Goal: Task Accomplishment & Management: Manage account settings

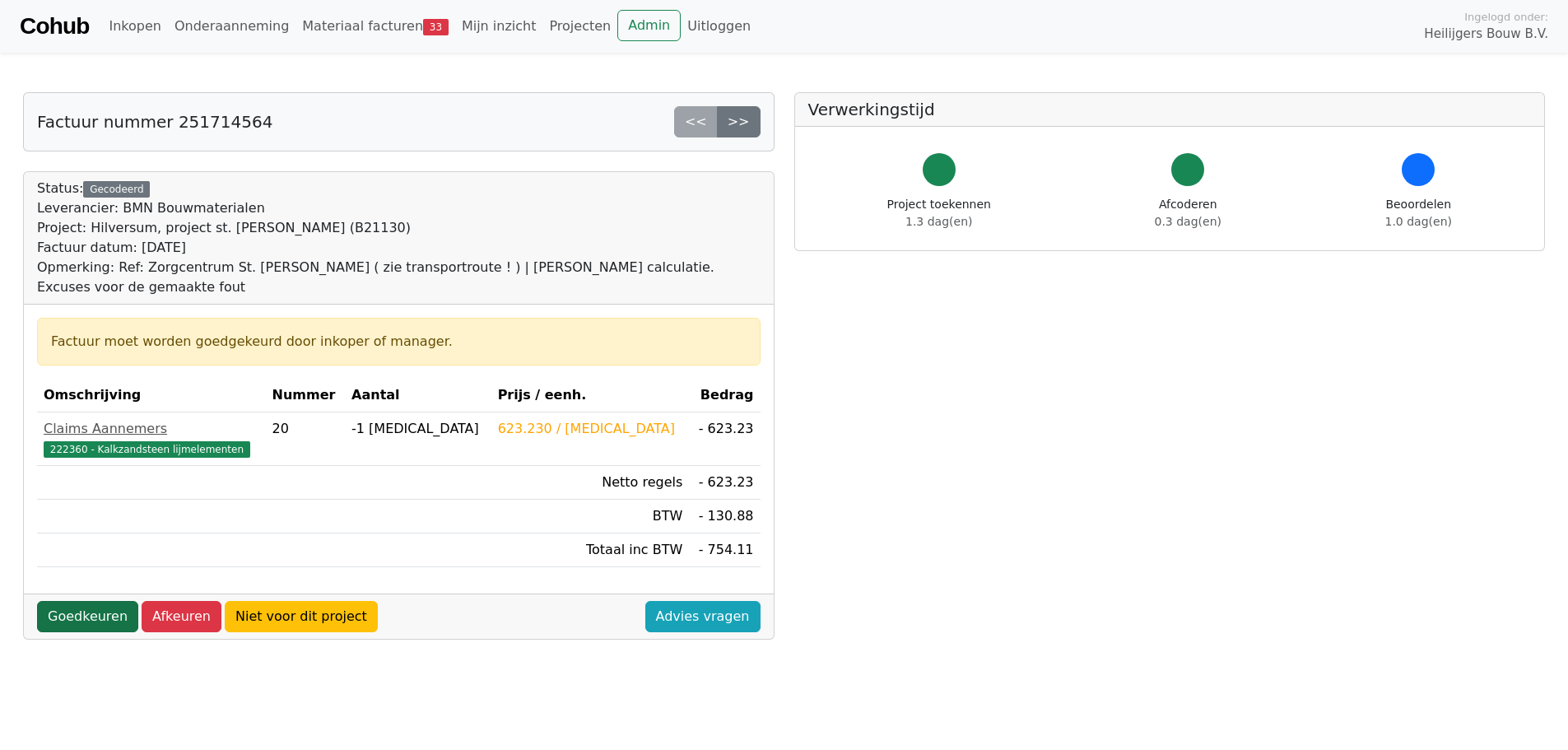
click at [90, 619] on link "Goedkeuren" at bounding box center [87, 617] width 101 height 31
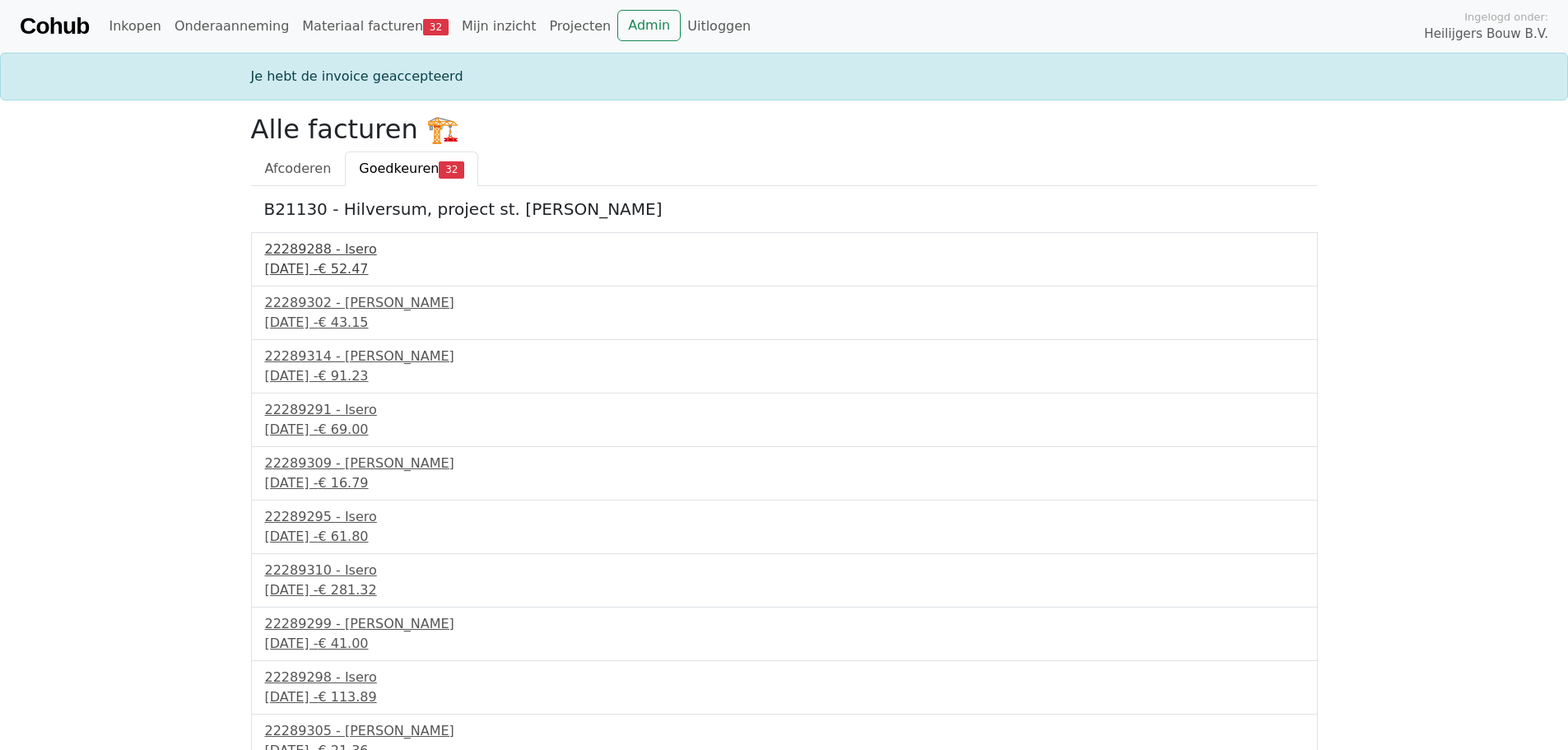
click at [340, 273] on div "30 september 2025 - € 52.47" at bounding box center [784, 268] width 1038 height 20
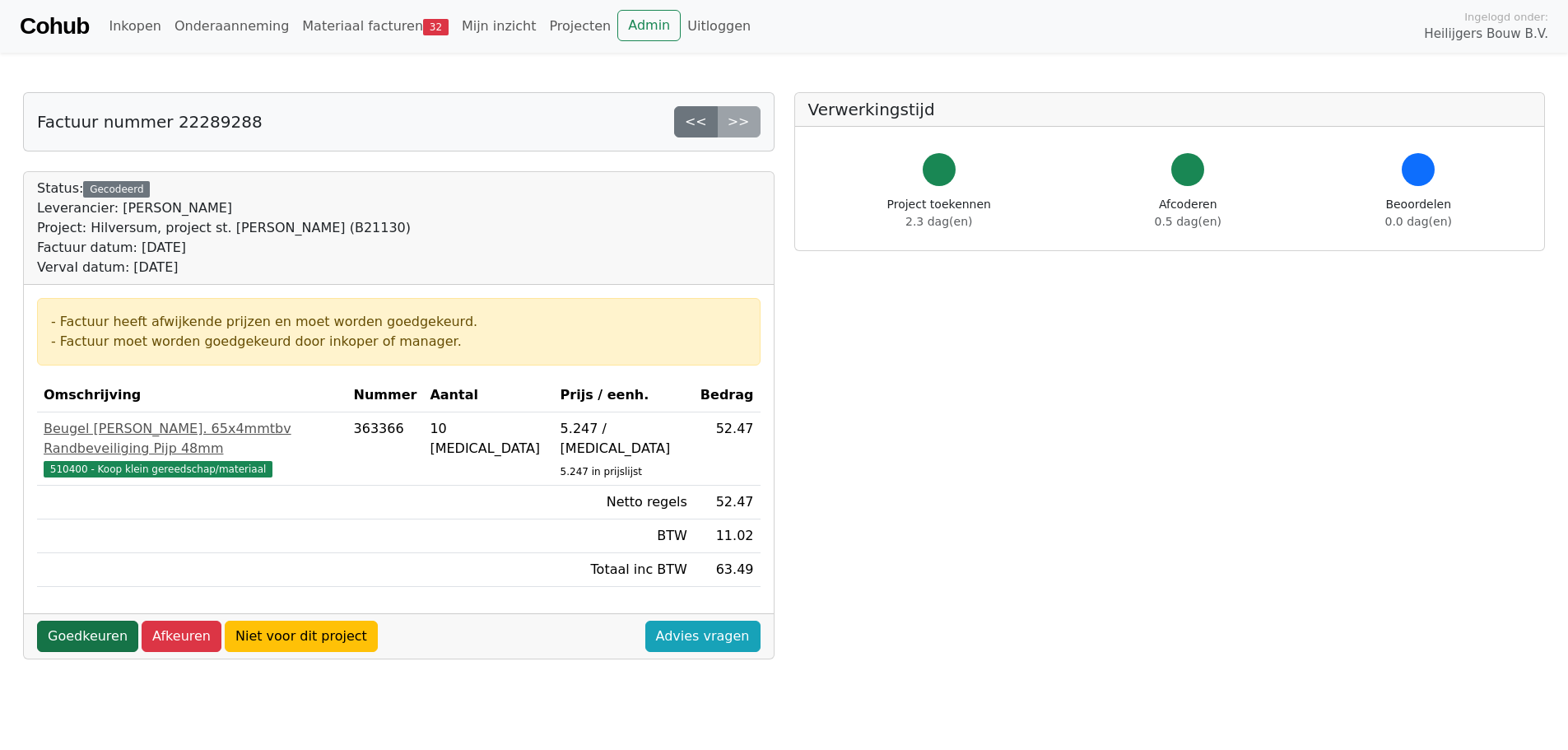
click at [90, 621] on link "Goedkeuren" at bounding box center [87, 636] width 101 height 31
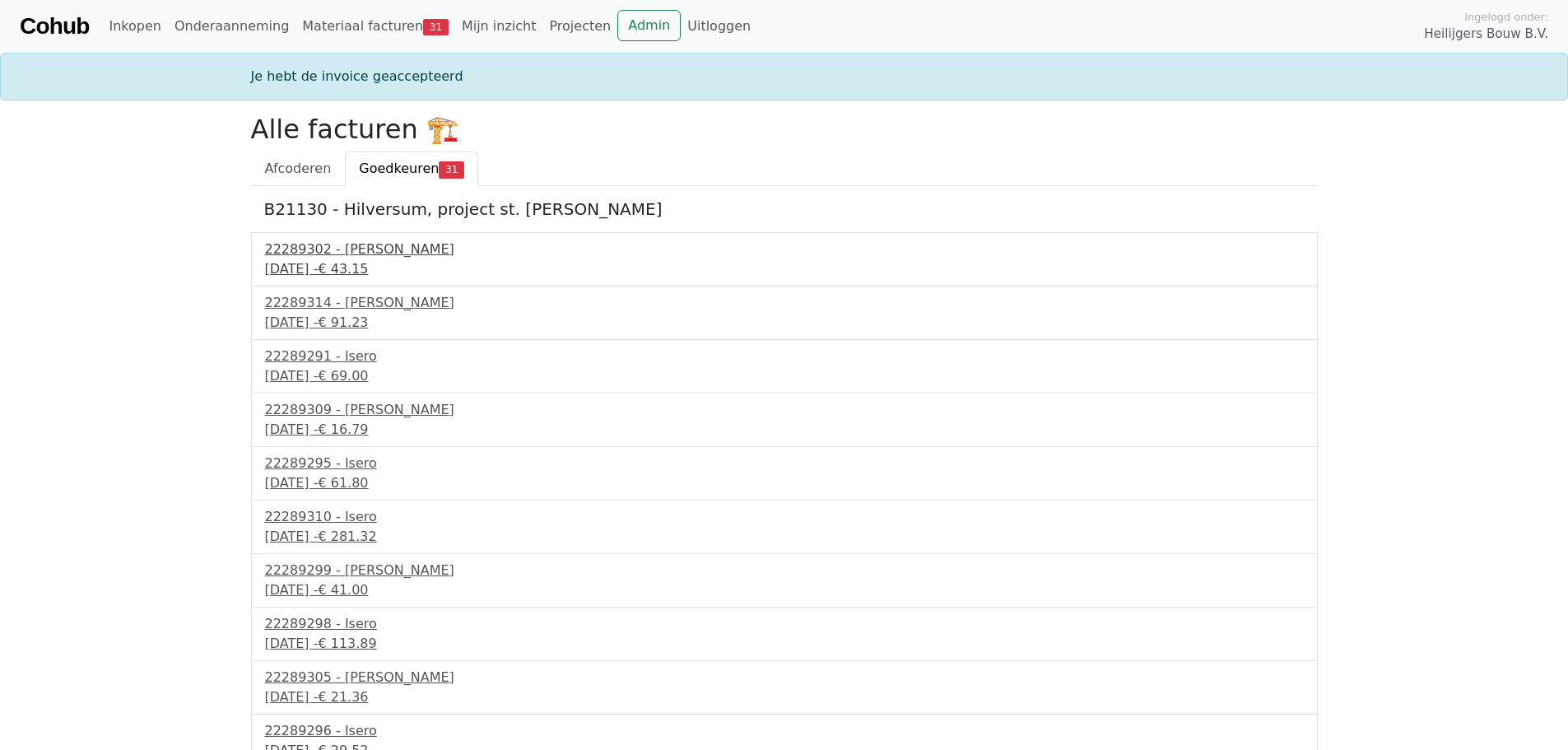
click at [367, 271] on div "30 september 2025 - € 43.15" at bounding box center [784, 268] width 1038 height 20
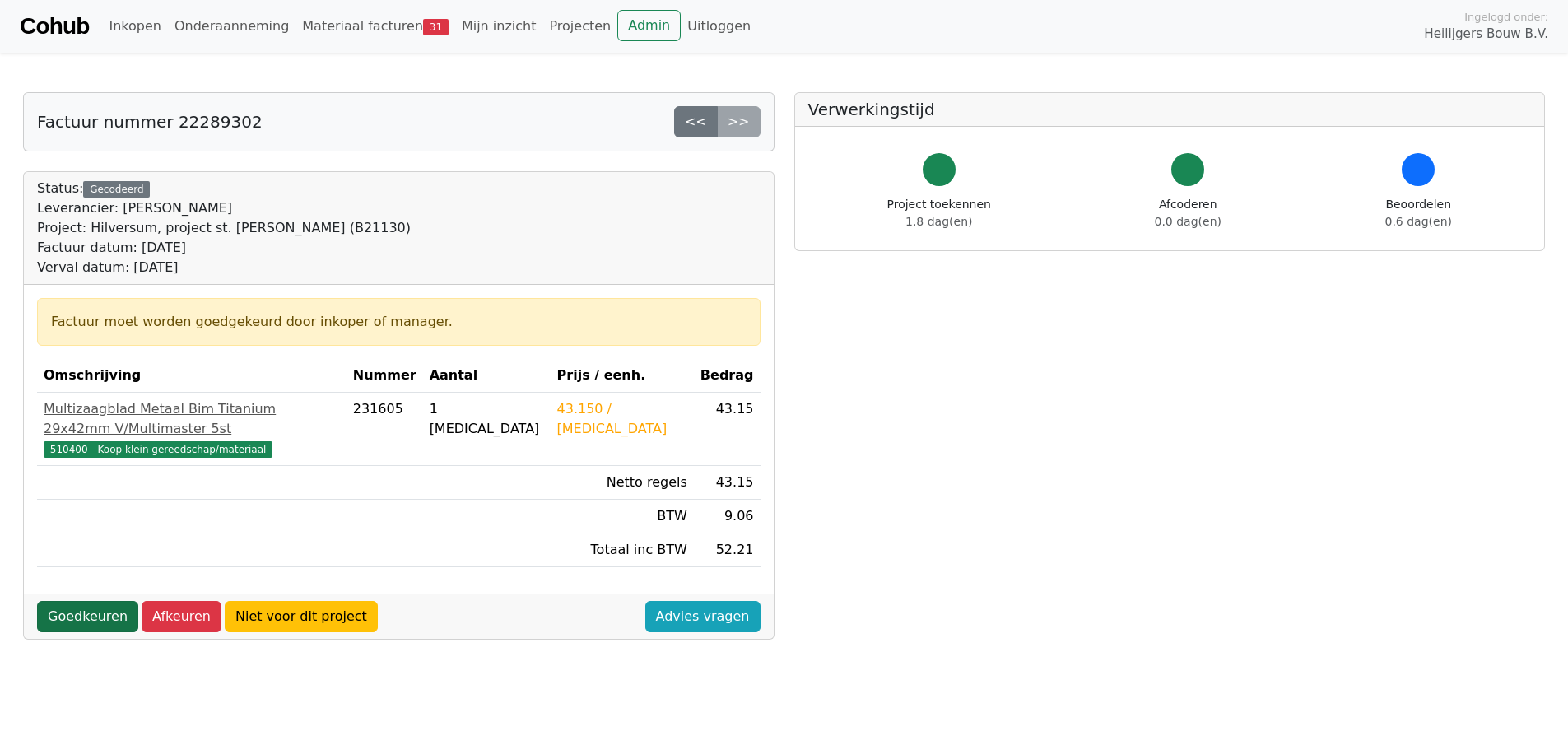
click at [102, 601] on link "Goedkeuren" at bounding box center [87, 617] width 101 height 31
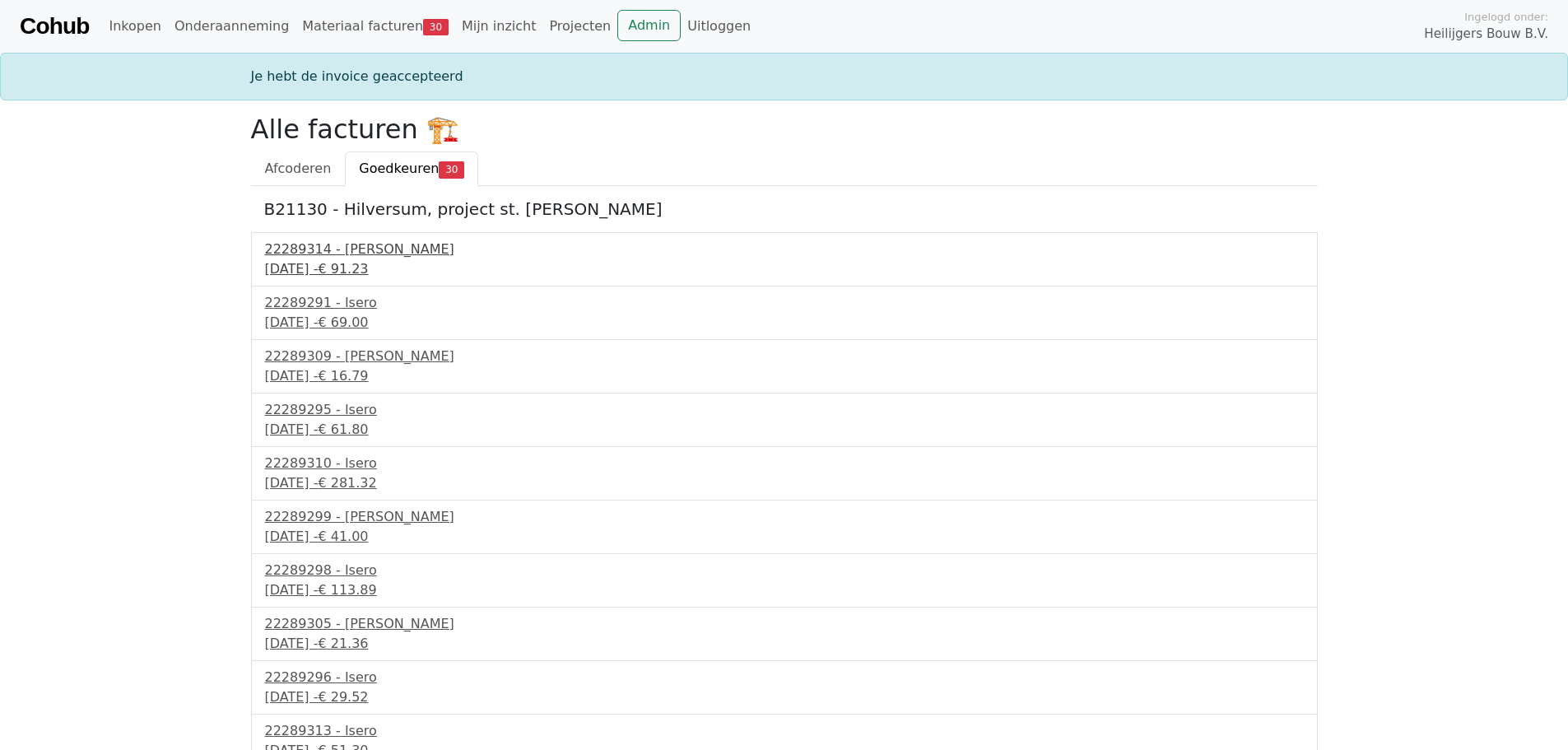
click at [340, 270] on div "30 september 2025 - € 91.23" at bounding box center [784, 268] width 1038 height 20
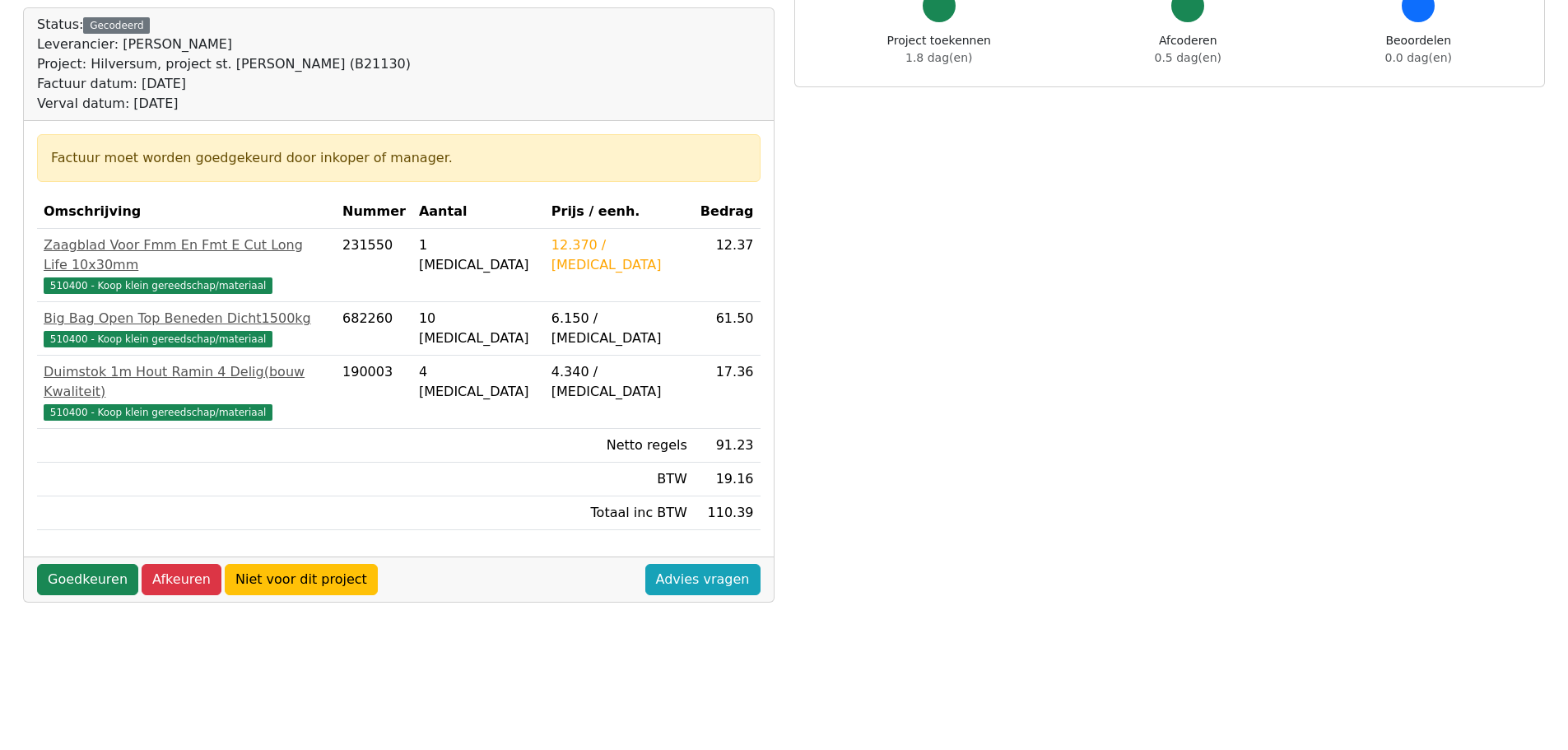
scroll to position [165, 0]
click at [94, 563] on link "Goedkeuren" at bounding box center [87, 578] width 101 height 31
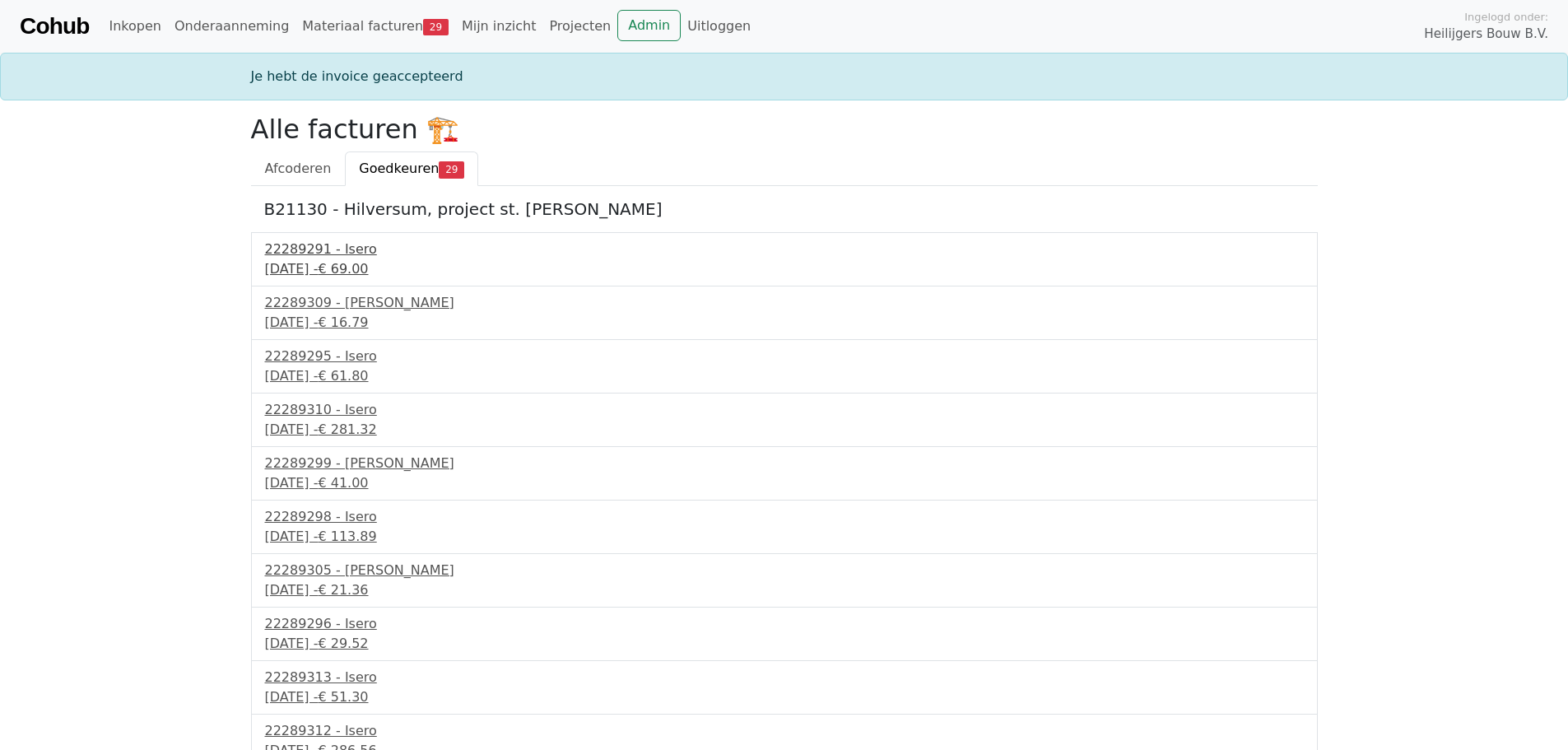
click at [357, 271] on div "[DATE] - € 69.00" at bounding box center [784, 268] width 1038 height 20
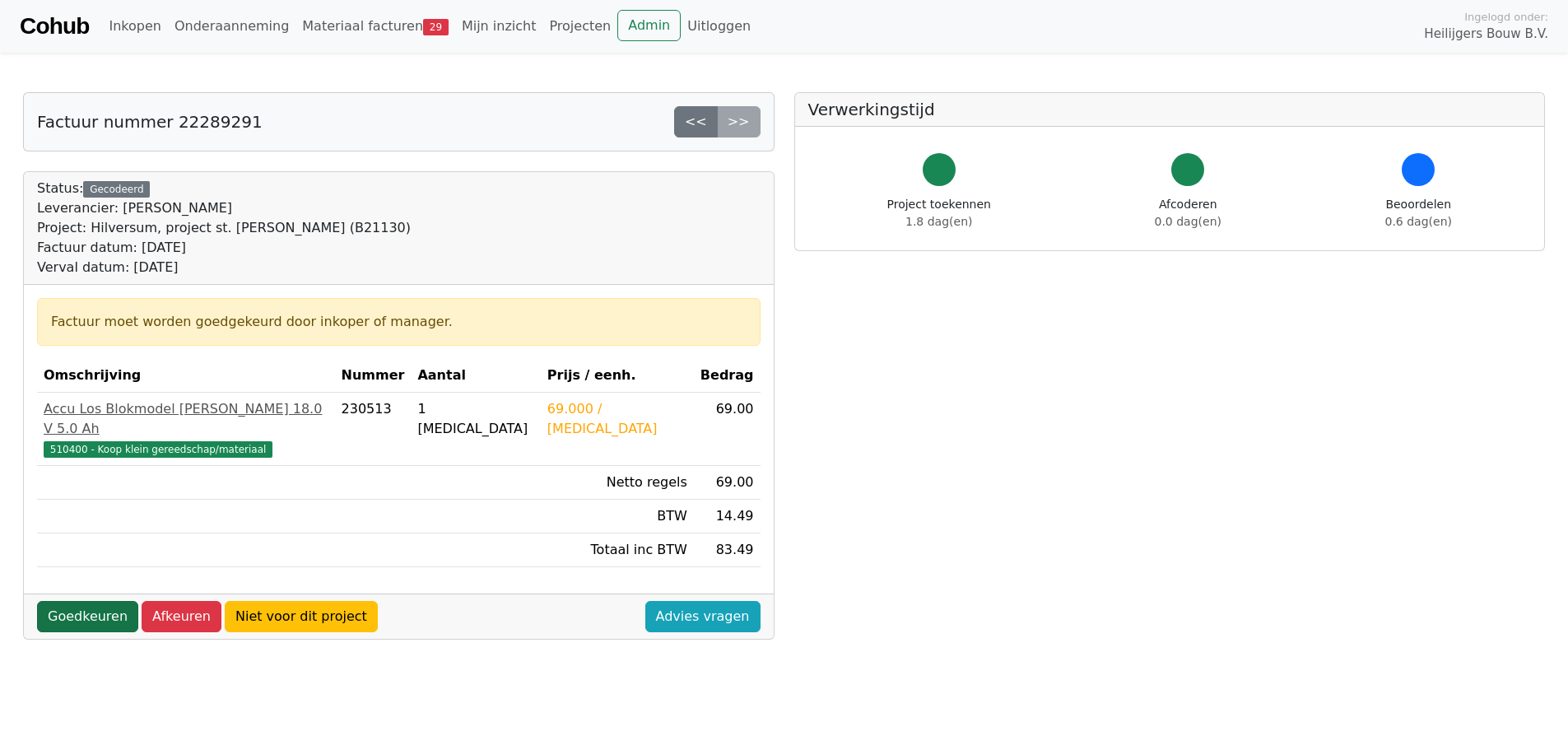
click at [104, 601] on link "Goedkeuren" at bounding box center [87, 617] width 101 height 31
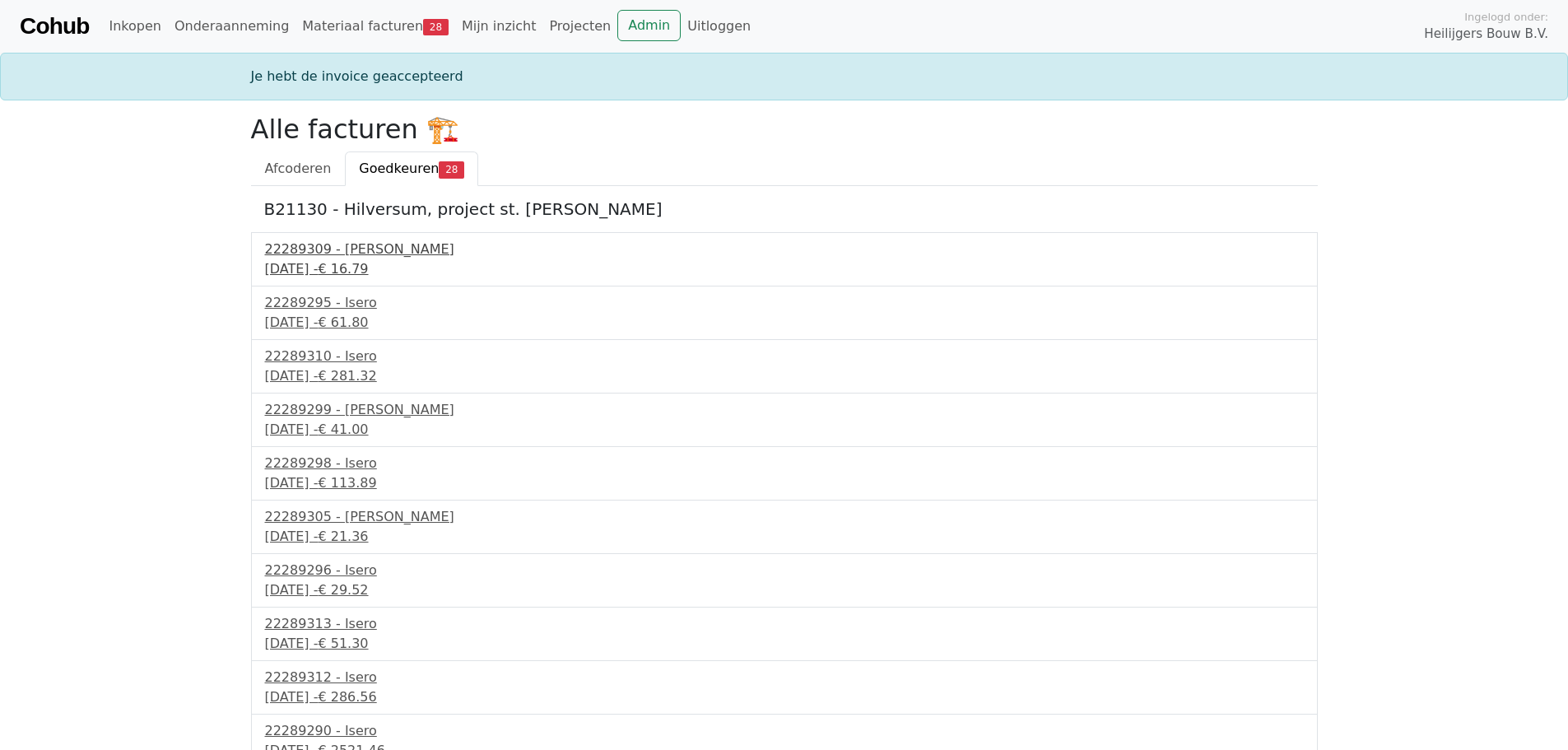
click at [340, 276] on div "30 september 2025 - € 16.79" at bounding box center [784, 268] width 1038 height 20
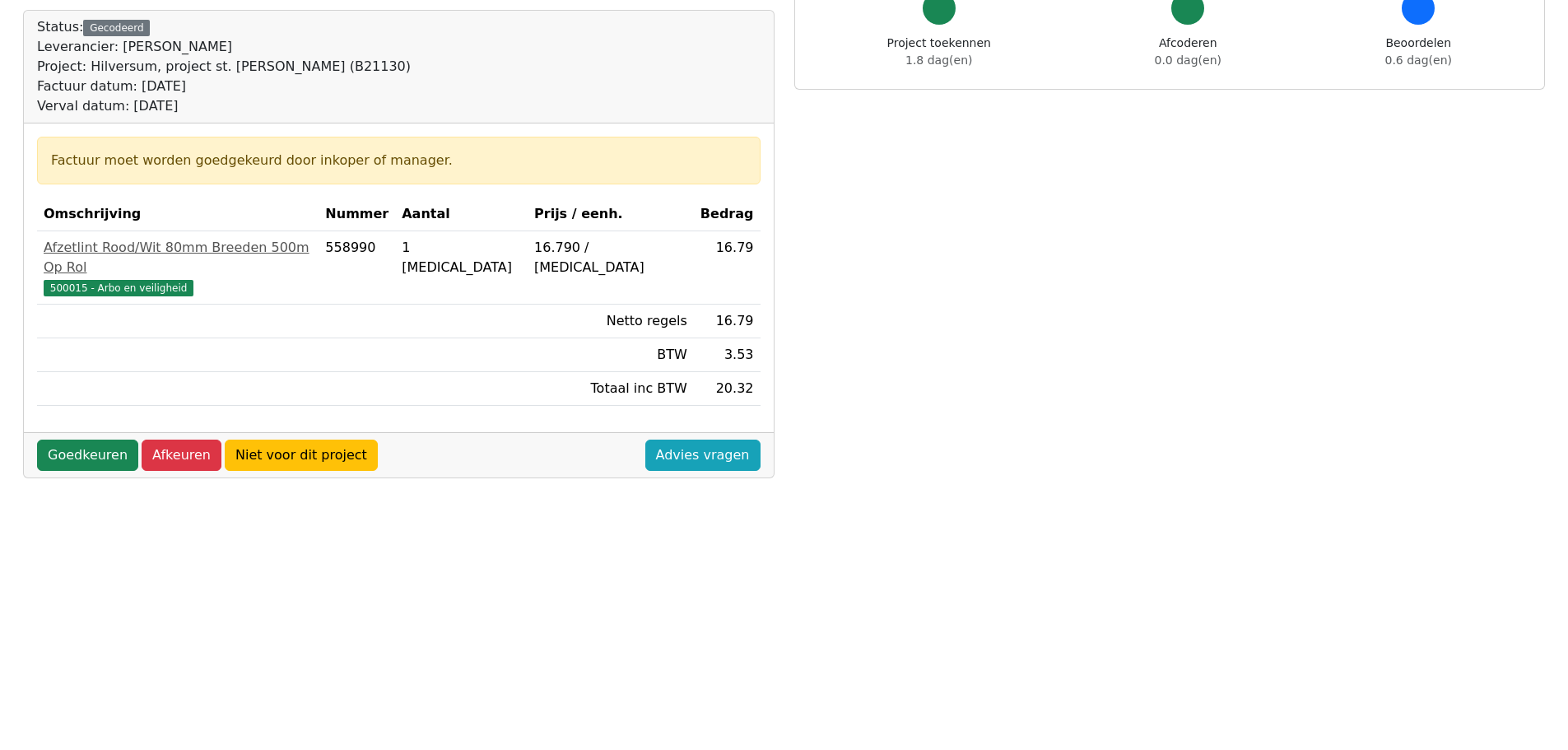
scroll to position [165, 0]
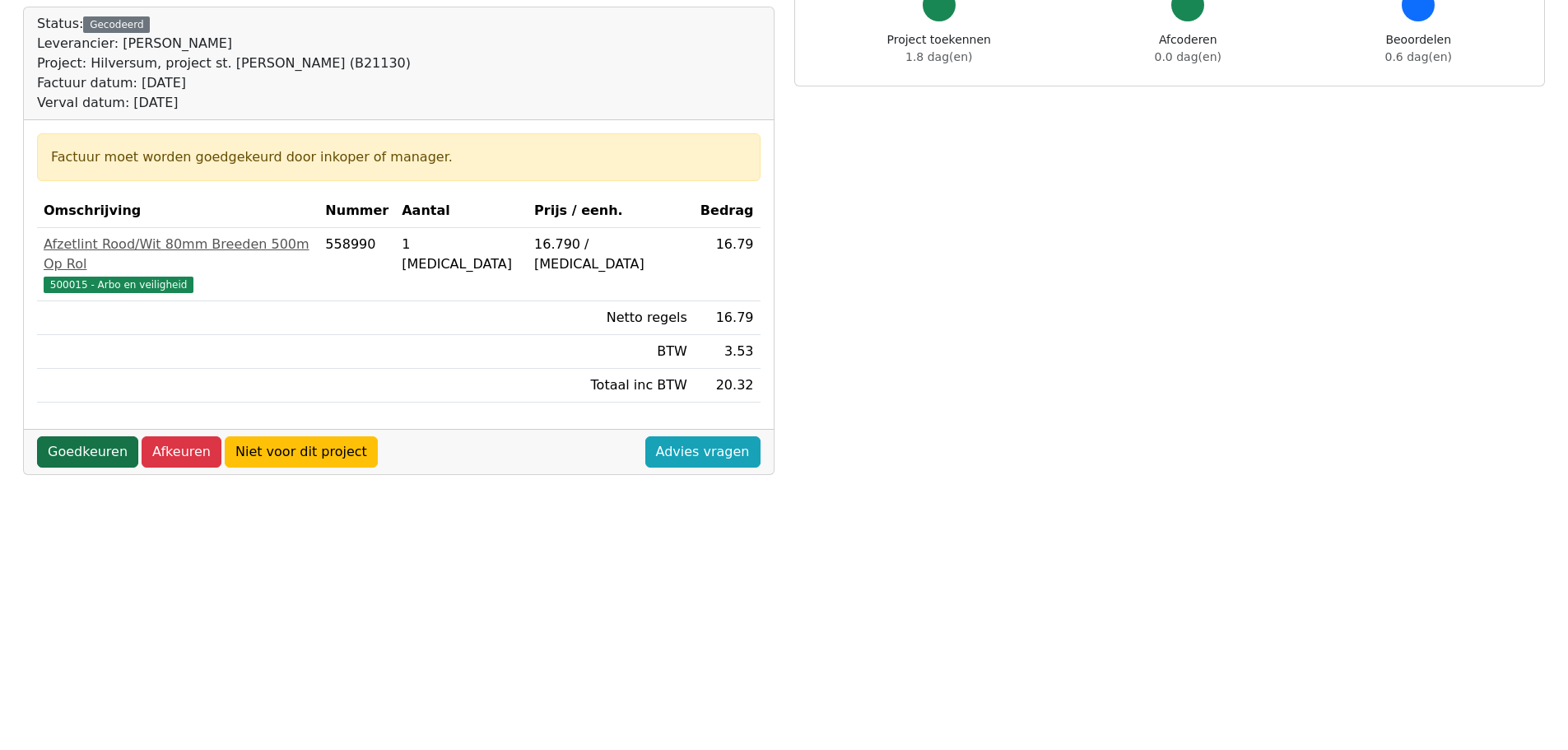
click at [90, 437] on link "Goedkeuren" at bounding box center [87, 452] width 101 height 31
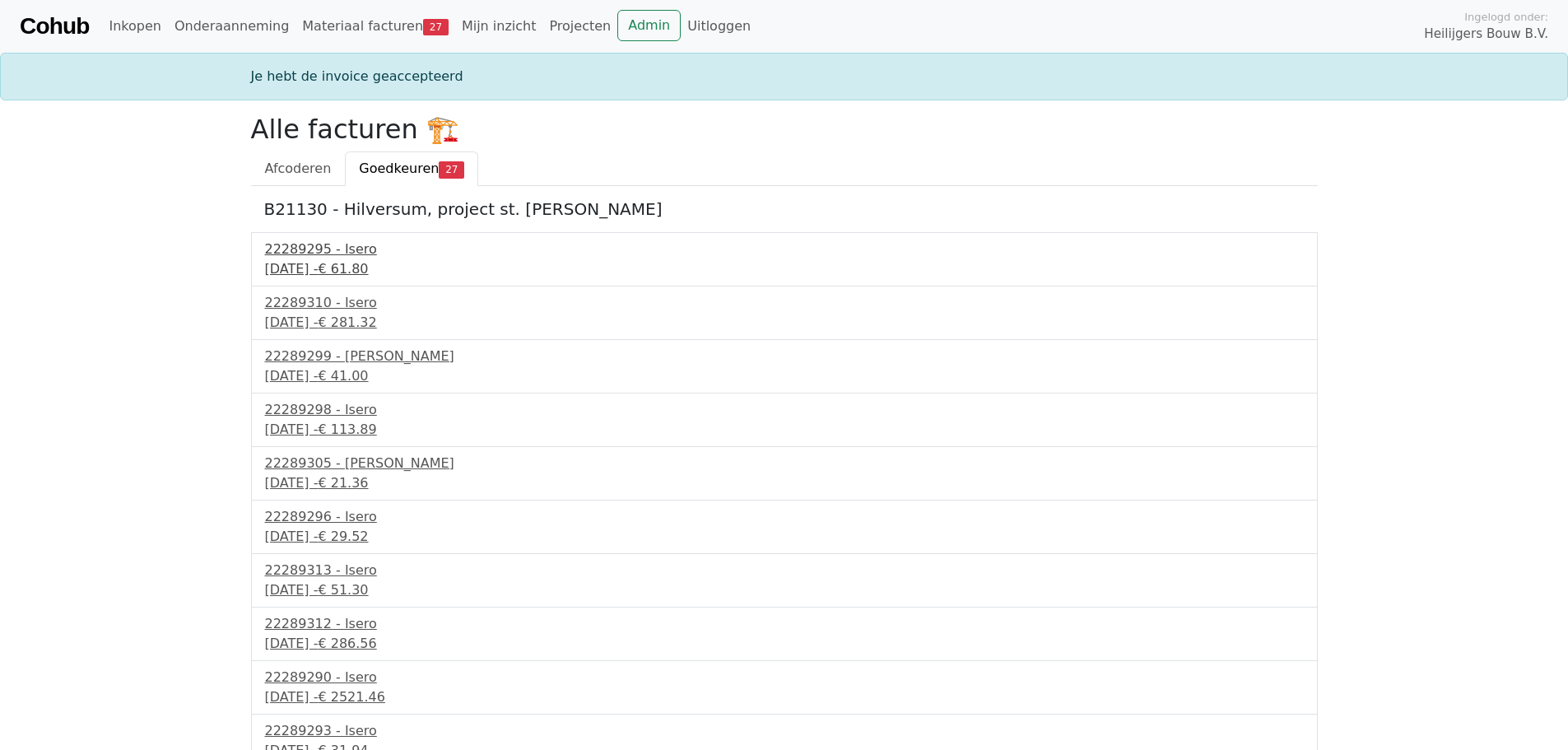
click at [371, 273] on div "30 september 2025 - € 61.80" at bounding box center [784, 268] width 1038 height 20
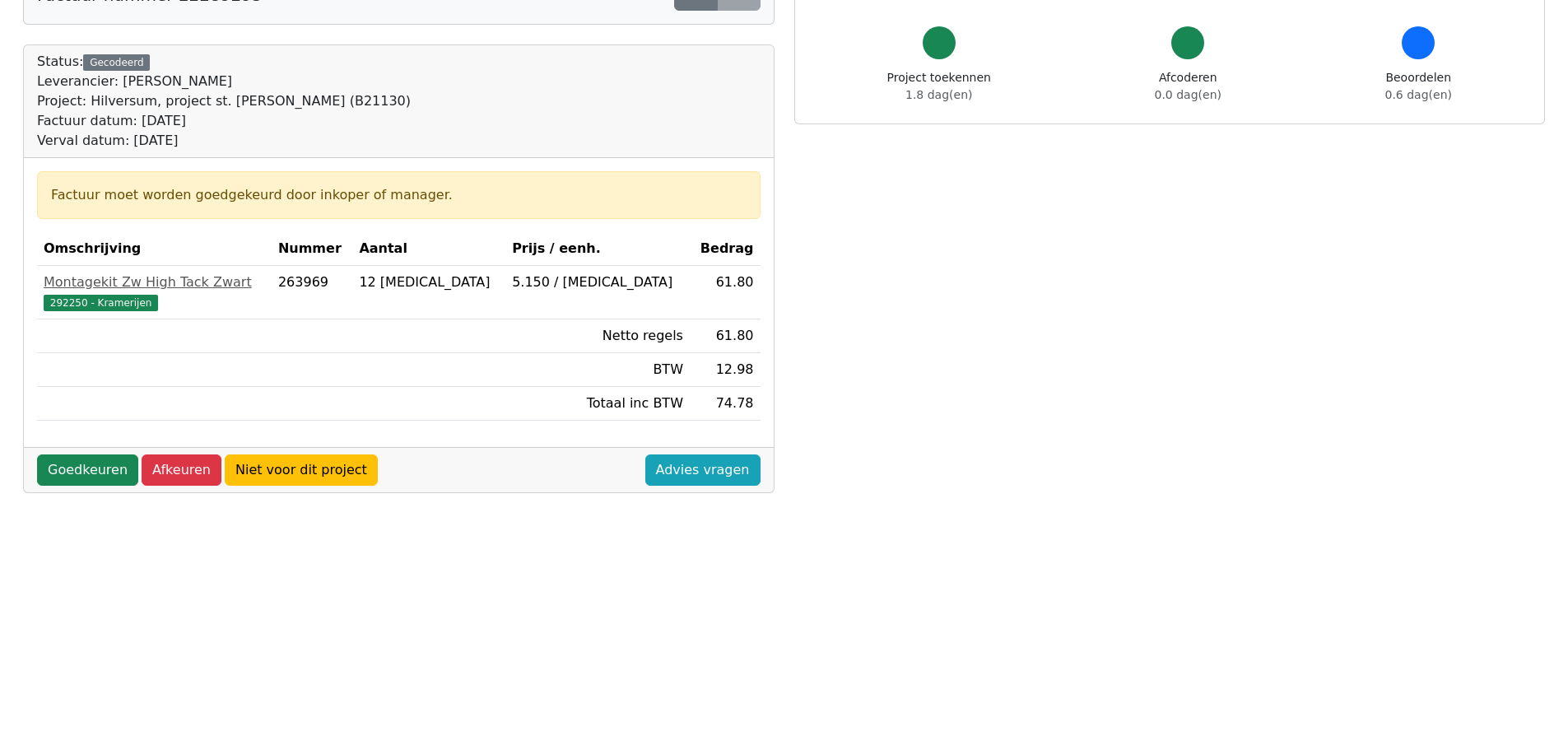
scroll to position [165, 0]
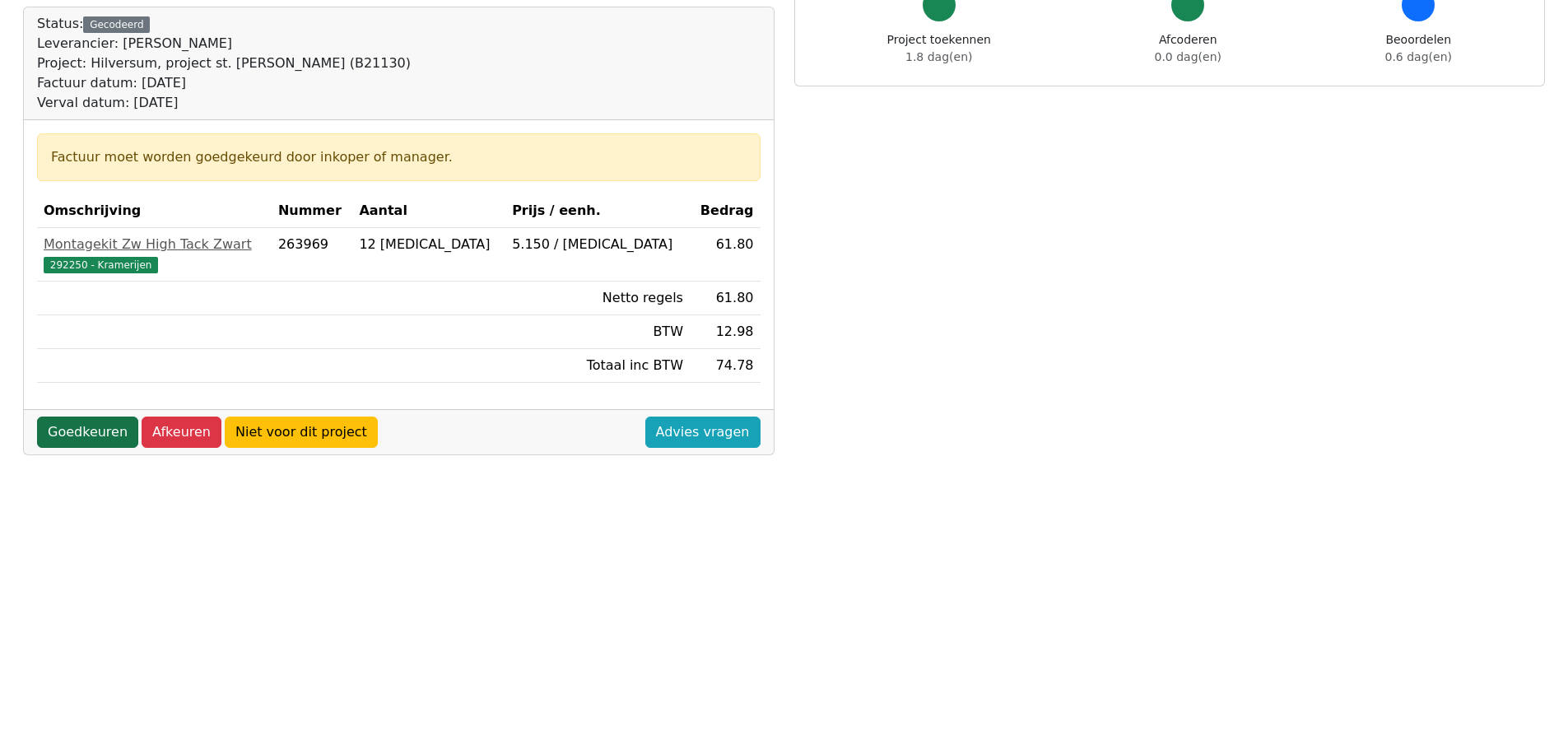
click at [96, 434] on link "Goedkeuren" at bounding box center [87, 432] width 101 height 31
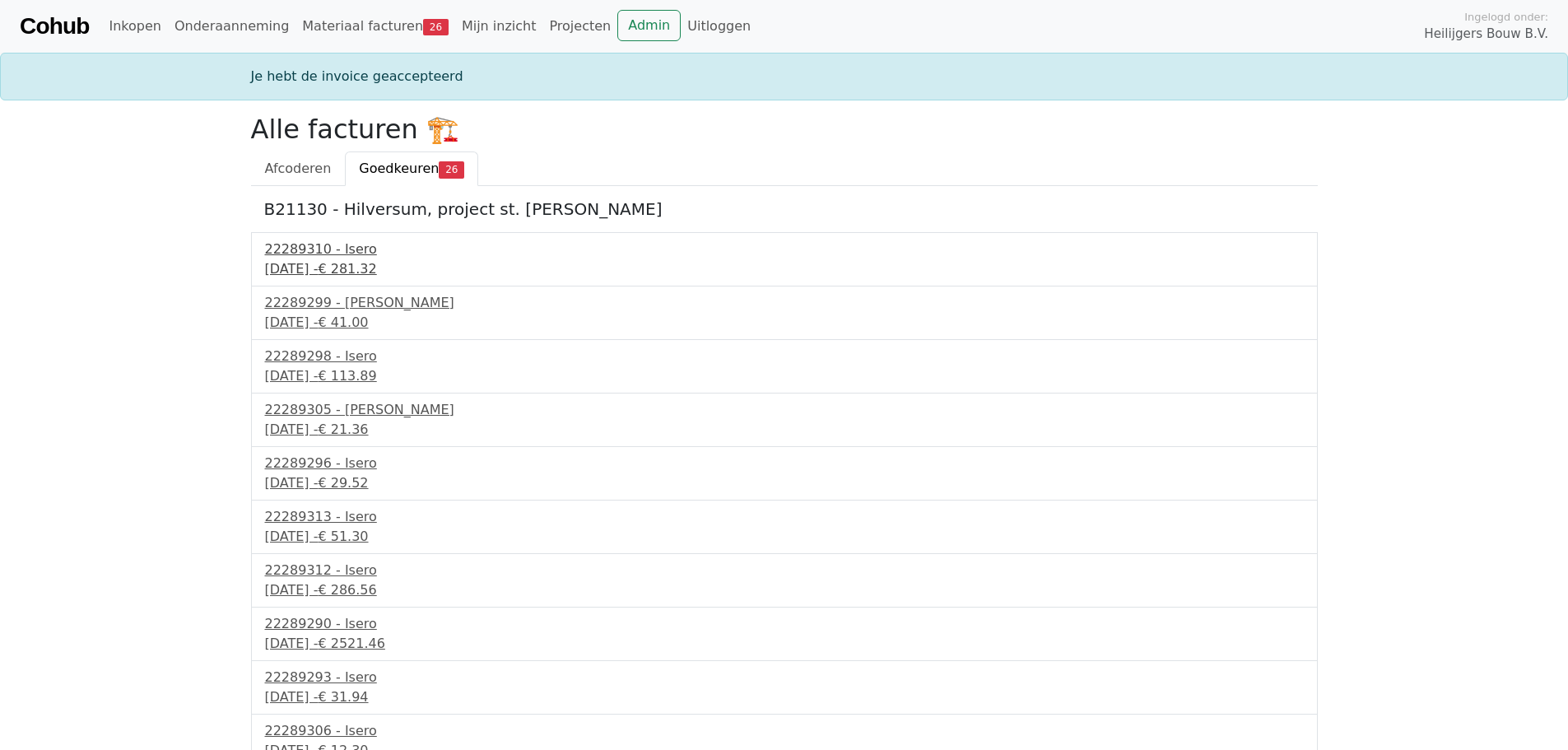
click at [374, 272] on div "30 september 2025 - € 281.32" at bounding box center [784, 268] width 1038 height 20
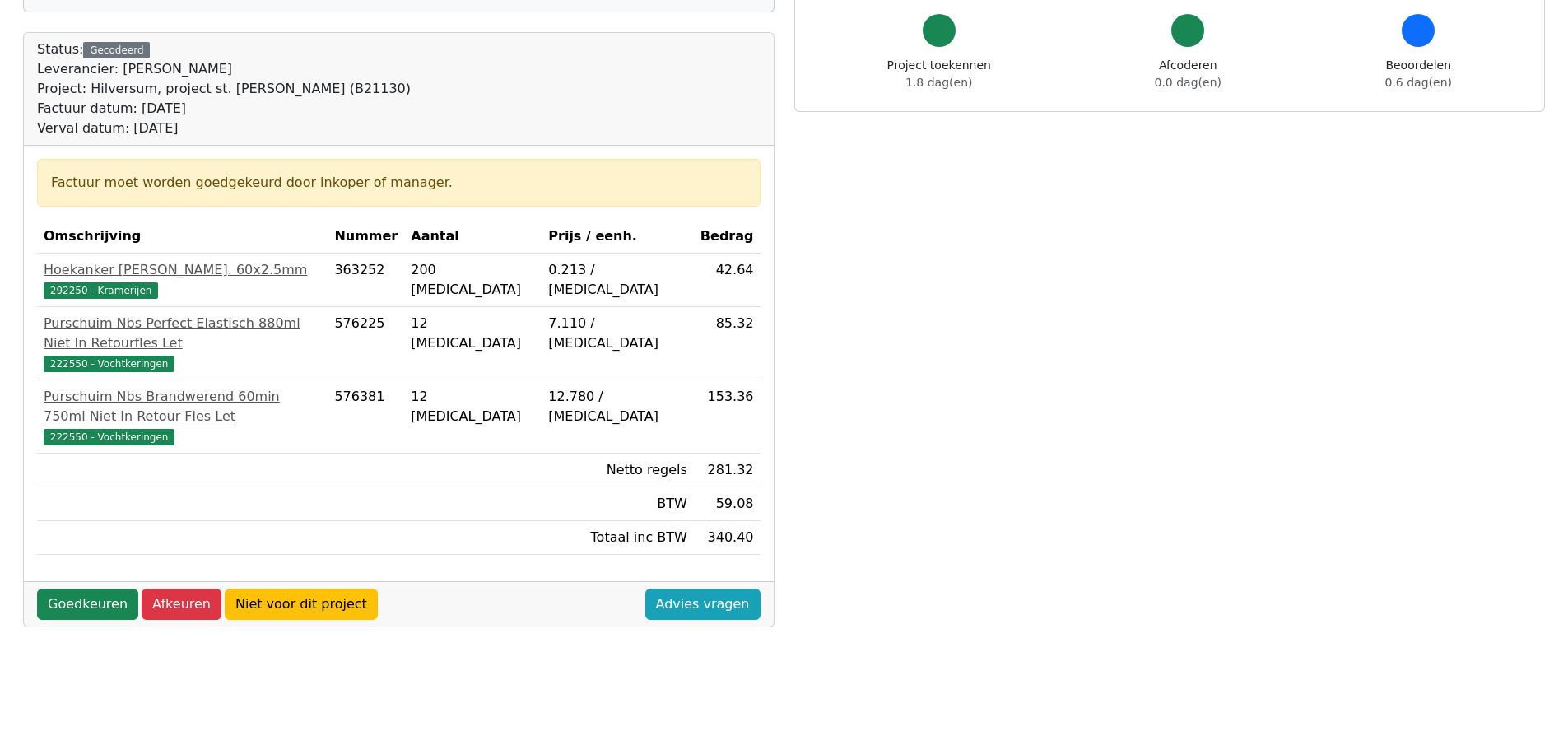
scroll to position [165, 0]
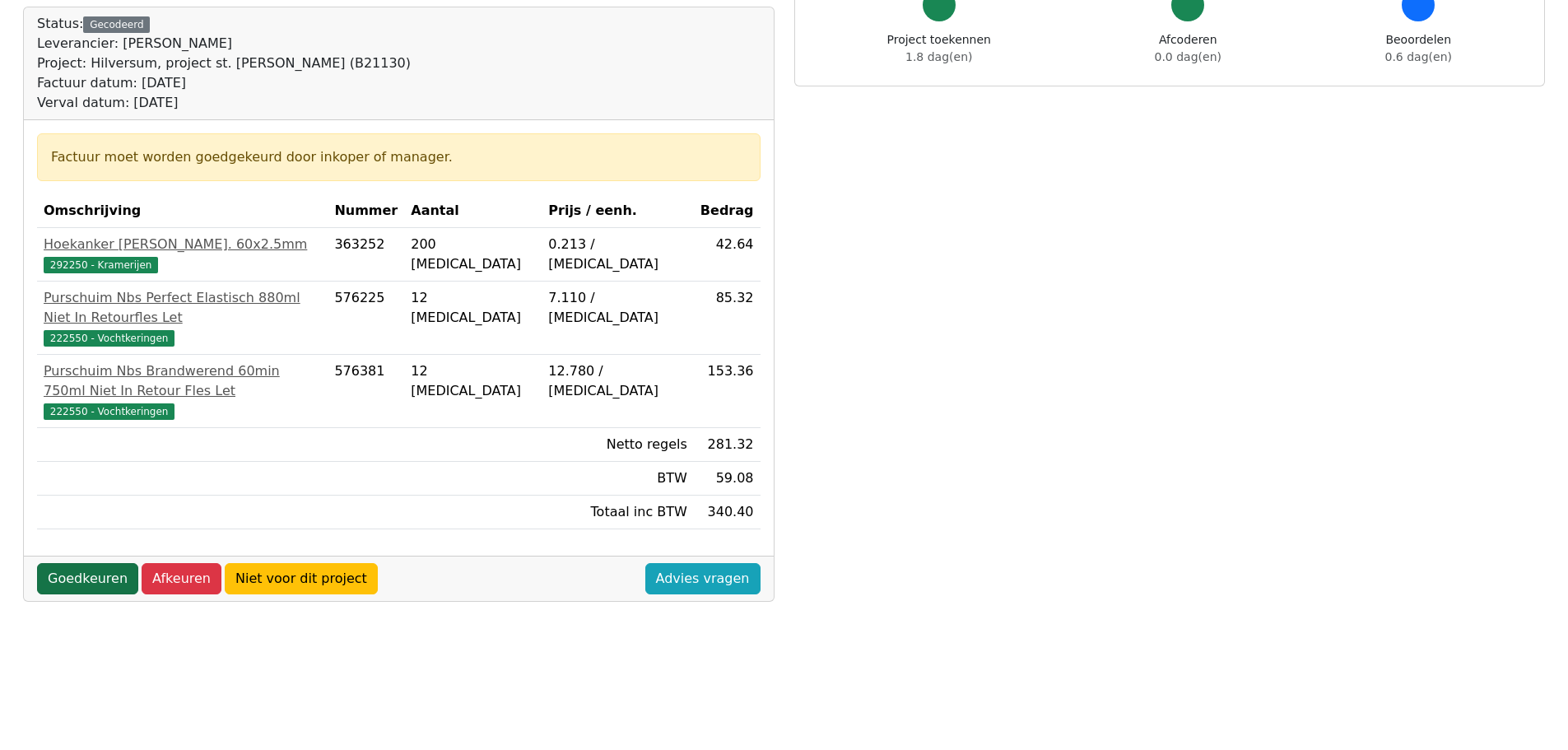
click at [92, 563] on link "Goedkeuren" at bounding box center [87, 578] width 101 height 31
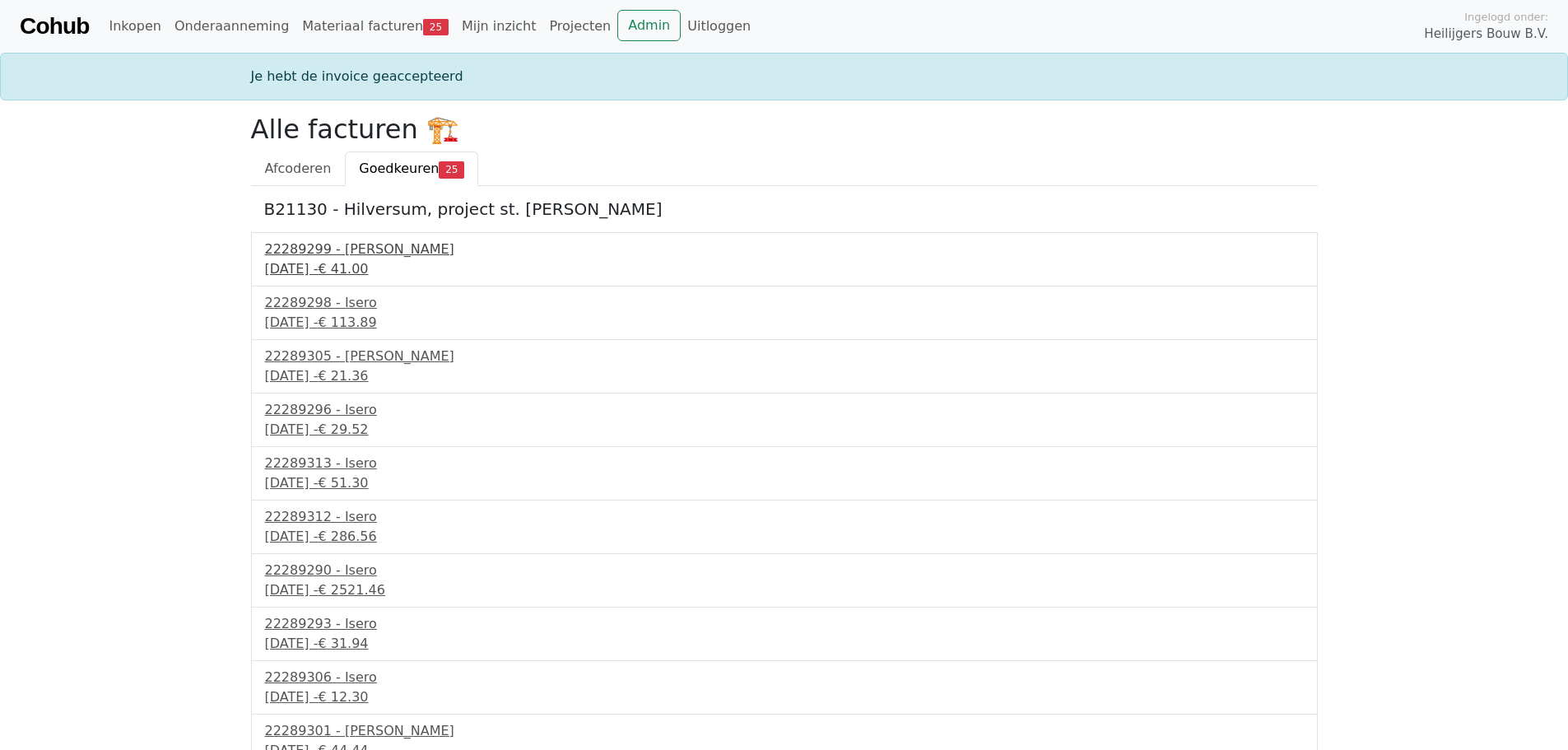
click at [353, 274] on div "[DATE] - € 41.00" at bounding box center [784, 268] width 1038 height 20
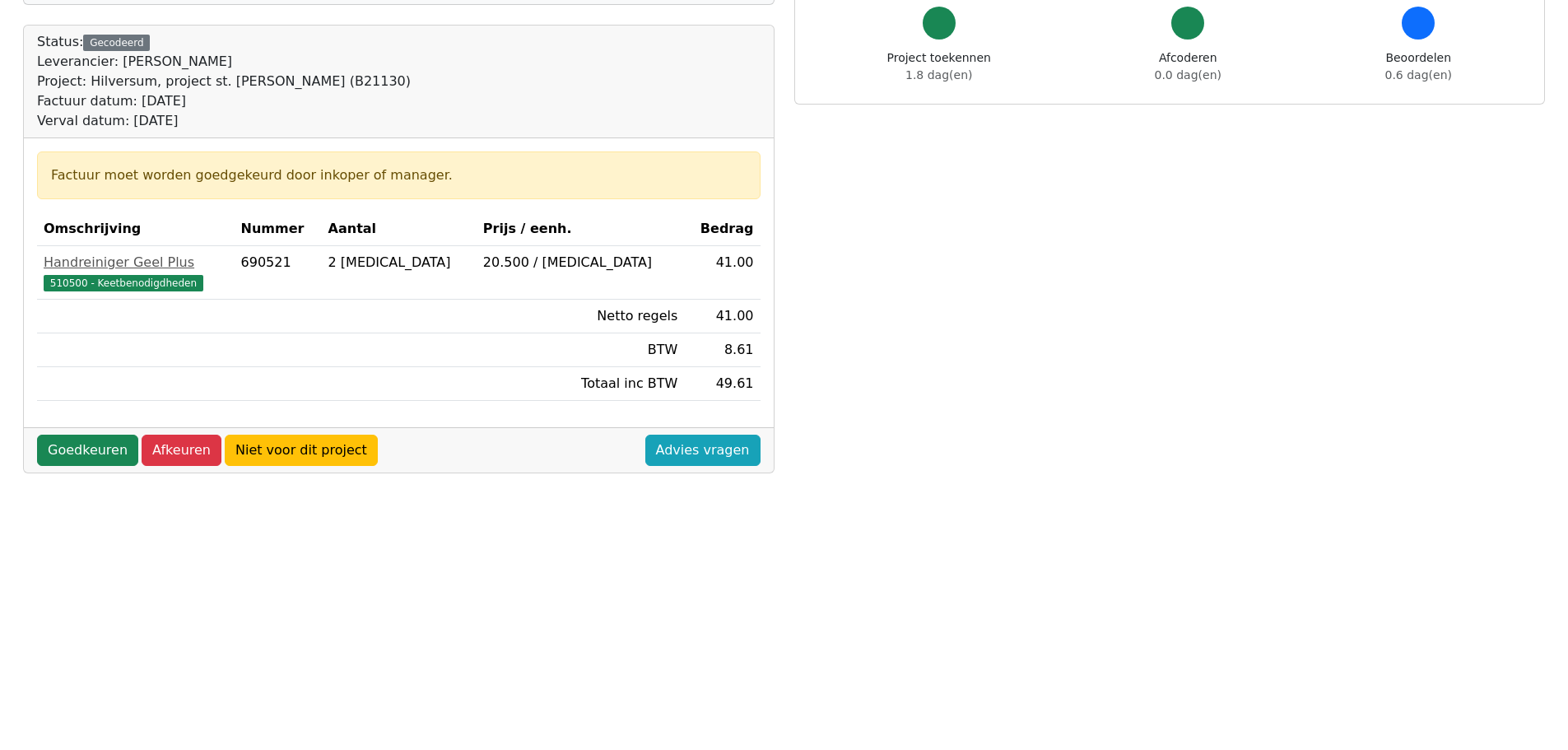
scroll to position [165, 0]
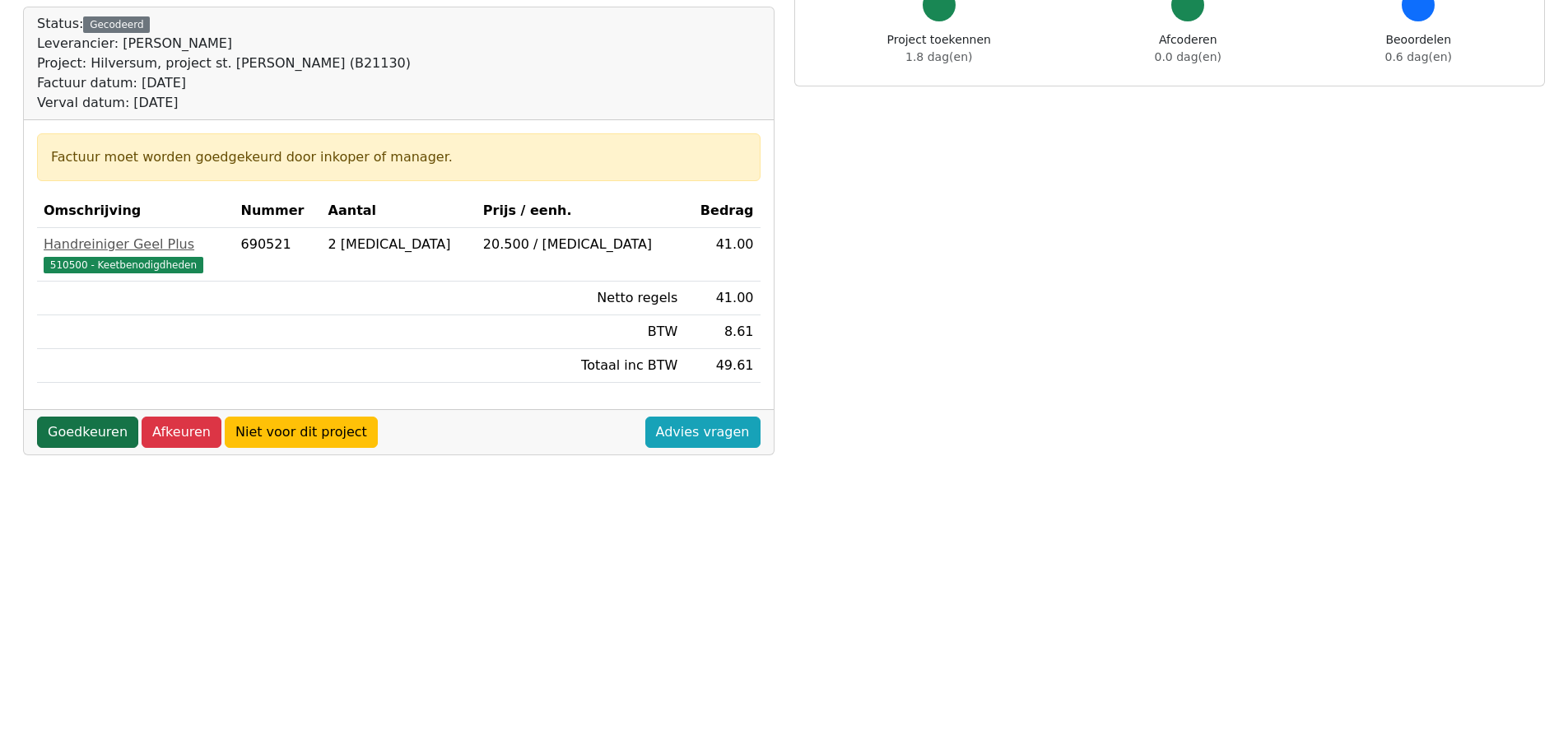
click at [102, 425] on link "Goedkeuren" at bounding box center [87, 432] width 101 height 31
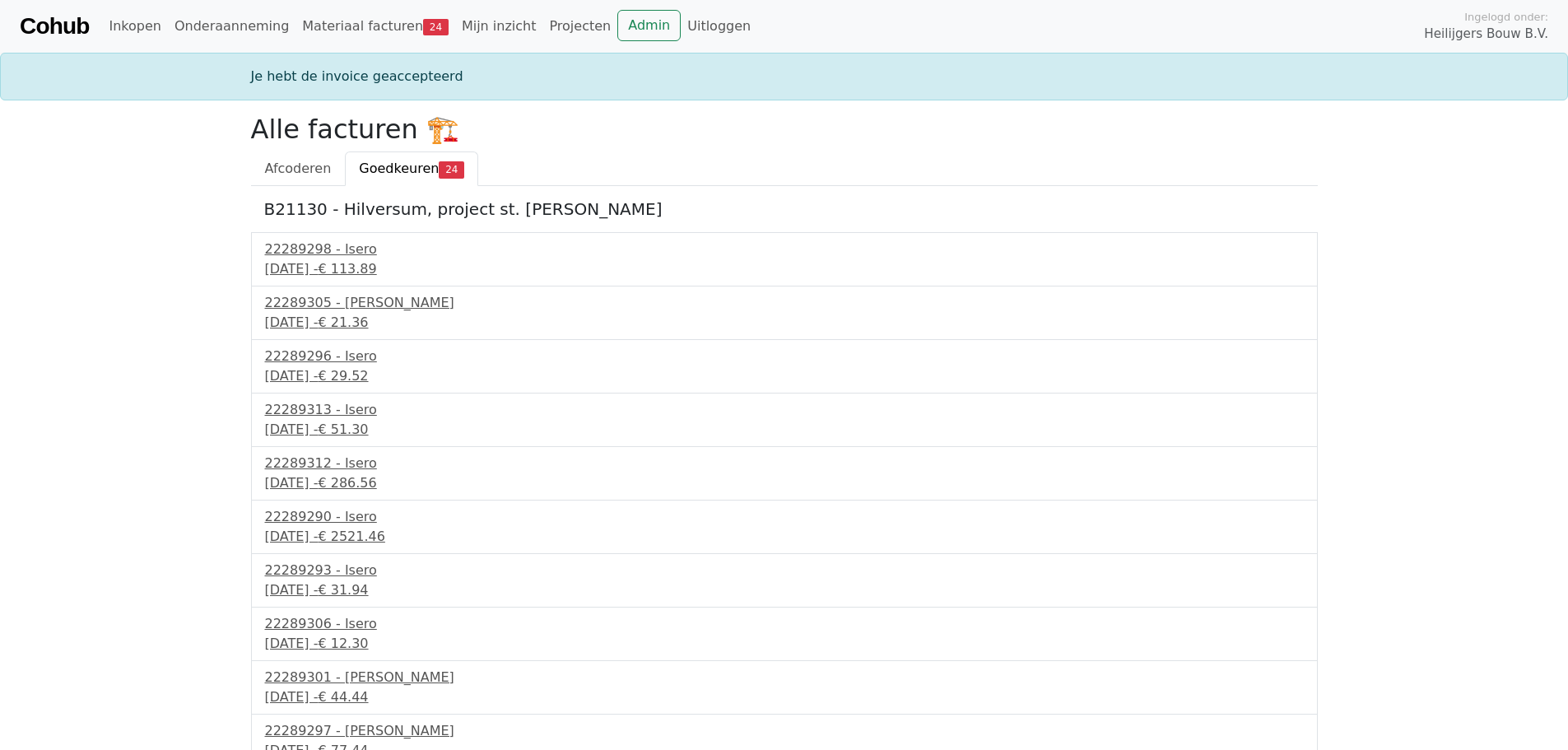
drag, startPoint x: 375, startPoint y: 267, endPoint x: 383, endPoint y: 282, distance: 17.0
click at [374, 267] on div "30 september 2025 - € 113.89" at bounding box center [784, 268] width 1038 height 20
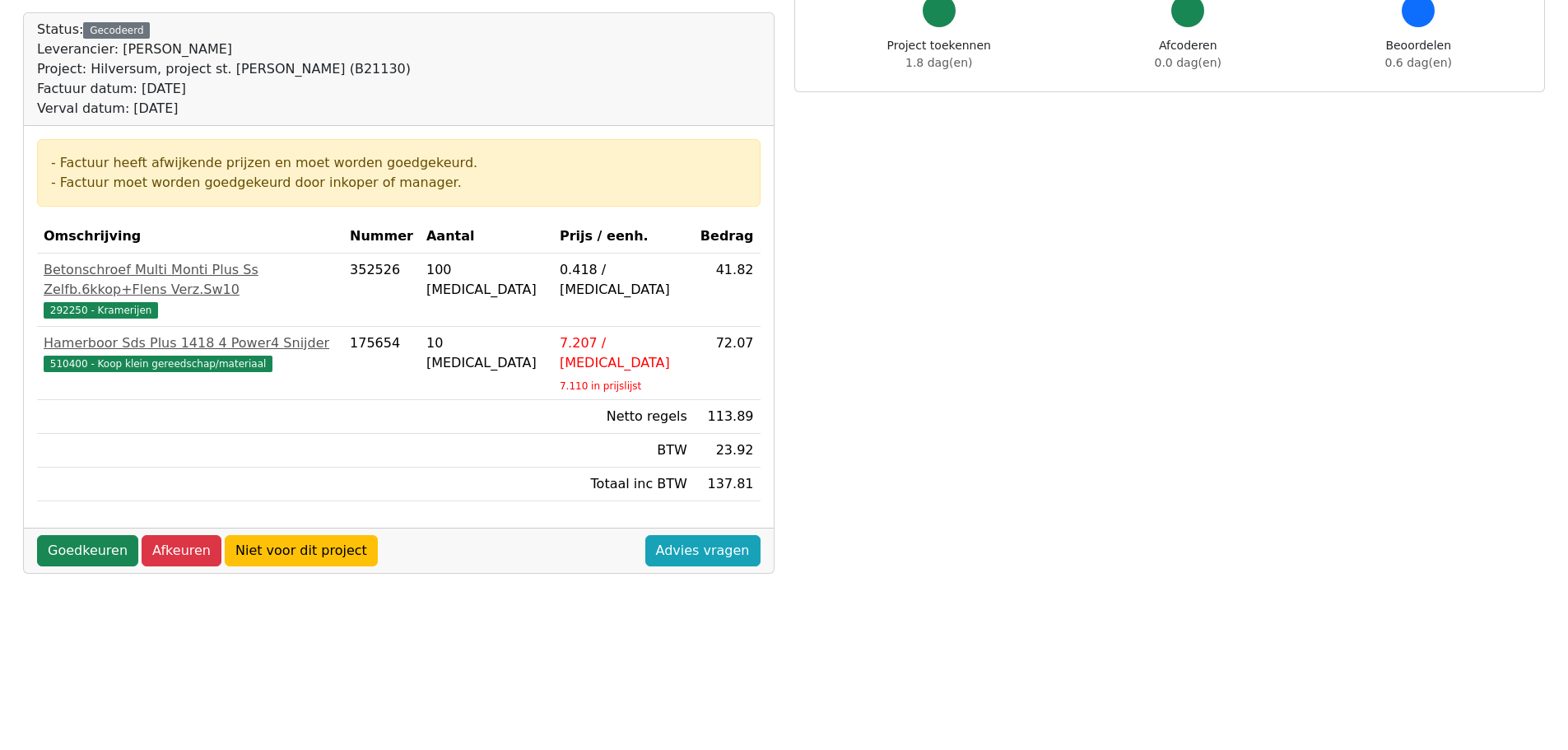
scroll to position [165, 0]
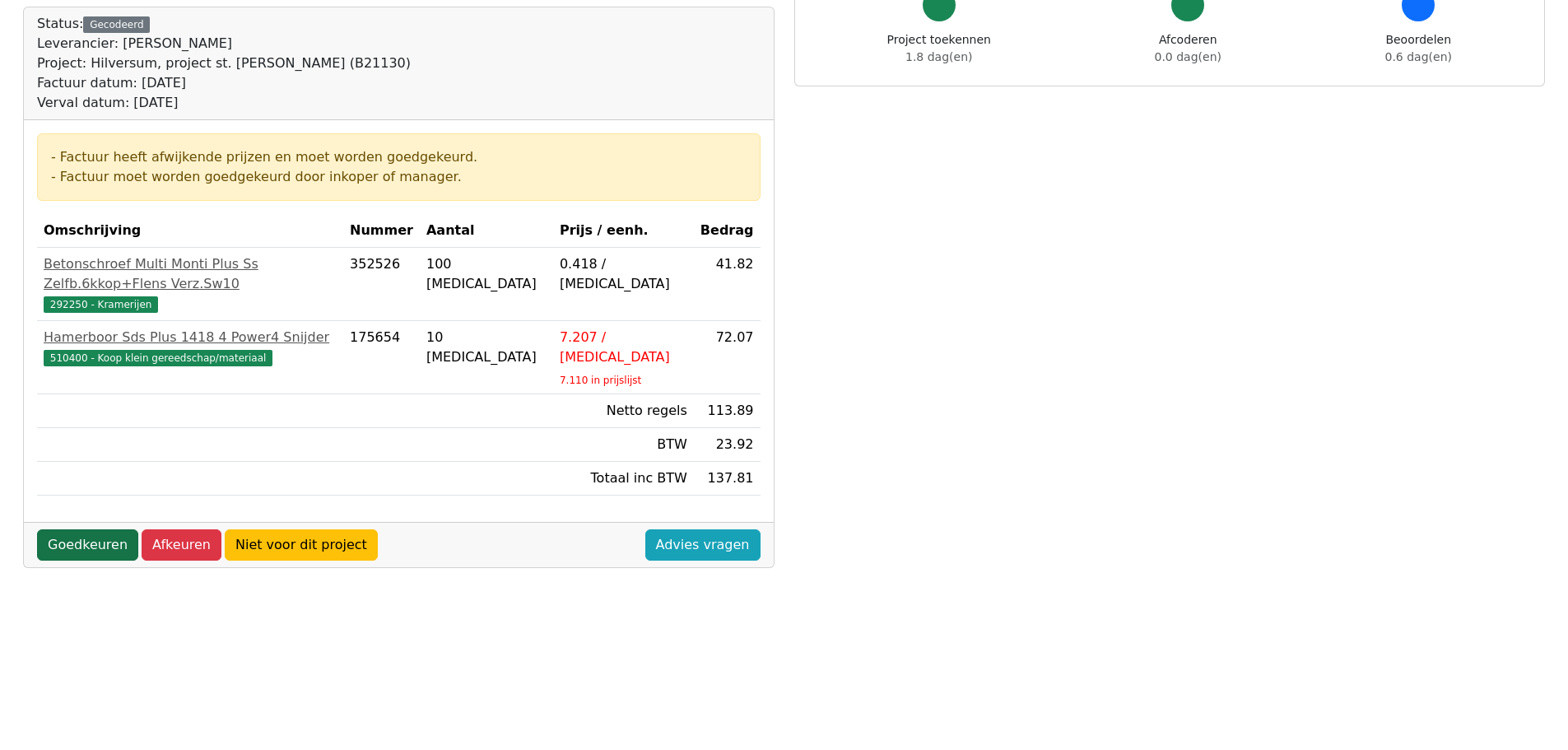
click at [78, 529] on link "Goedkeuren" at bounding box center [87, 544] width 101 height 31
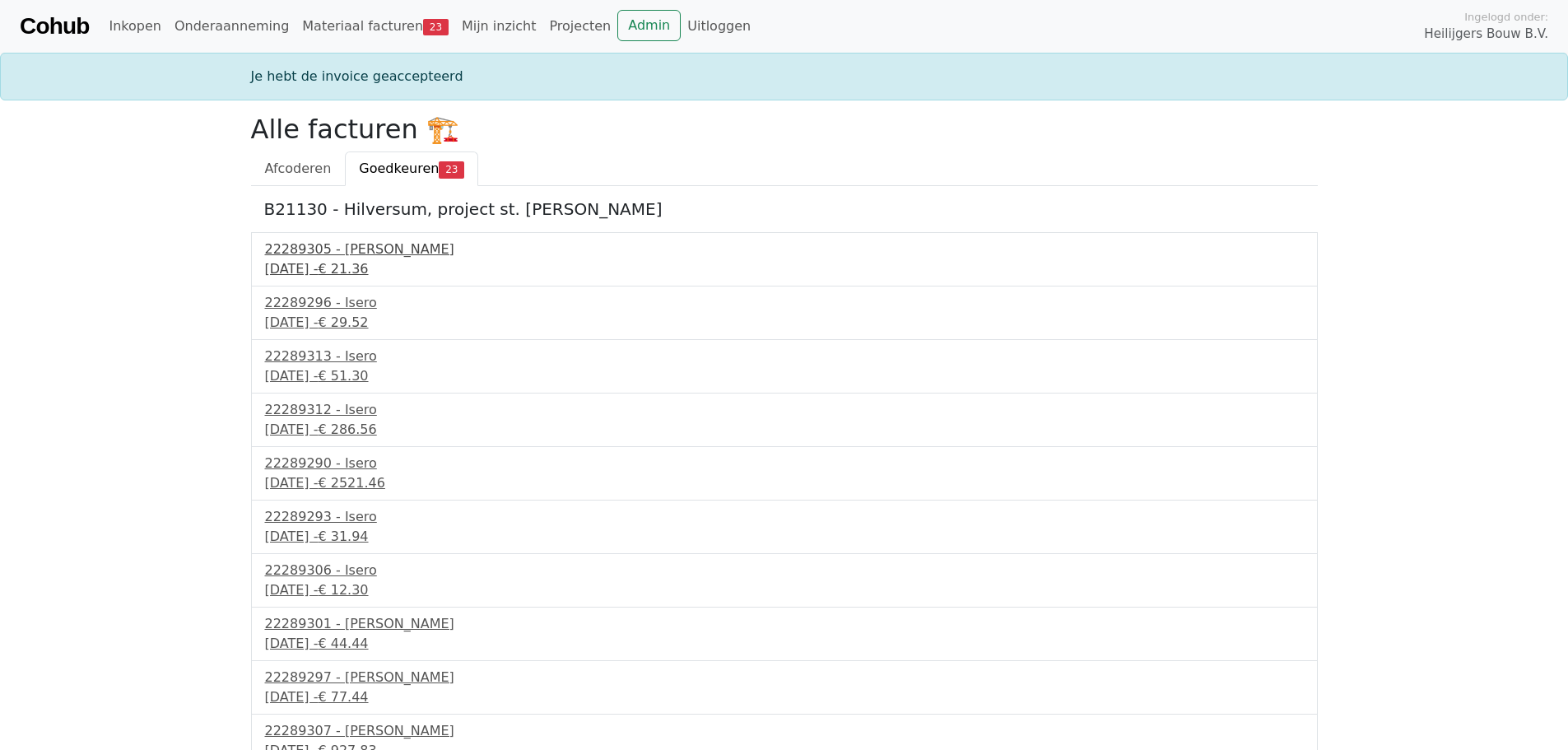
click at [338, 269] on div "[DATE] - € 21.36" at bounding box center [784, 268] width 1038 height 20
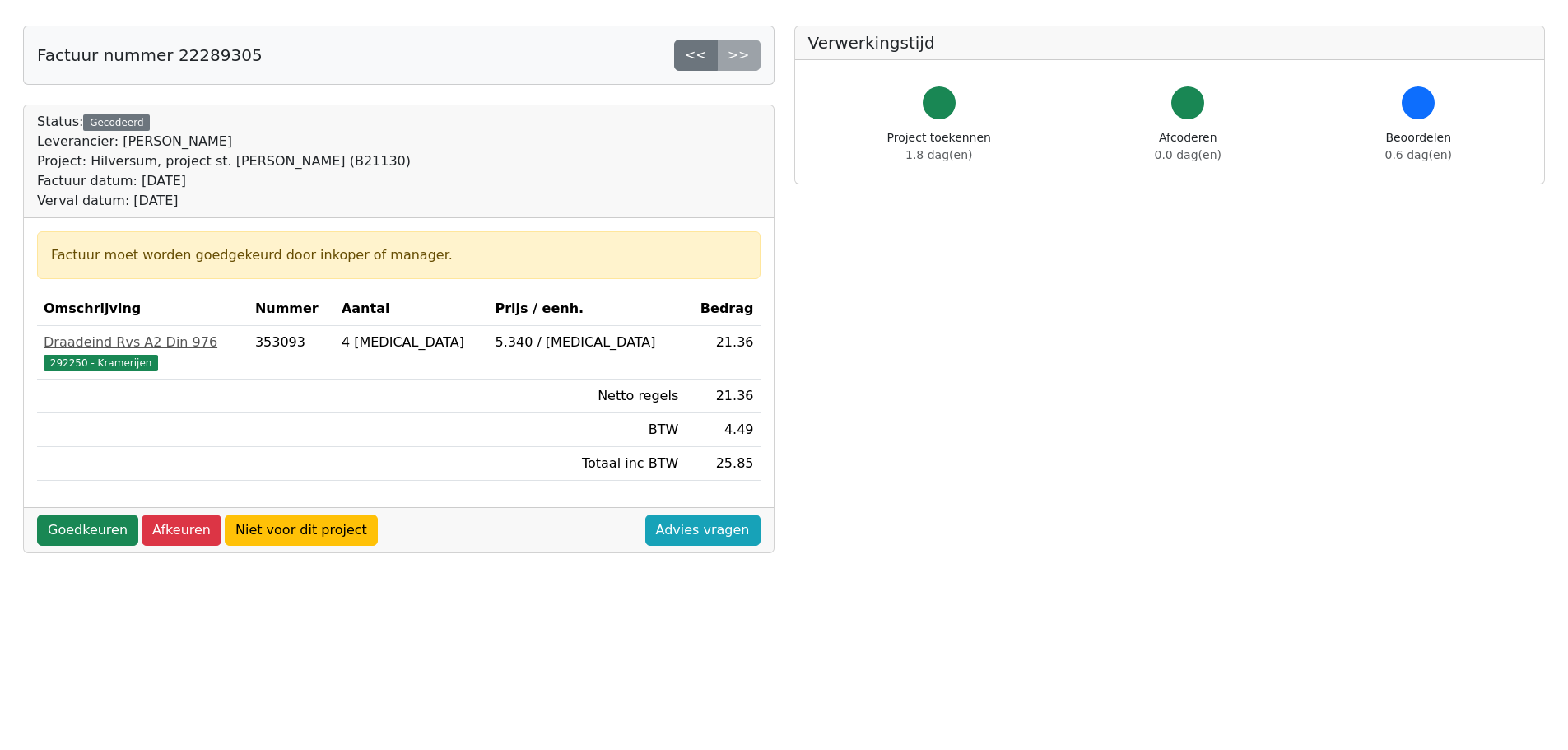
scroll to position [165, 0]
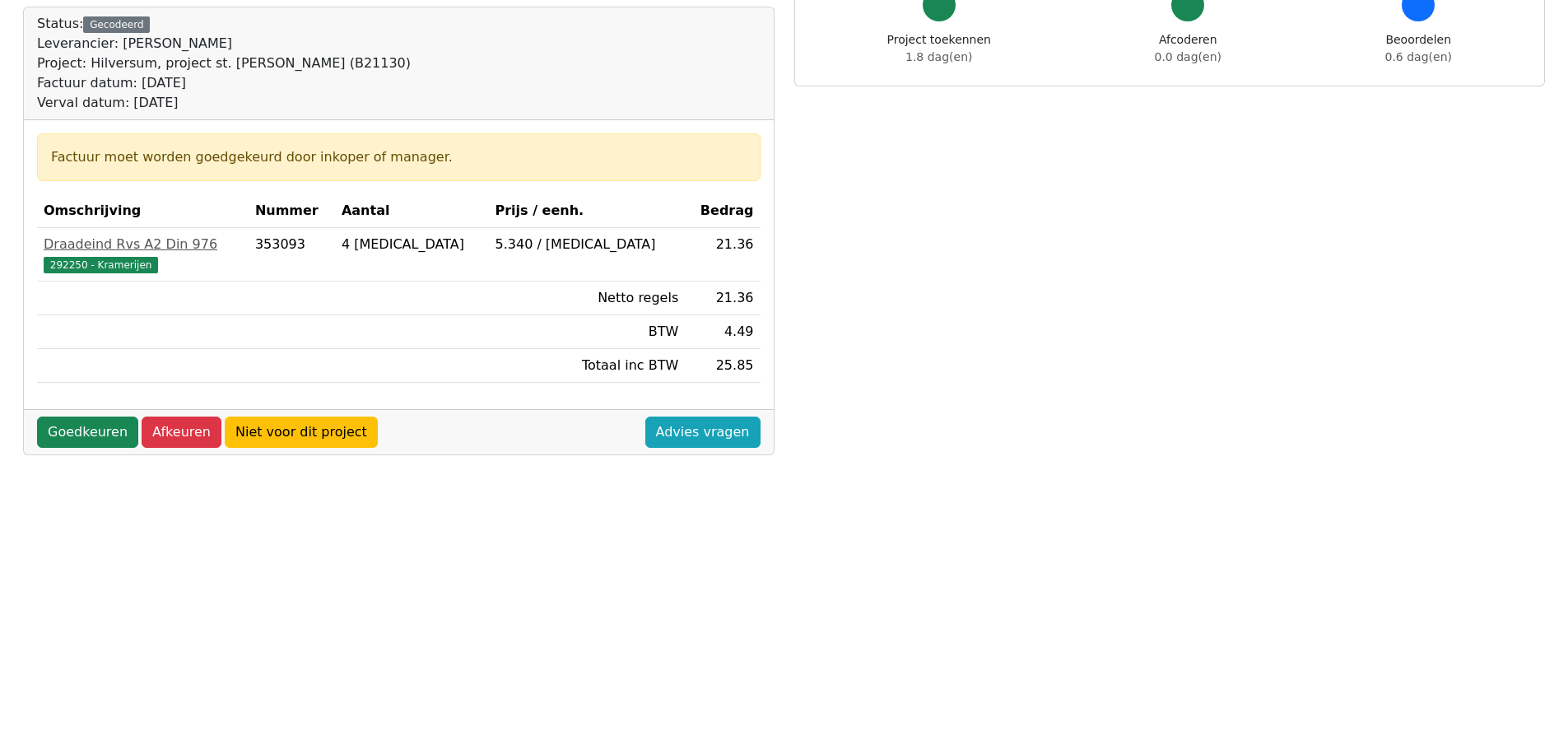
drag, startPoint x: 63, startPoint y: 426, endPoint x: 361, endPoint y: 391, distance: 300.0
click at [64, 426] on link "Goedkeuren" at bounding box center [87, 432] width 101 height 31
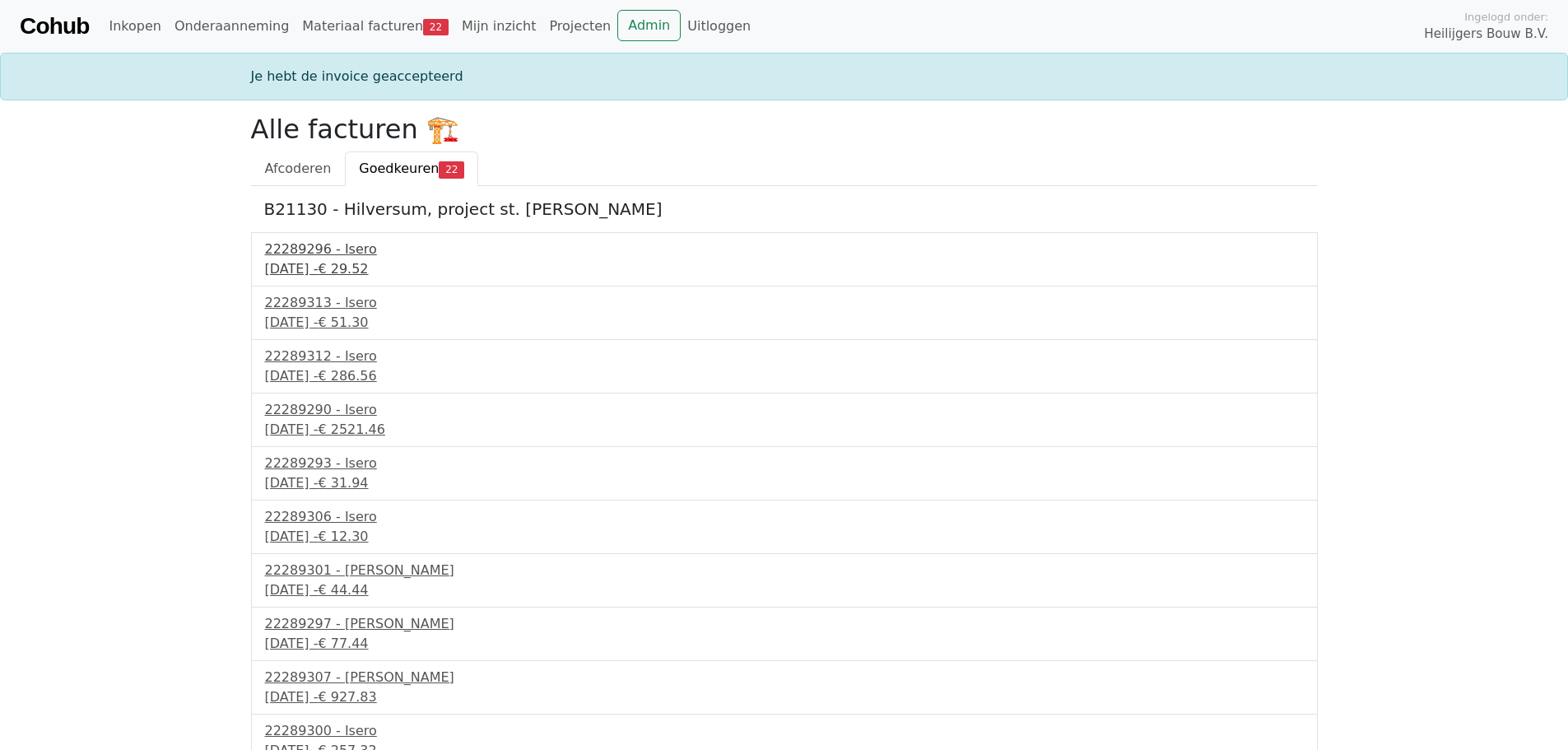
click at [368, 270] on div "30 september 2025 - € 29.52" at bounding box center [784, 268] width 1038 height 20
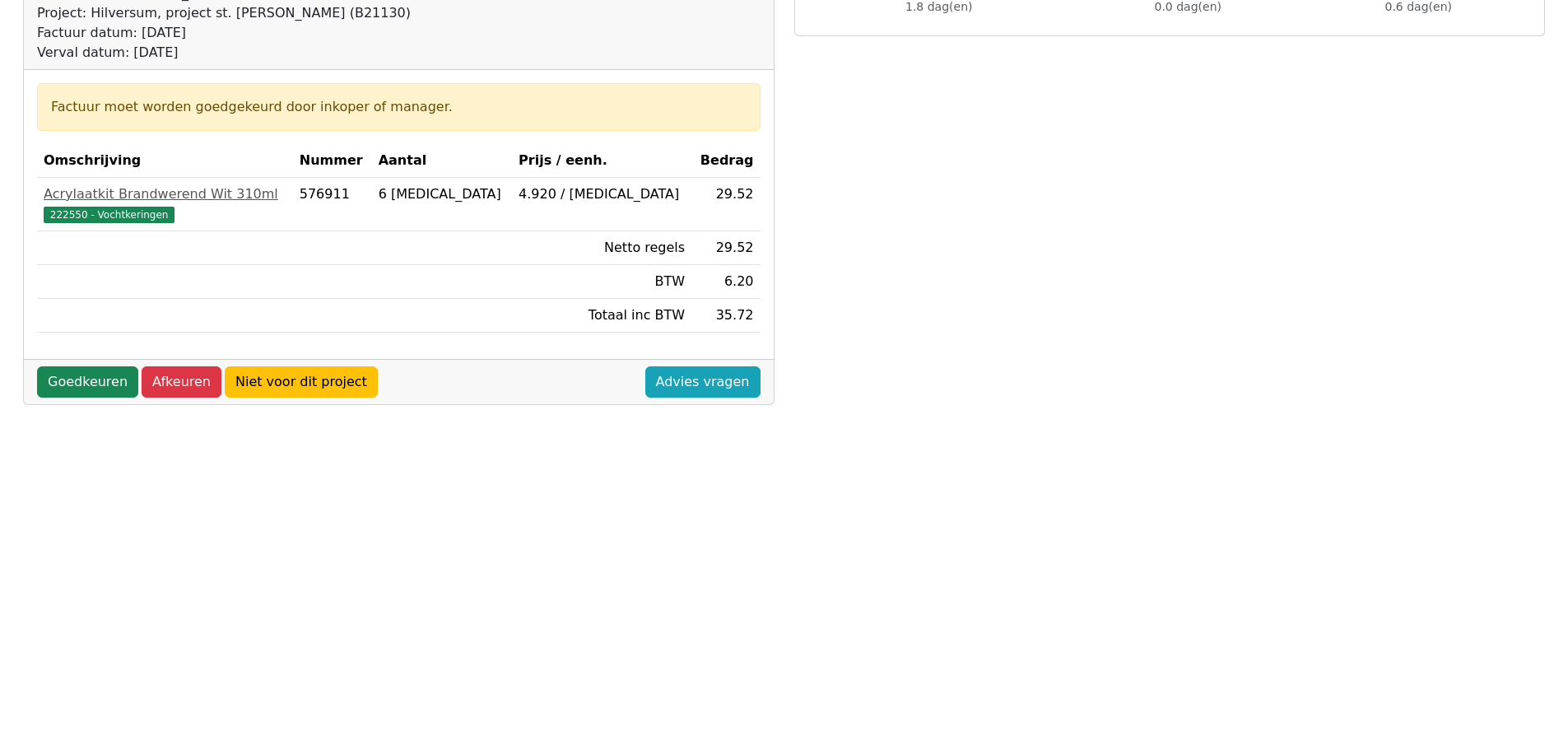
scroll to position [247, 0]
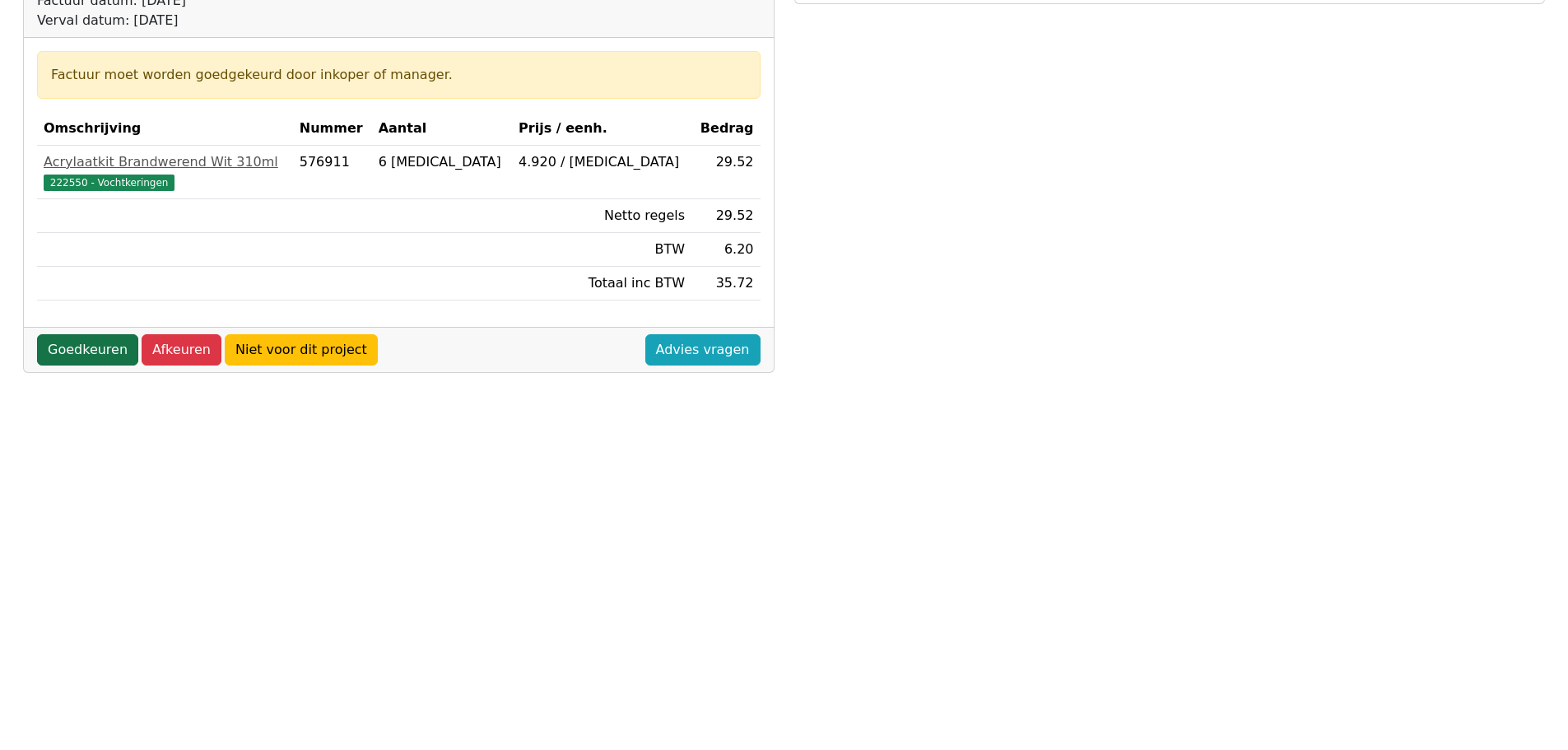
click at [108, 352] on link "Goedkeuren" at bounding box center [87, 350] width 101 height 31
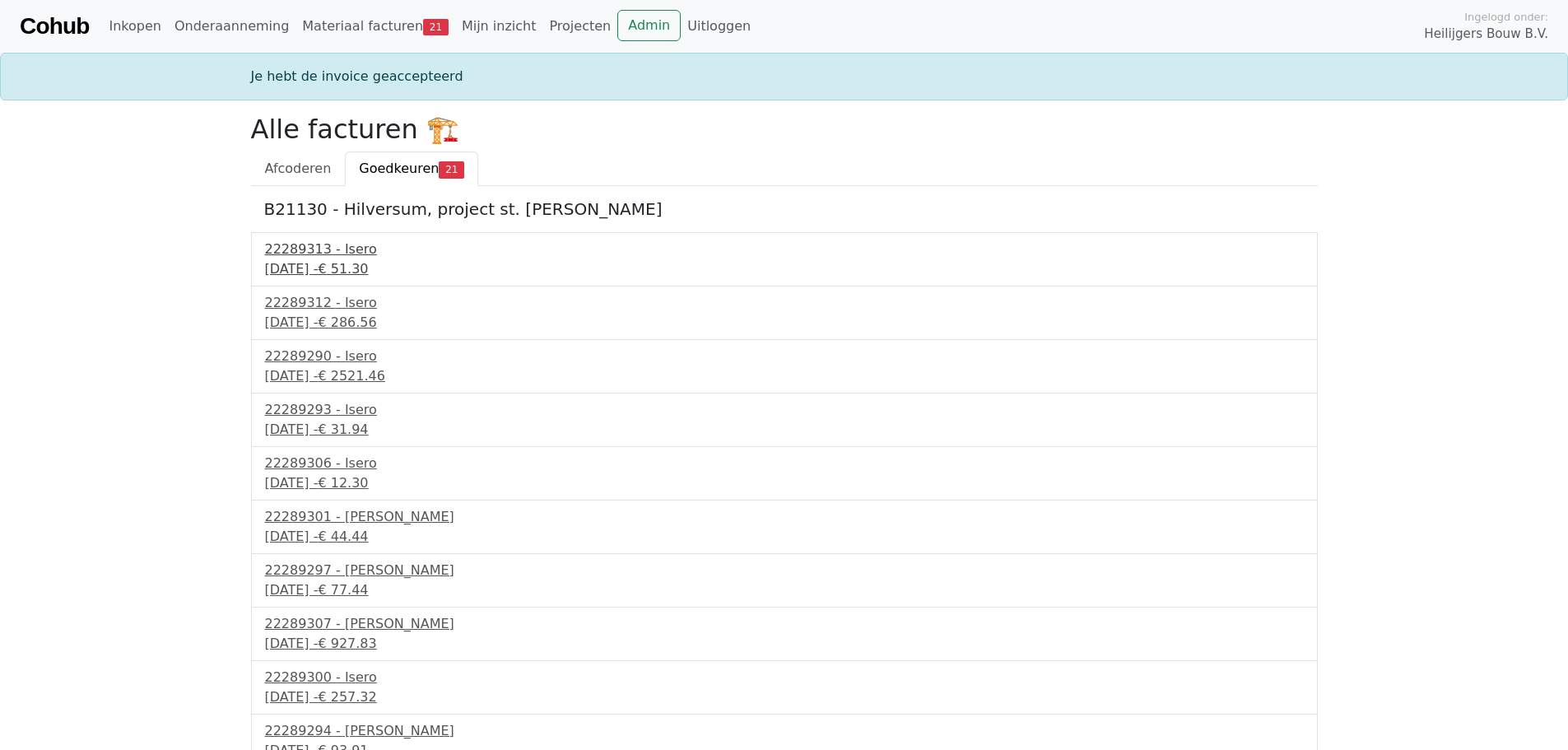
click at [368, 269] on span "€ 51.30" at bounding box center [342, 268] width 50 height 15
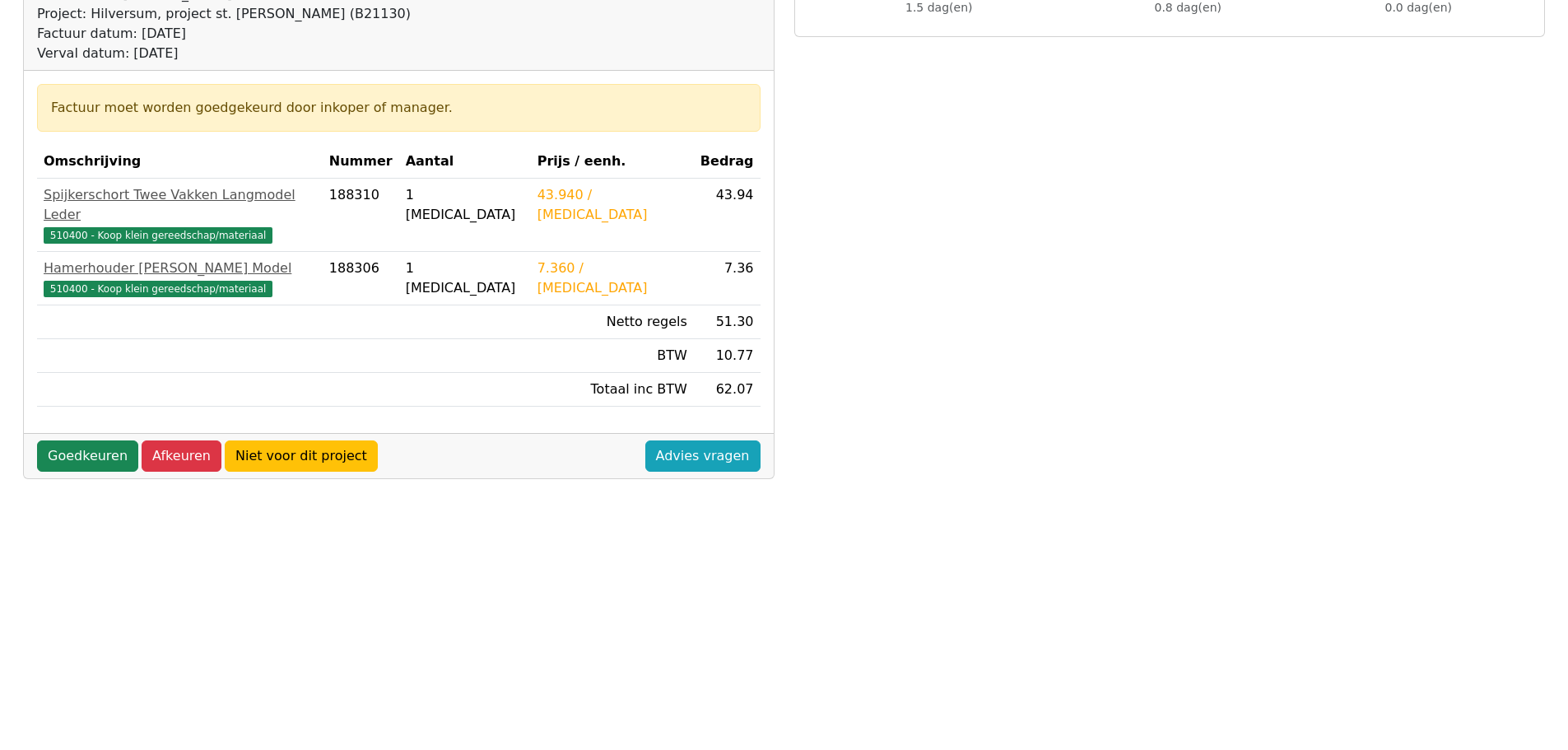
scroll to position [247, 0]
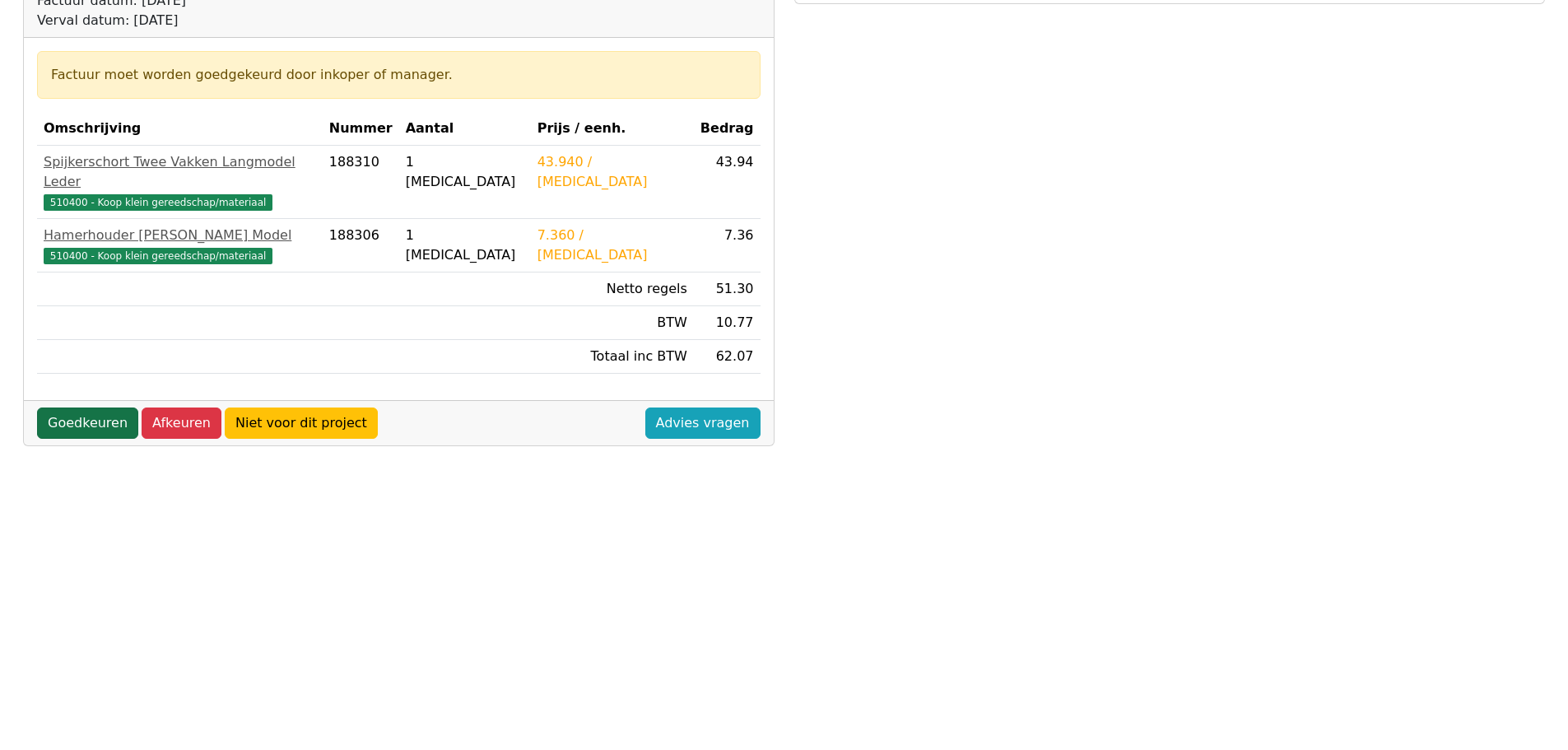
click at [115, 408] on link "Goedkeuren" at bounding box center [87, 423] width 101 height 31
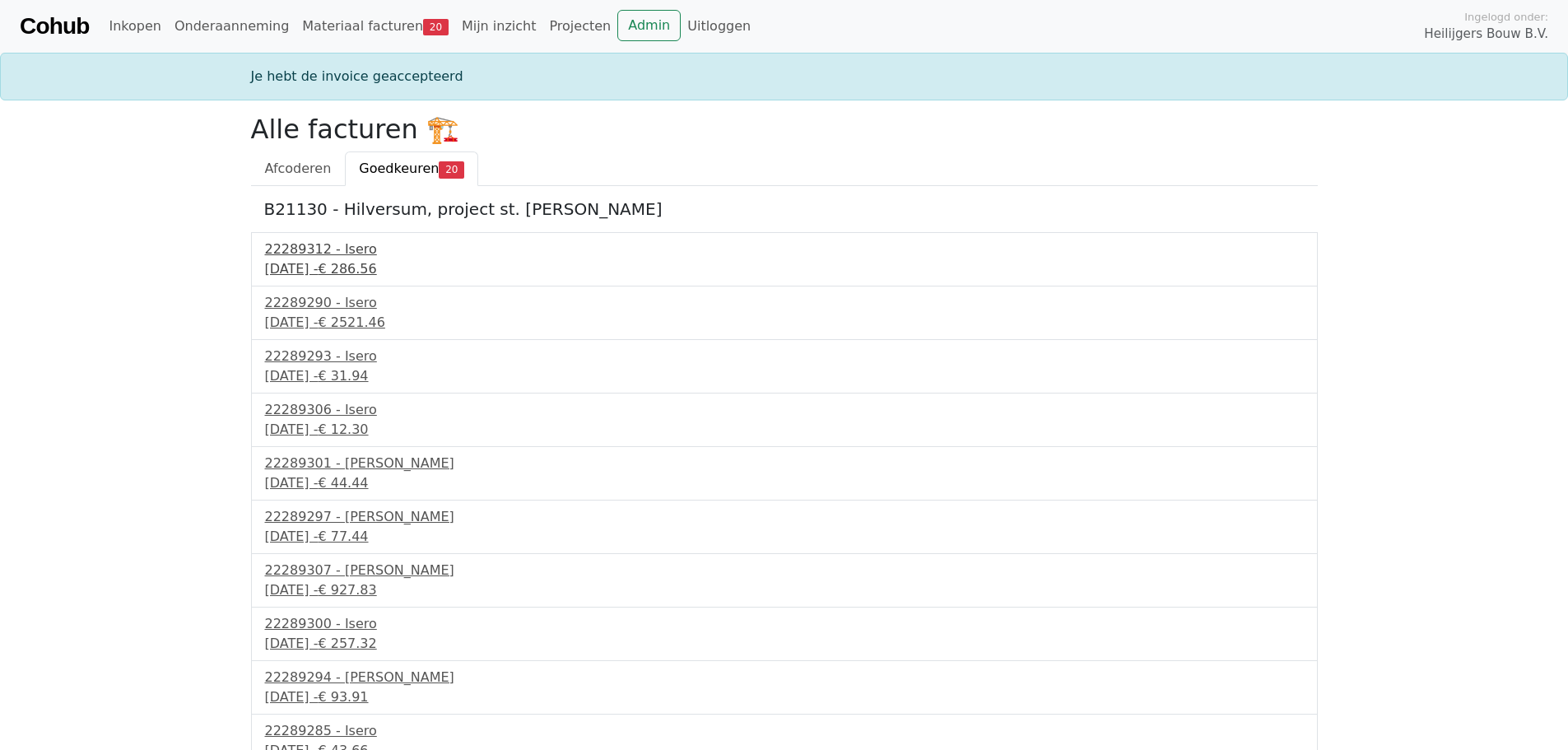
click at [304, 265] on div "30 september 2025 - € 286.56" at bounding box center [784, 268] width 1038 height 20
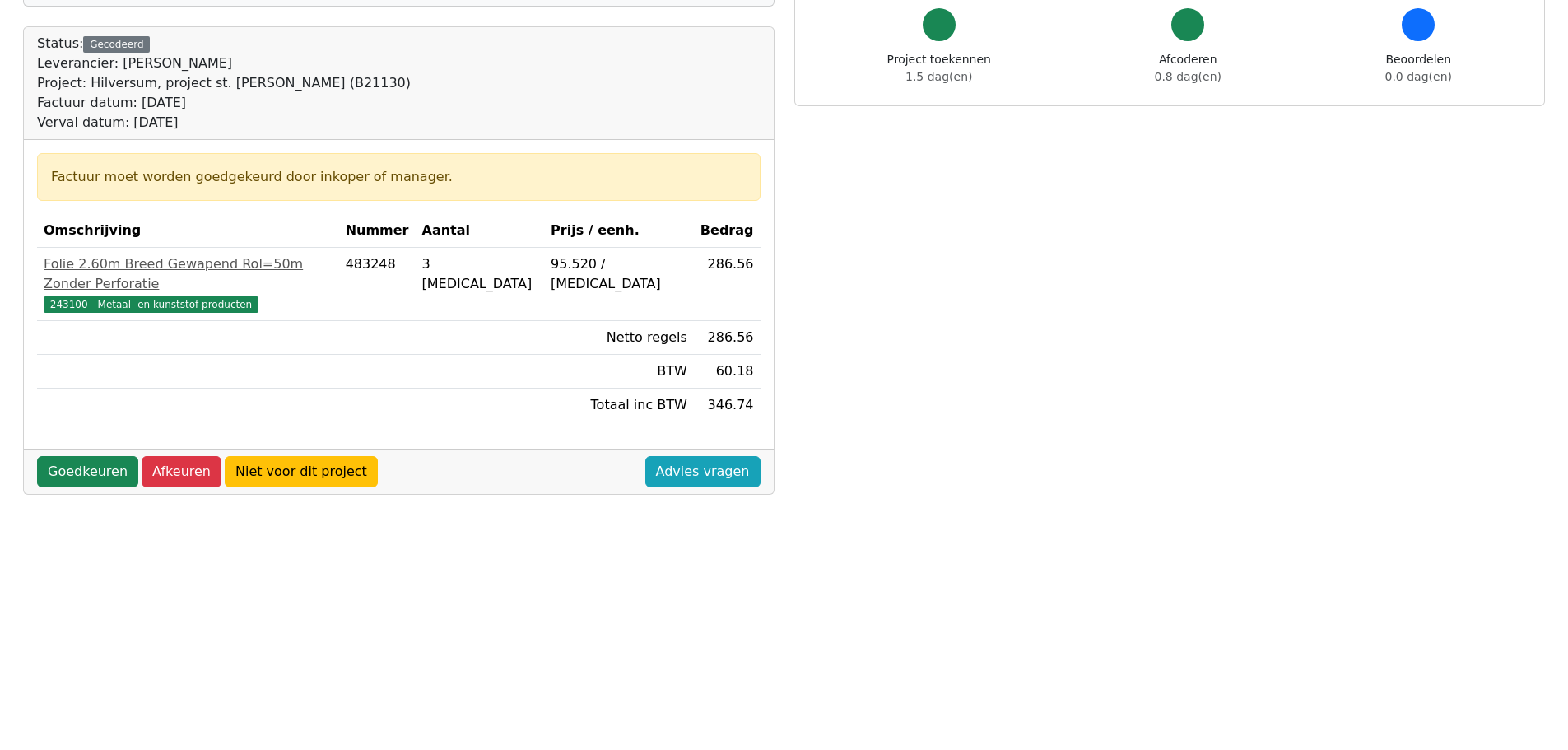
scroll to position [247, 0]
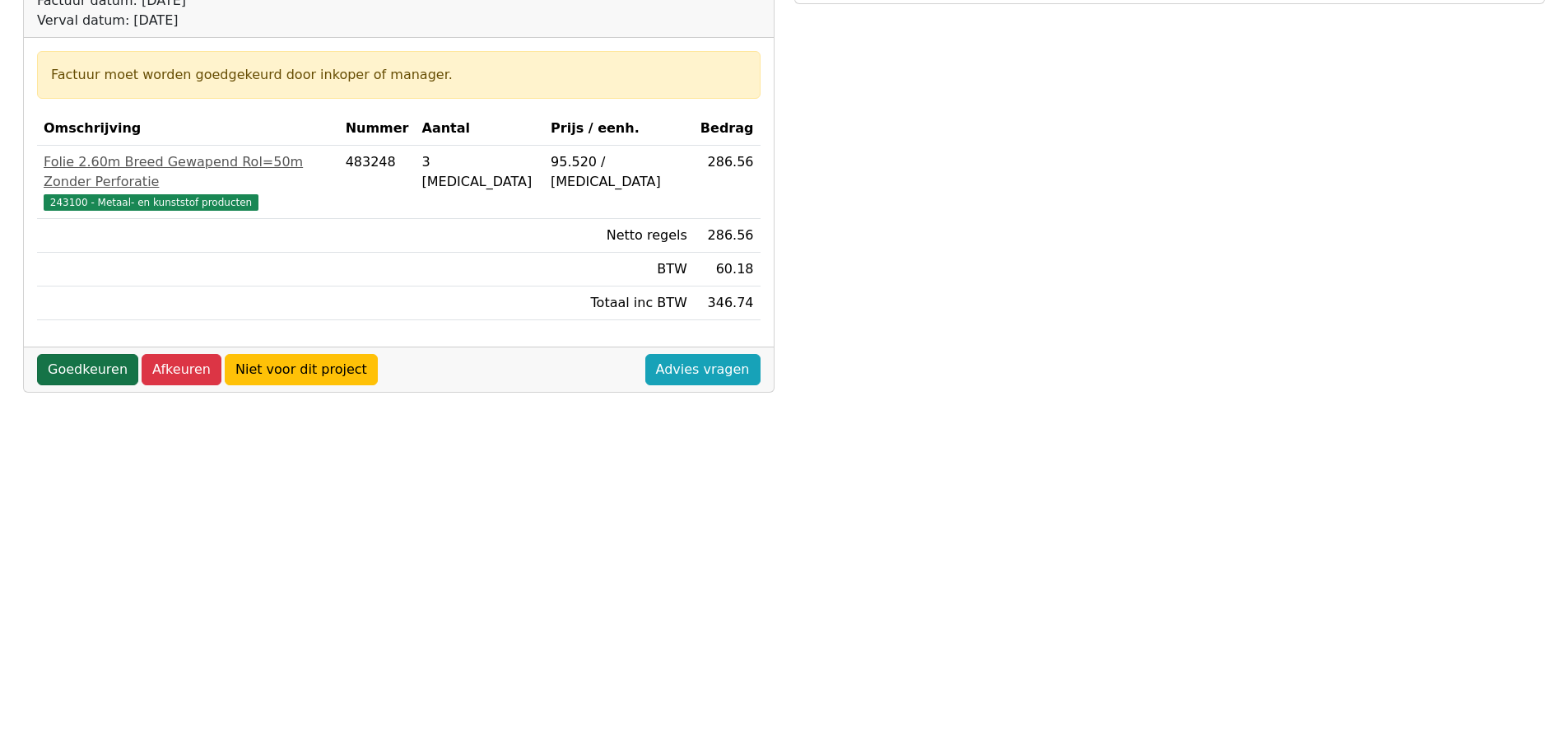
click at [105, 354] on link "Goedkeuren" at bounding box center [87, 369] width 101 height 31
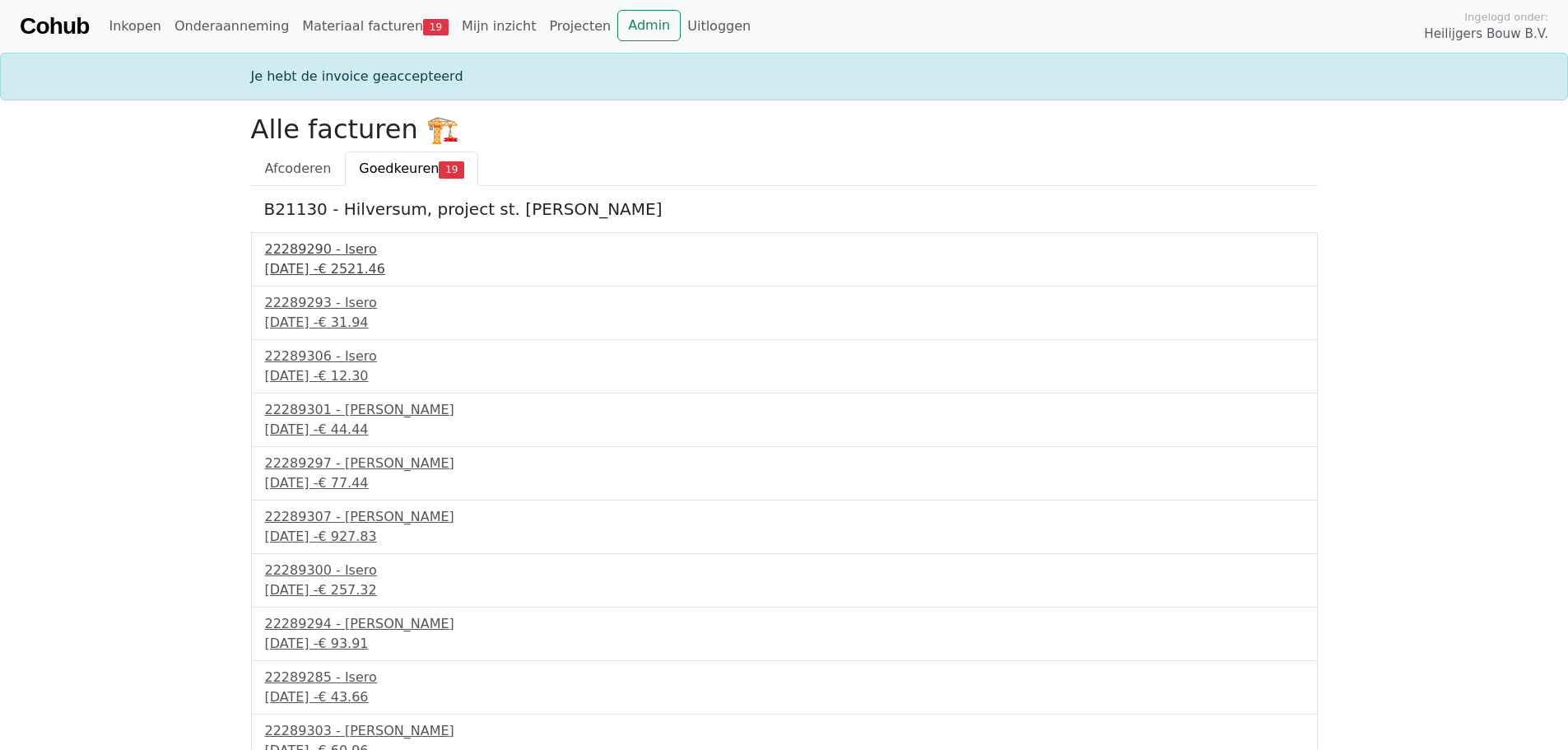
click at [309, 268] on div "[DATE] - € 2521.46" at bounding box center [784, 268] width 1038 height 20
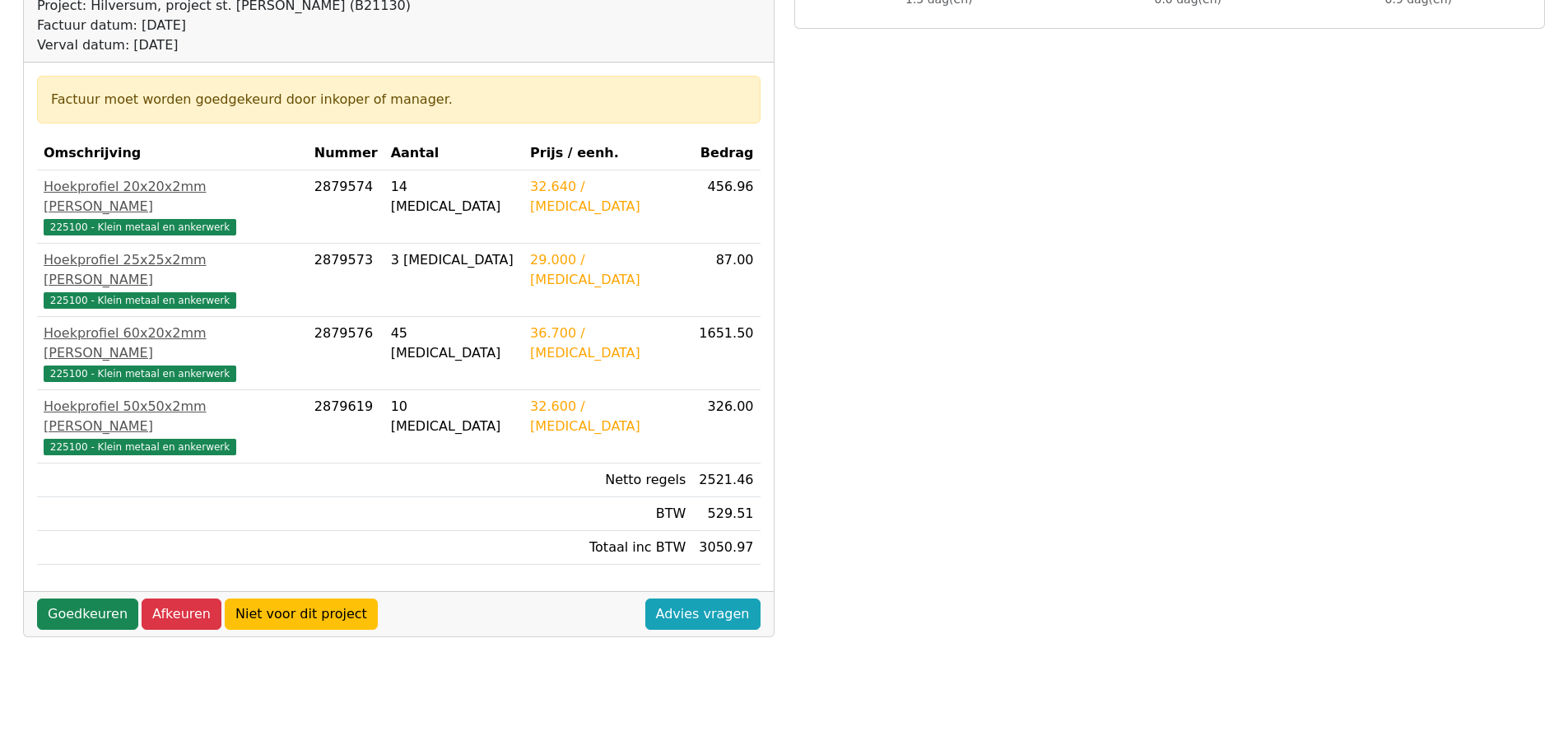
scroll to position [247, 0]
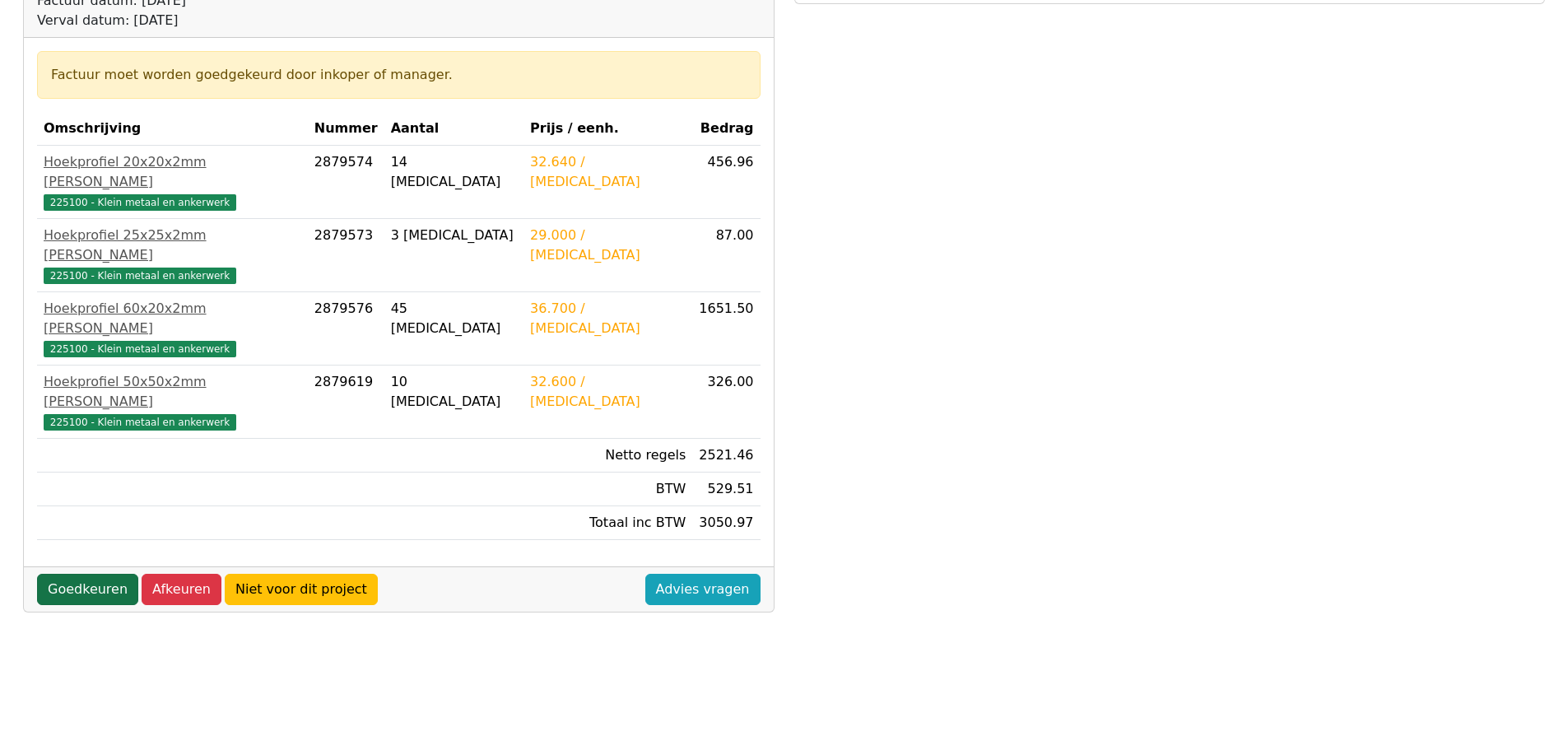
click at [109, 574] on link "Goedkeuren" at bounding box center [87, 589] width 101 height 31
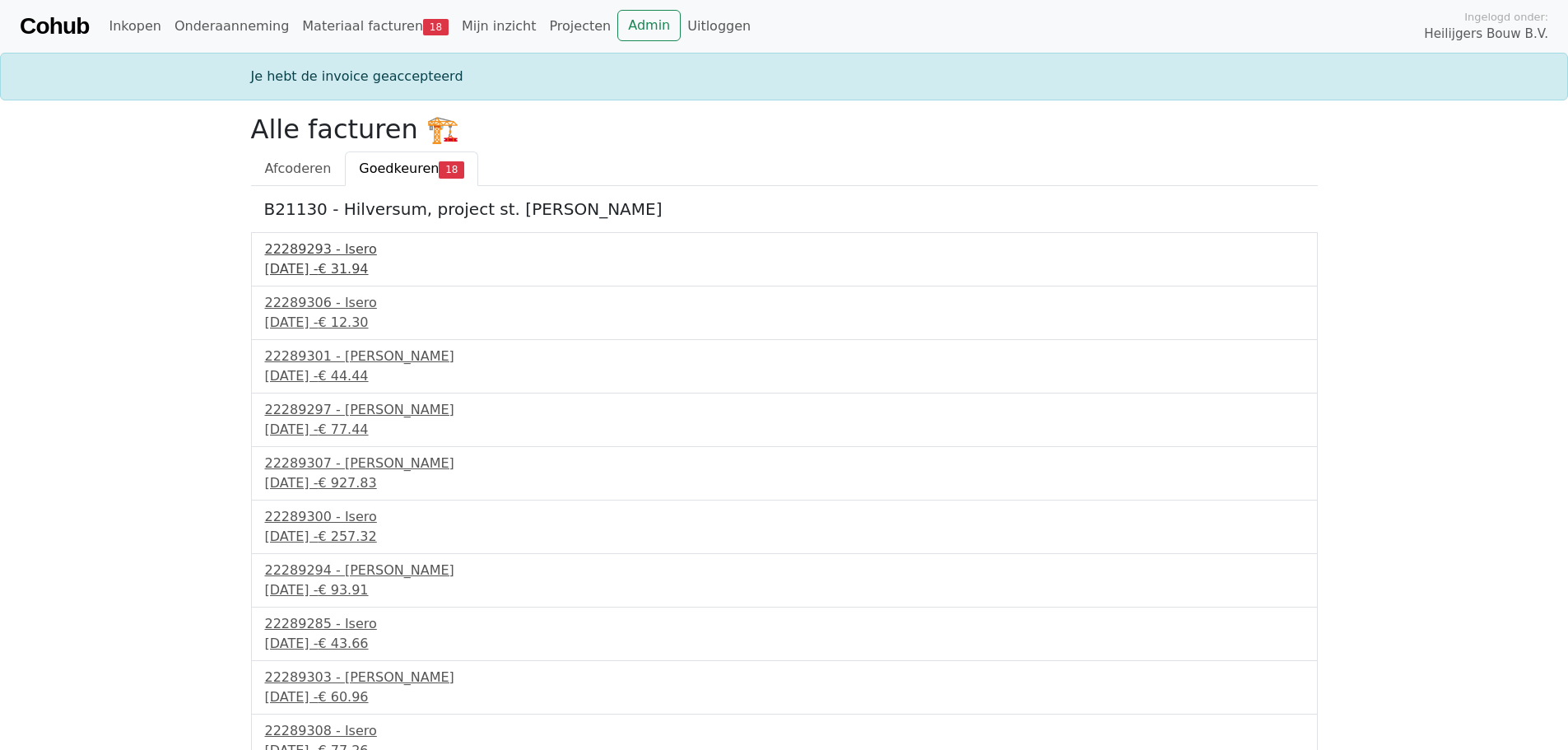
click at [318, 270] on div "[DATE] - € 31.94" at bounding box center [784, 268] width 1038 height 20
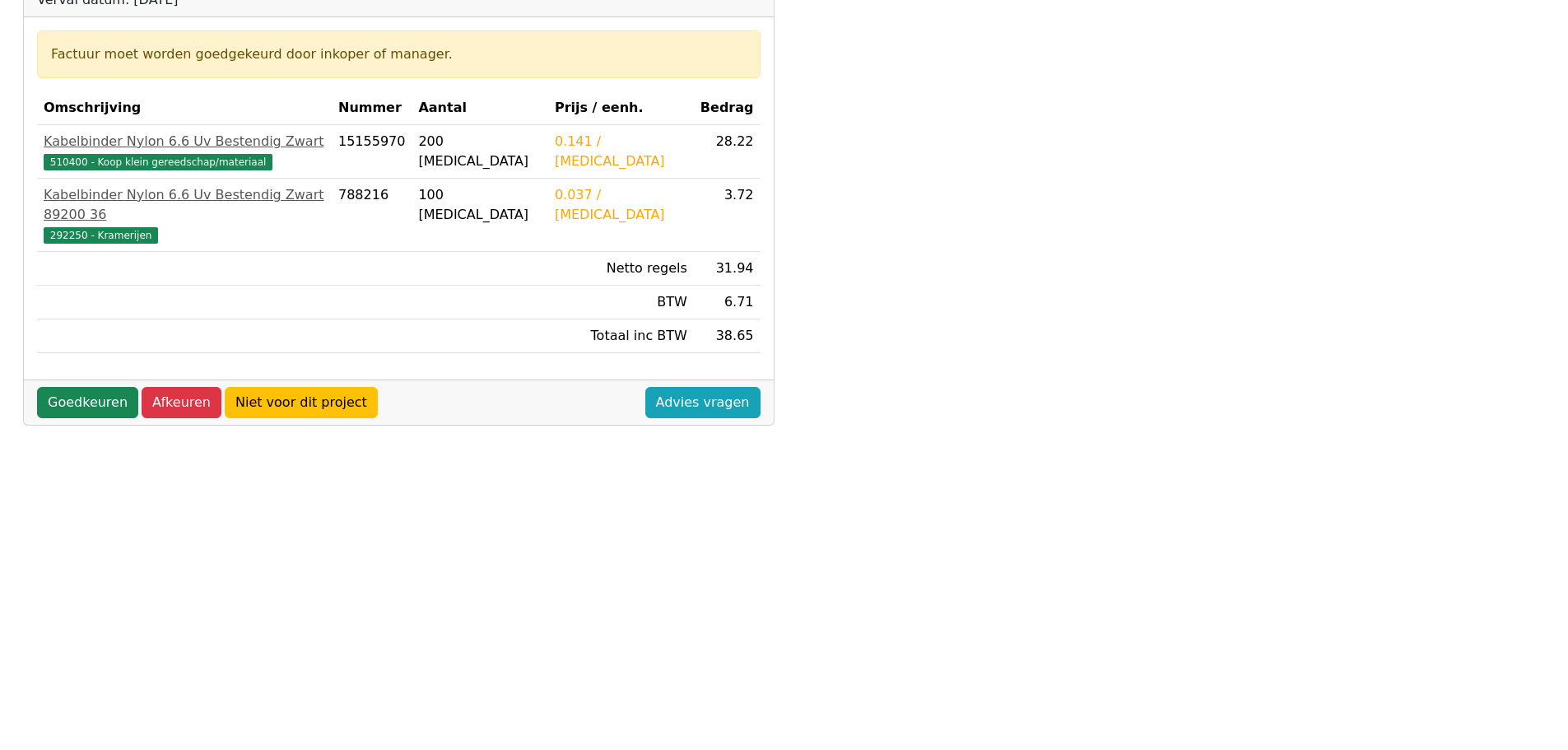
scroll to position [330, 0]
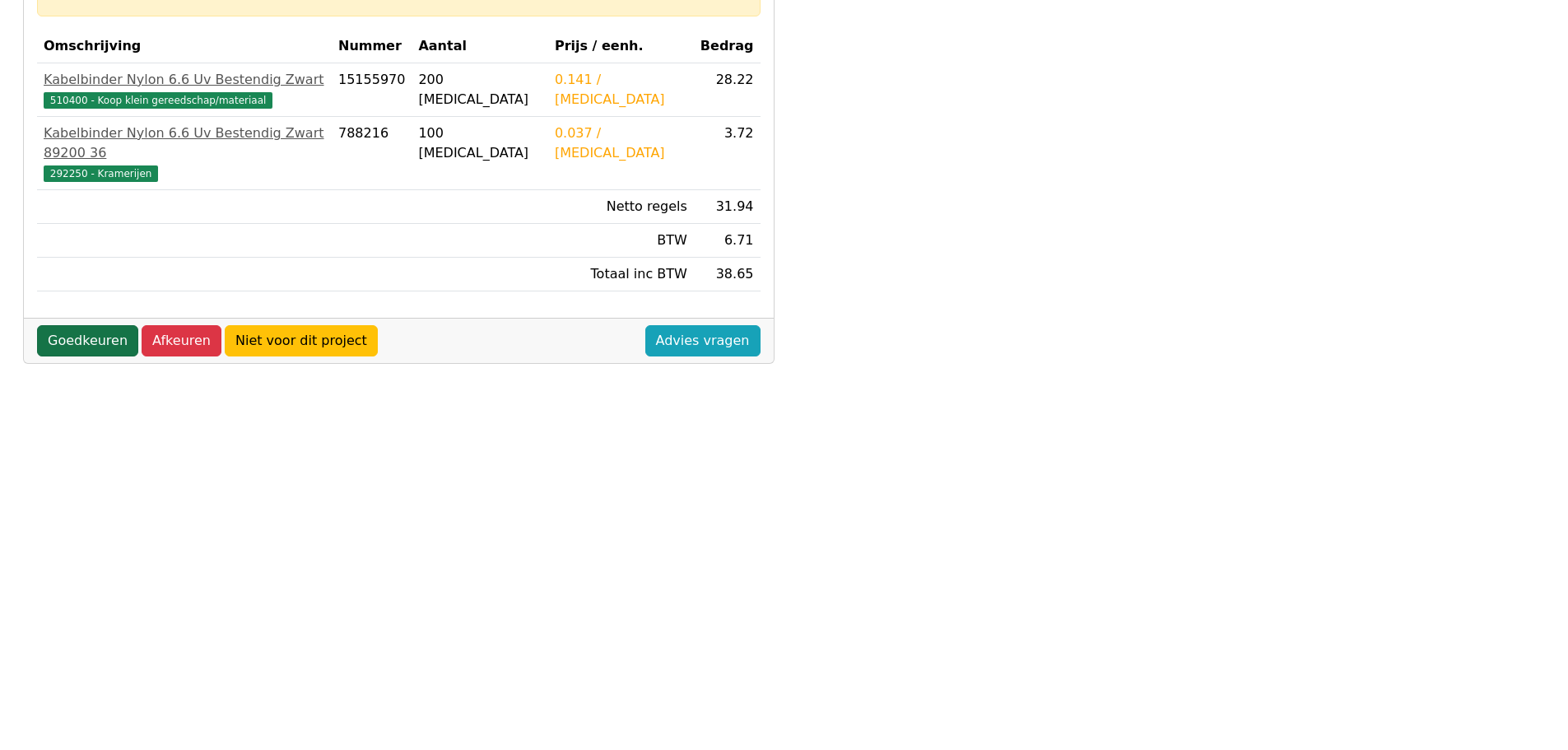
click at [104, 325] on link "Goedkeuren" at bounding box center [87, 341] width 101 height 31
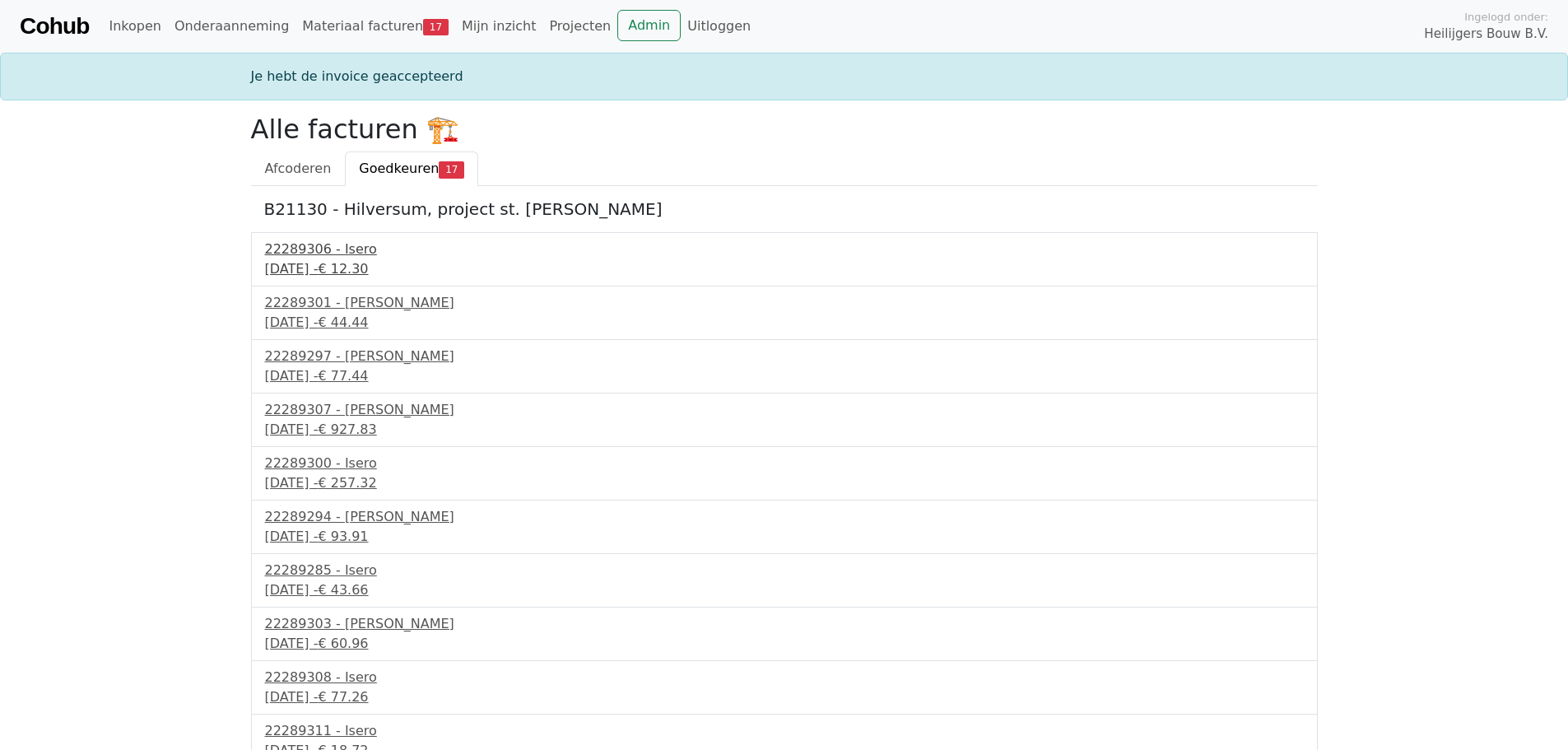
click at [326, 270] on div "30 september 2025 - € 12.30" at bounding box center [784, 268] width 1038 height 20
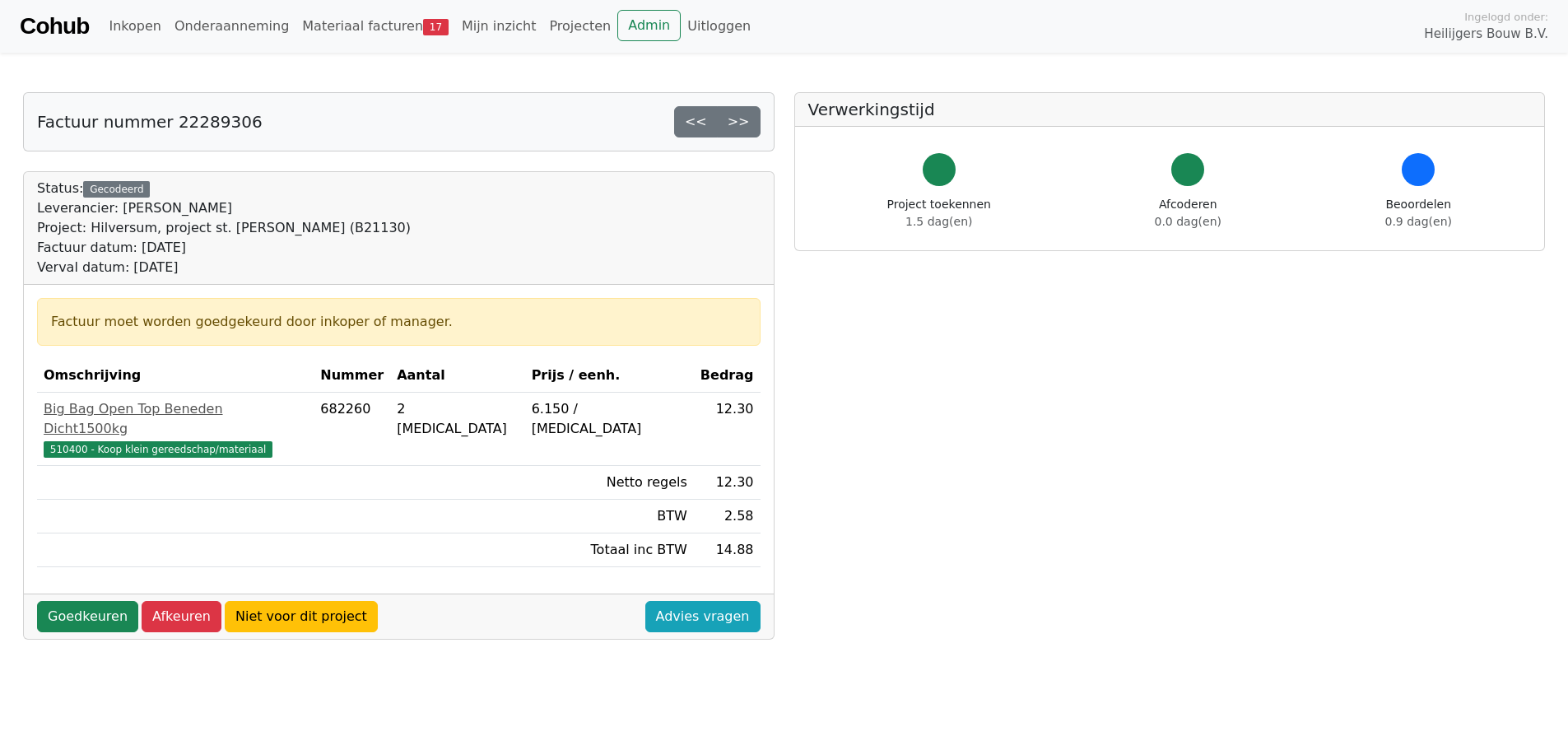
scroll to position [165, 0]
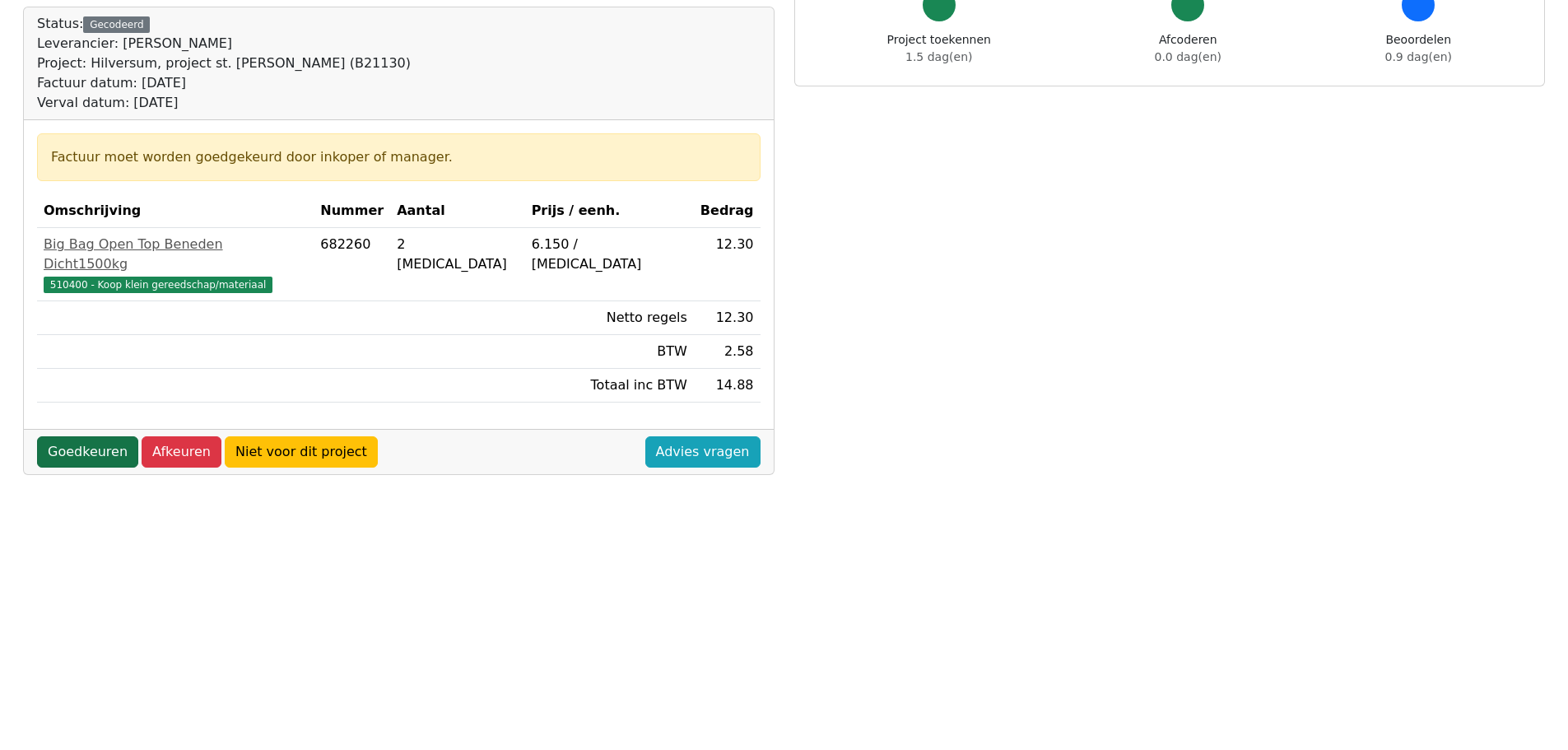
click at [114, 437] on link "Goedkeuren" at bounding box center [87, 452] width 101 height 31
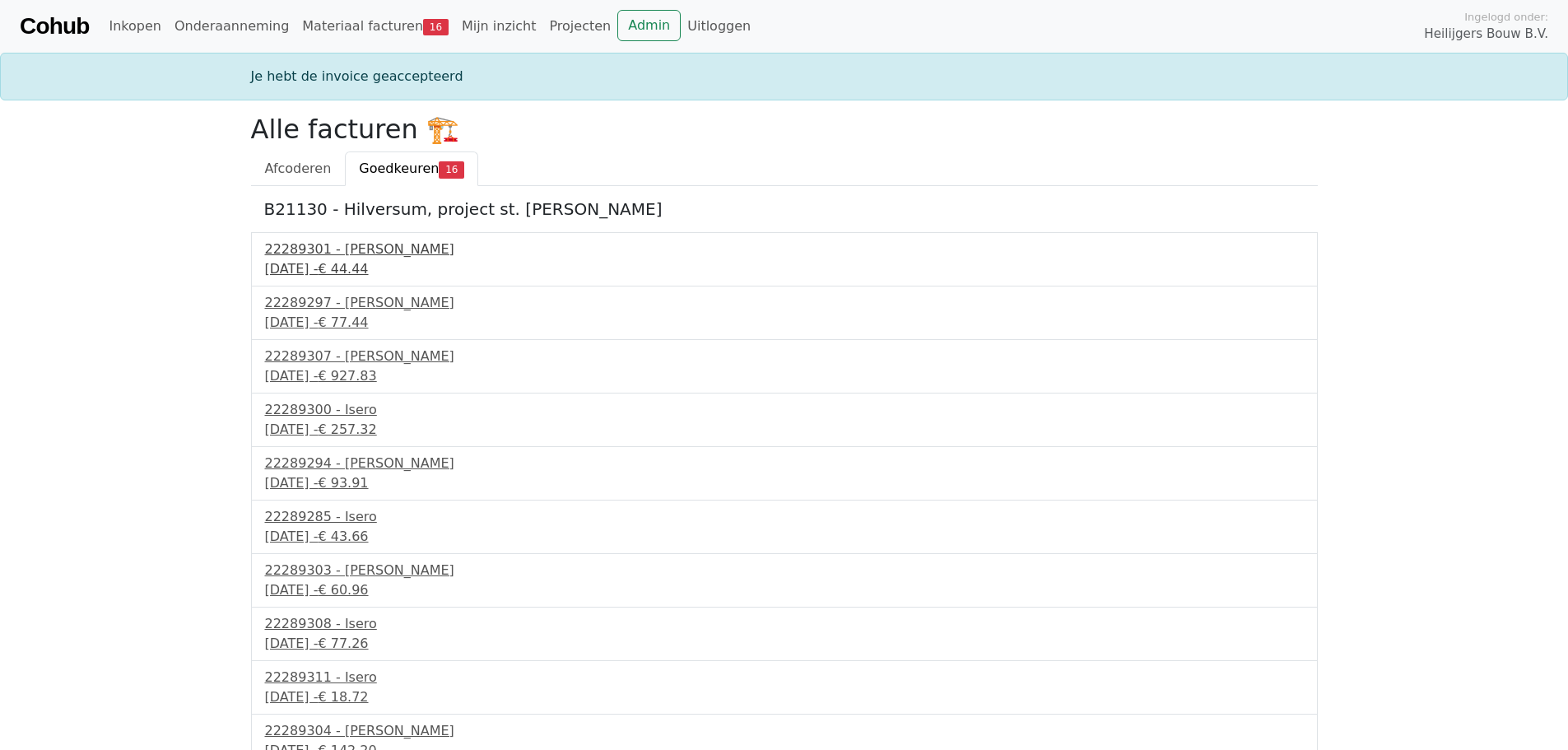
click at [297, 272] on div "[DATE] - € 44.44" at bounding box center [784, 268] width 1038 height 20
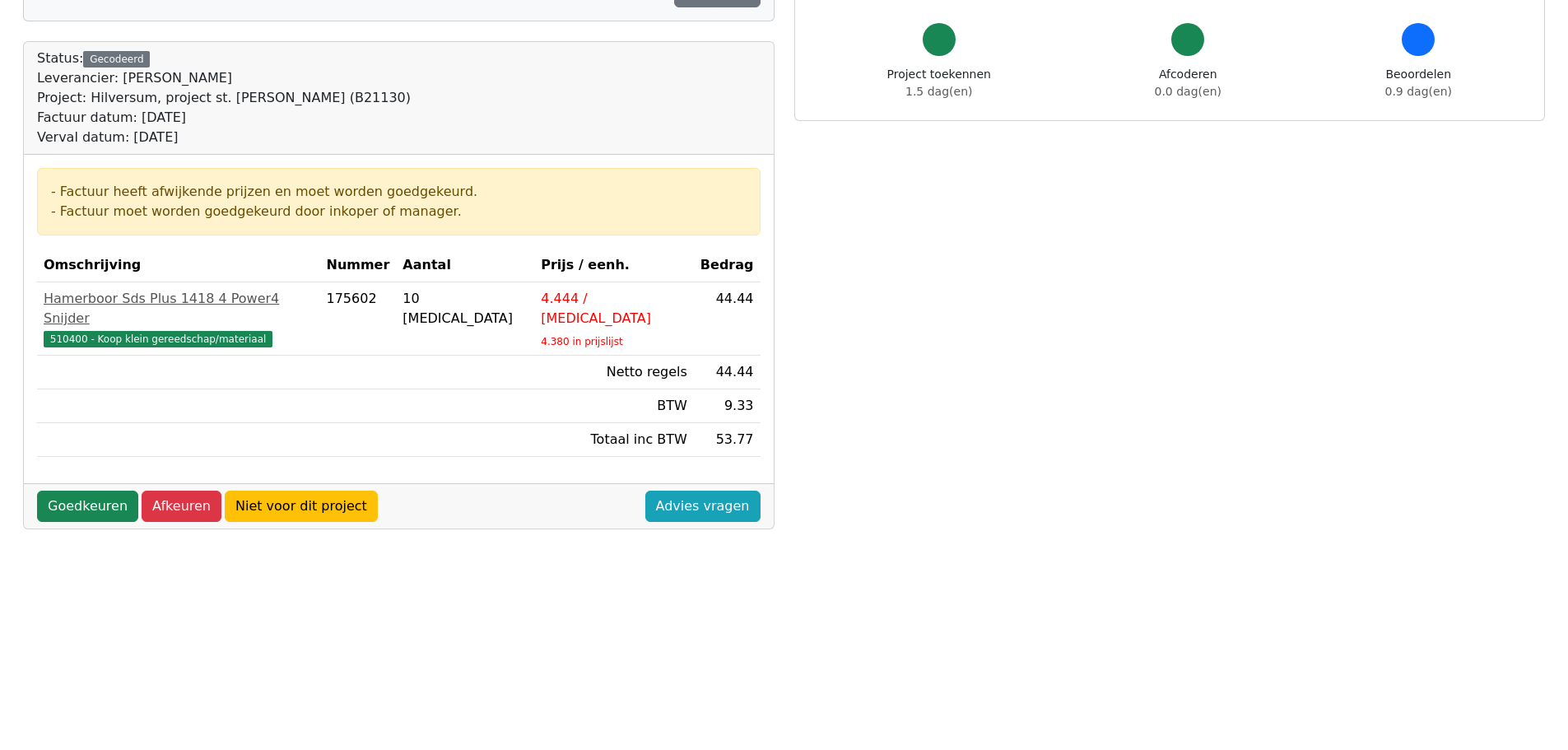
scroll to position [165, 0]
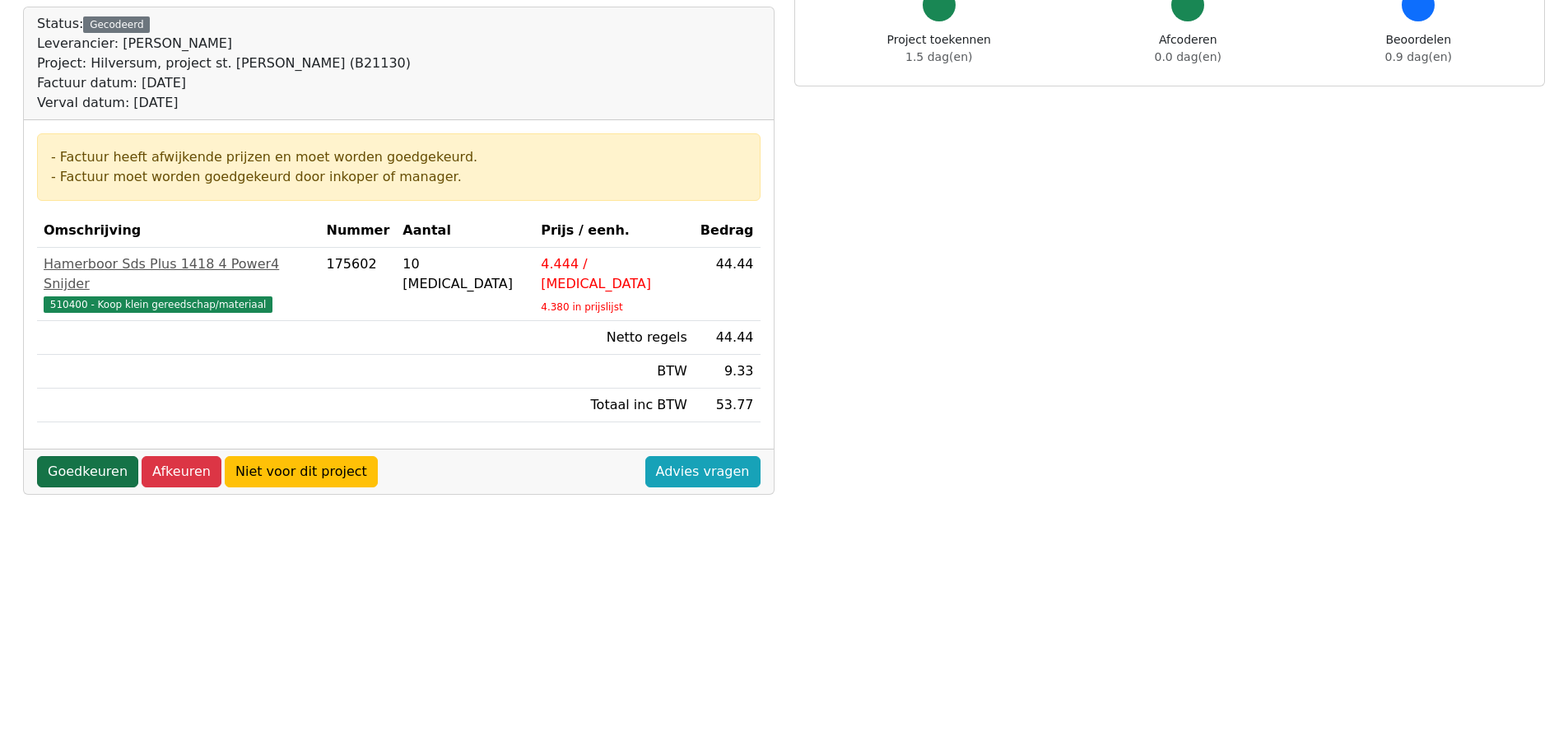
click at [113, 456] on link "Goedkeuren" at bounding box center [87, 471] width 101 height 31
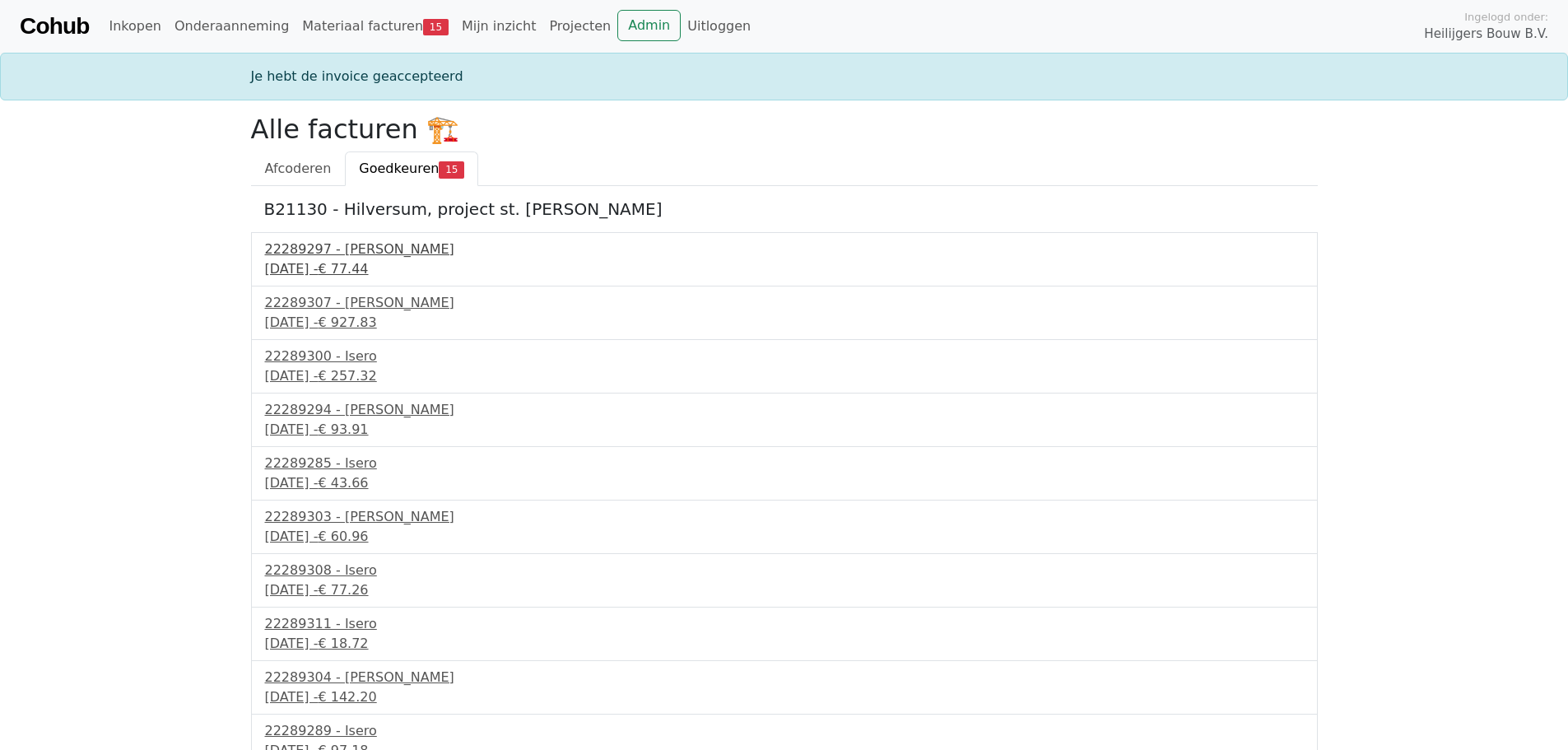
click at [337, 276] on div "30 september 2025 - € 77.44" at bounding box center [784, 268] width 1038 height 20
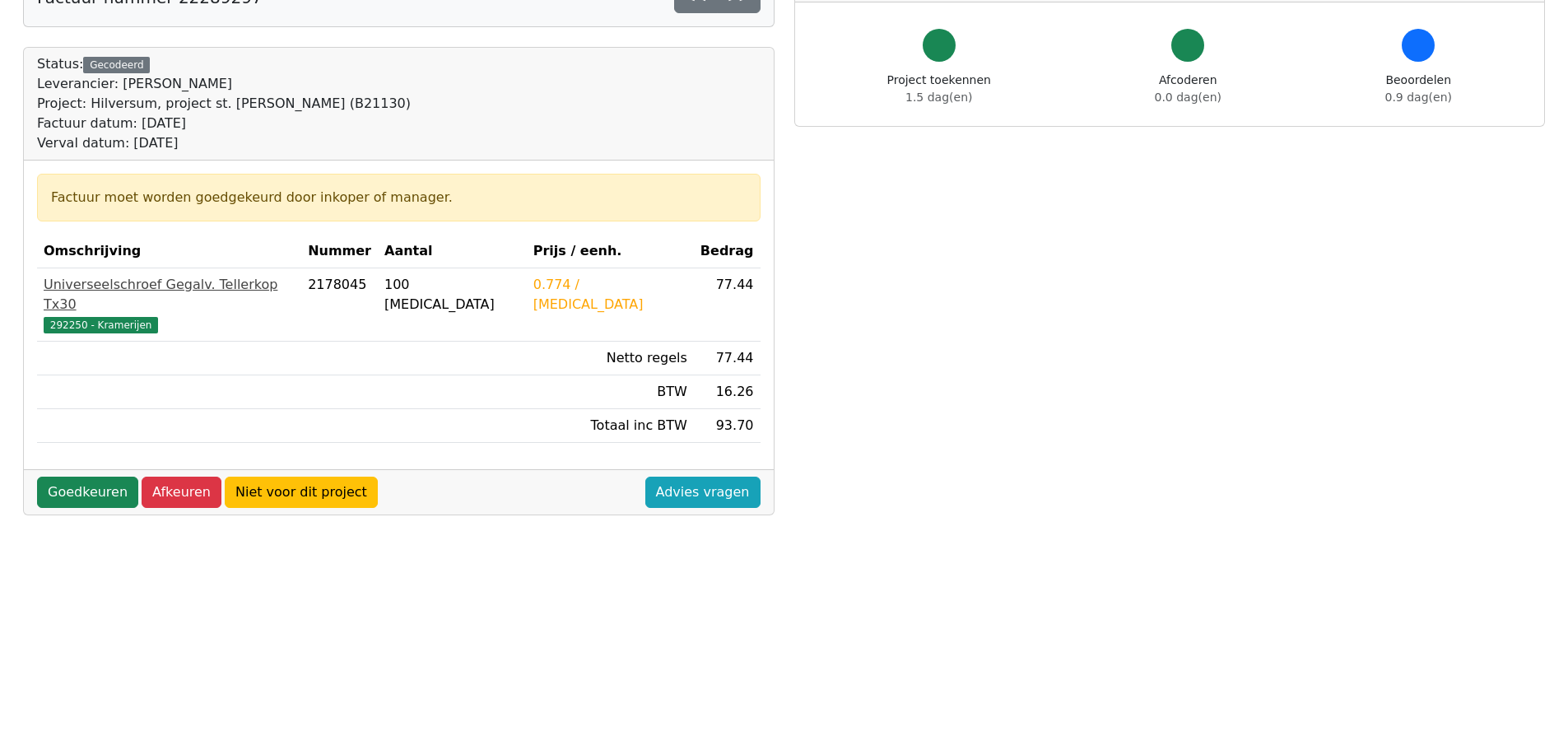
scroll to position [165, 0]
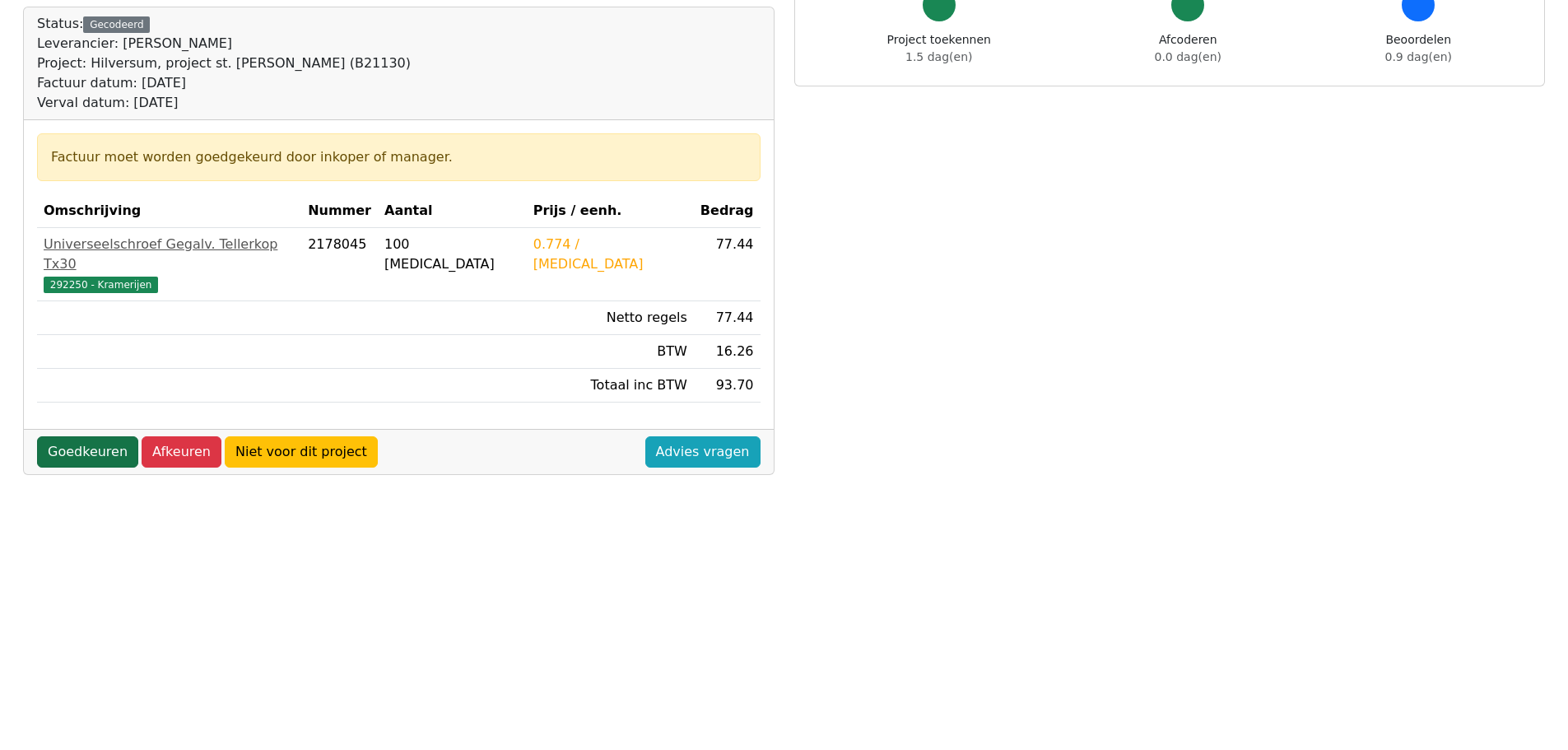
click at [93, 439] on link "Goedkeuren" at bounding box center [87, 452] width 101 height 31
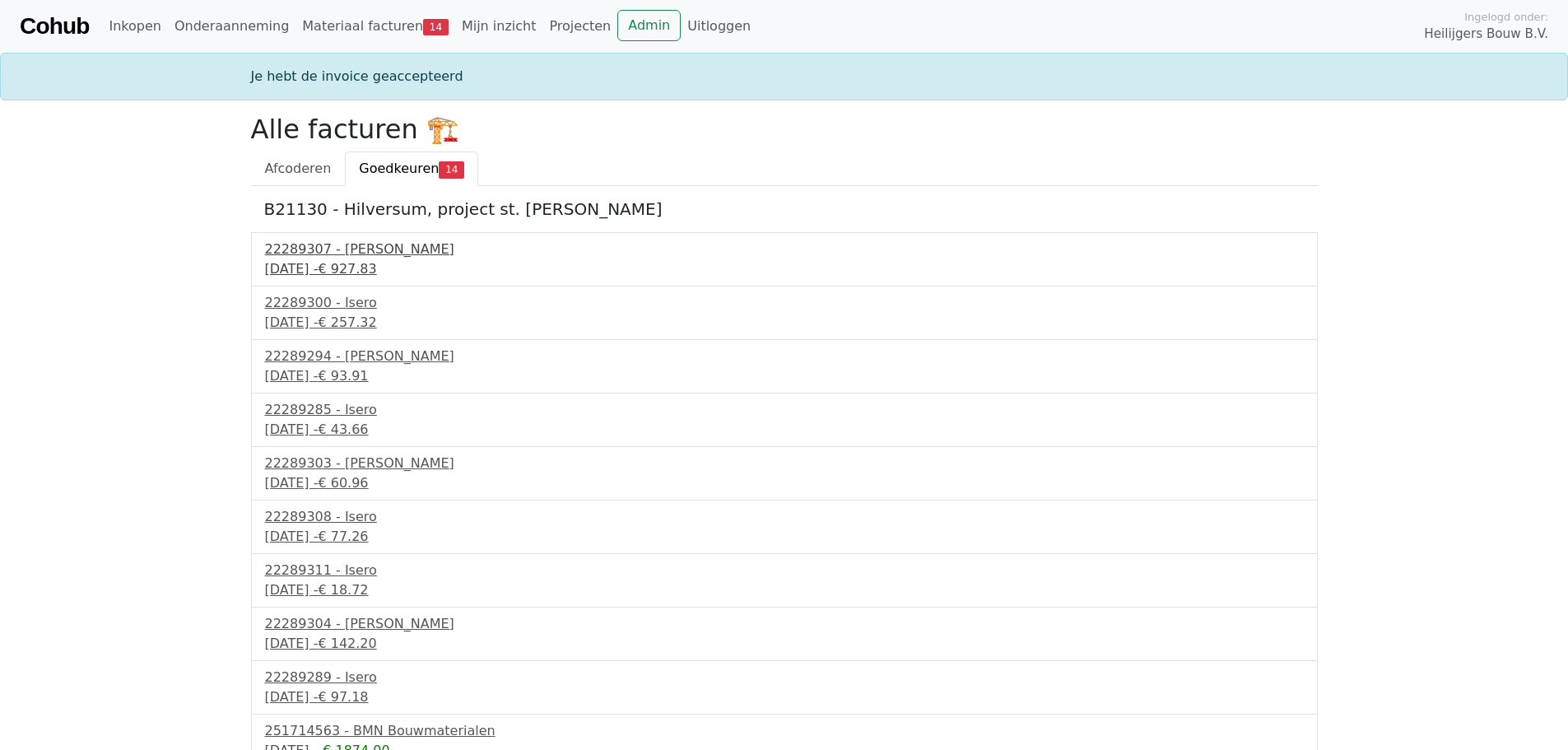
click at [318, 272] on div "30 september 2025 - € 927.83" at bounding box center [784, 268] width 1038 height 20
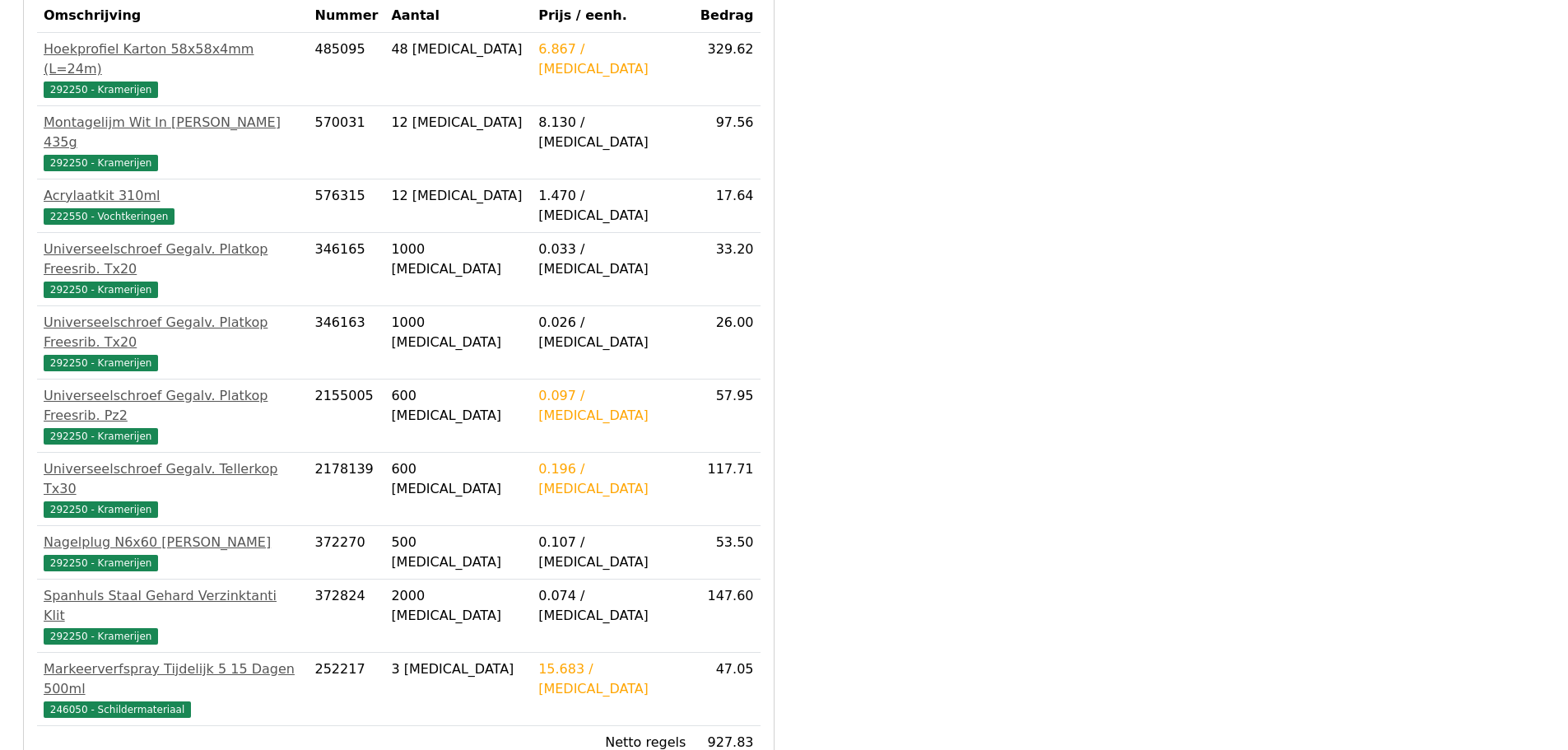
scroll to position [412, 0]
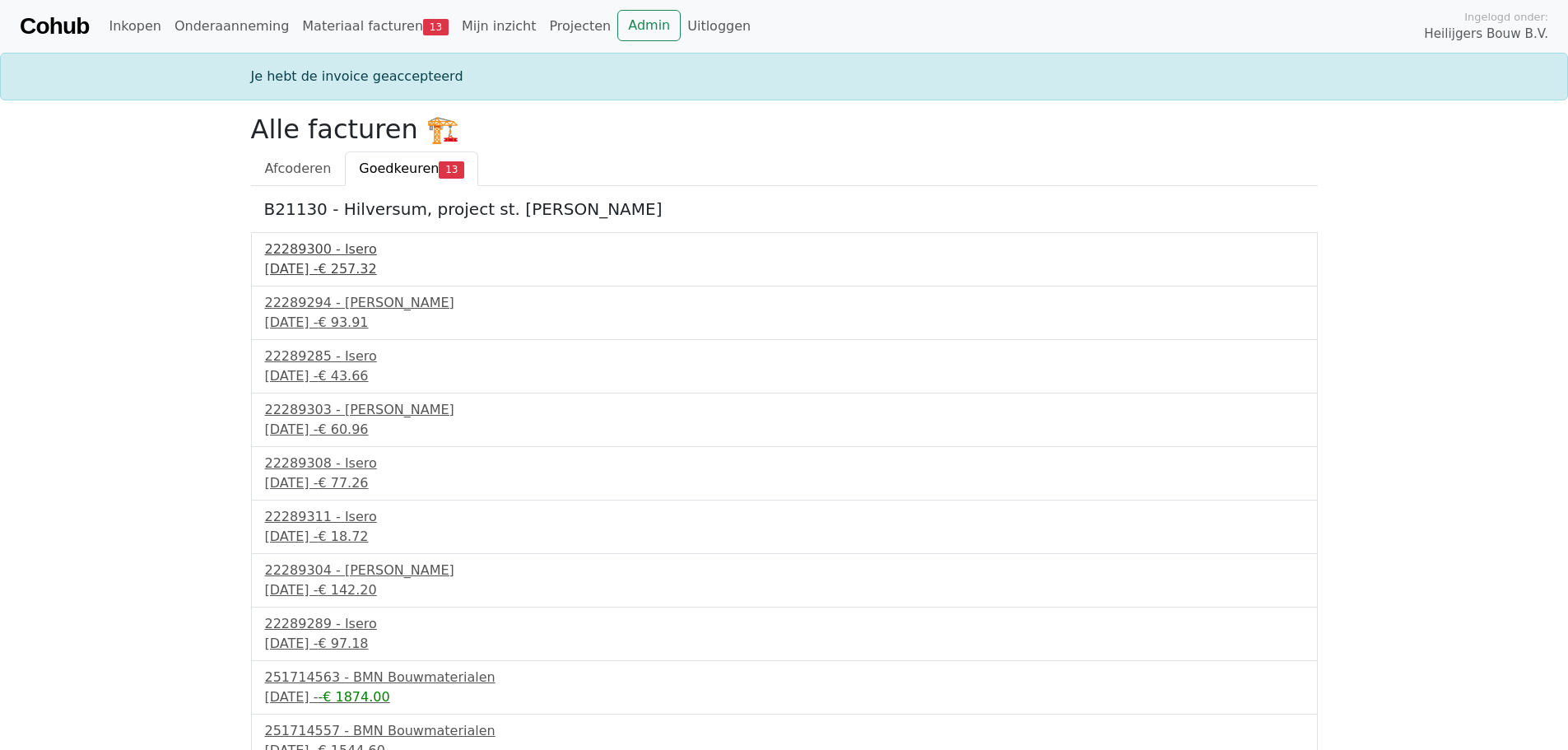
click at [378, 269] on div "[DATE] - € 257.32" at bounding box center [784, 268] width 1038 height 20
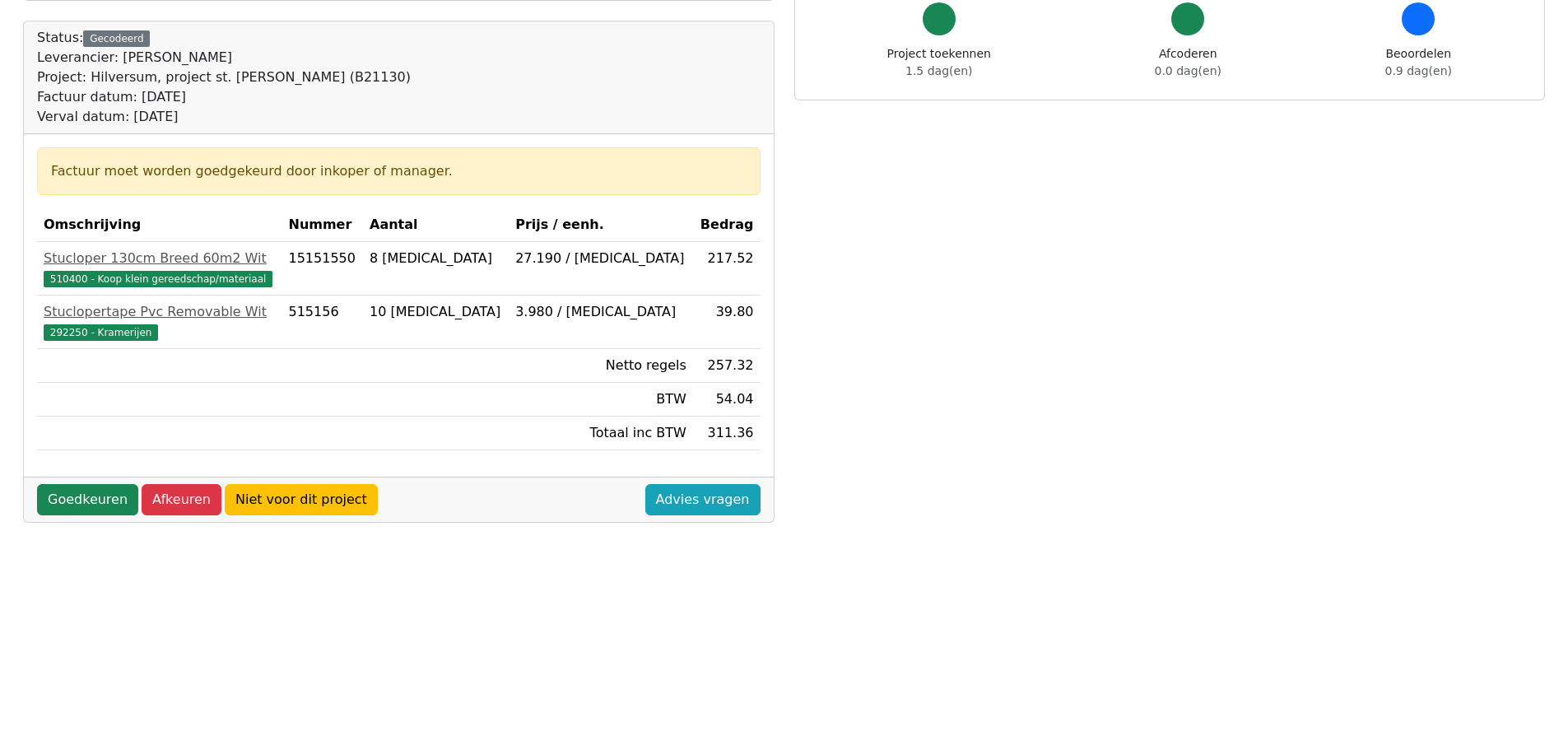
scroll to position [247, 0]
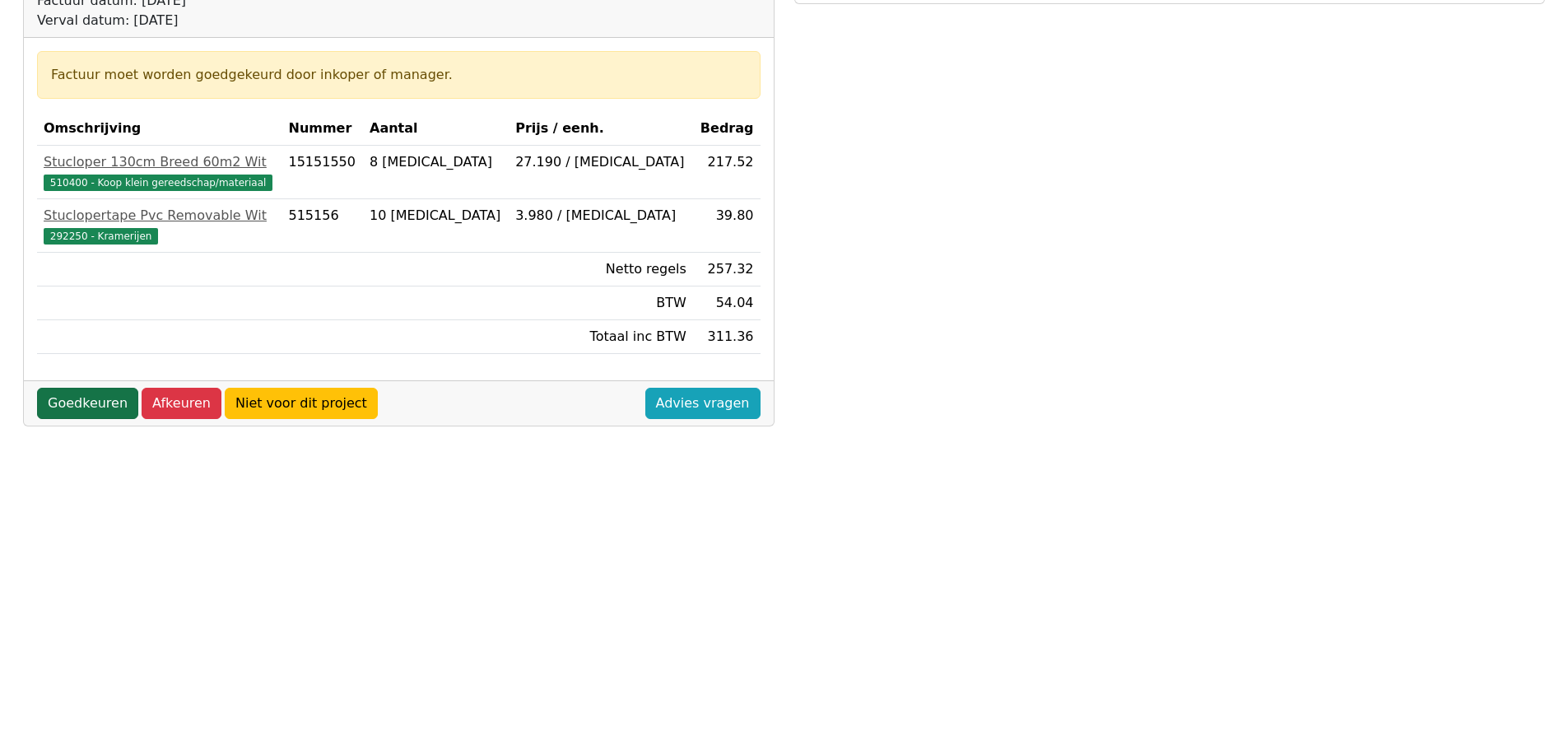
click at [101, 405] on link "Goedkeuren" at bounding box center [87, 403] width 101 height 31
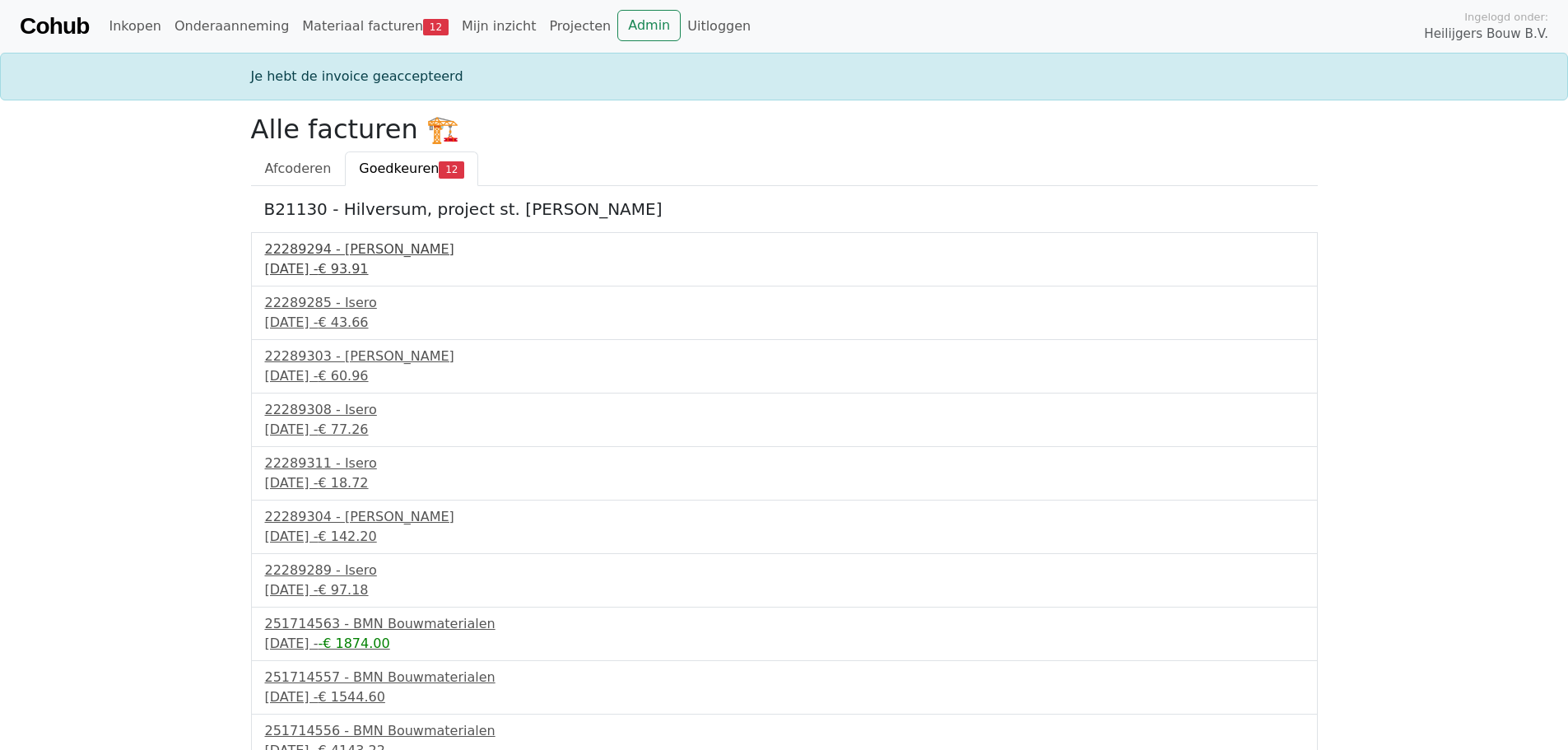
click at [386, 268] on div "30 september 2025 - € 93.91" at bounding box center [784, 268] width 1038 height 20
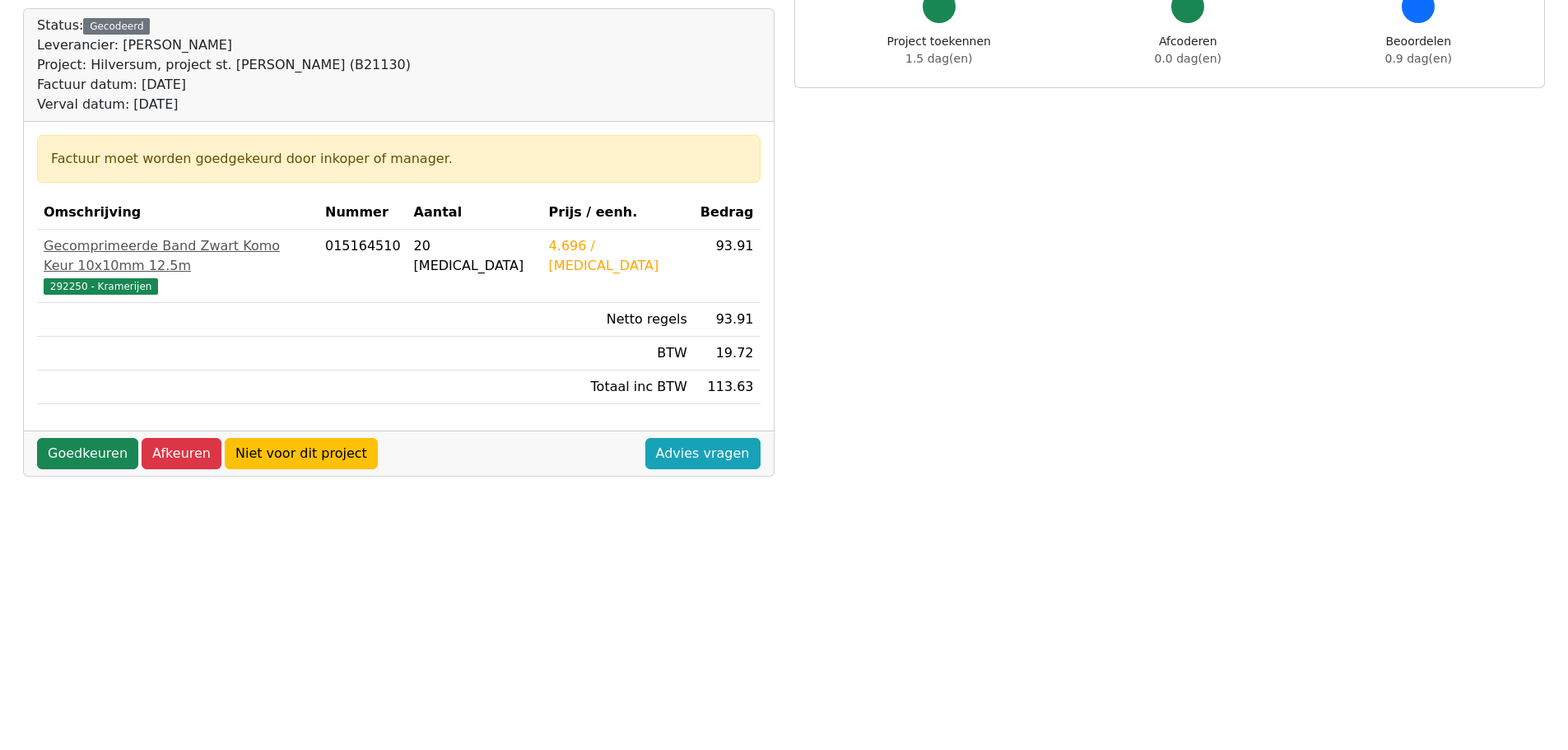
scroll to position [165, 0]
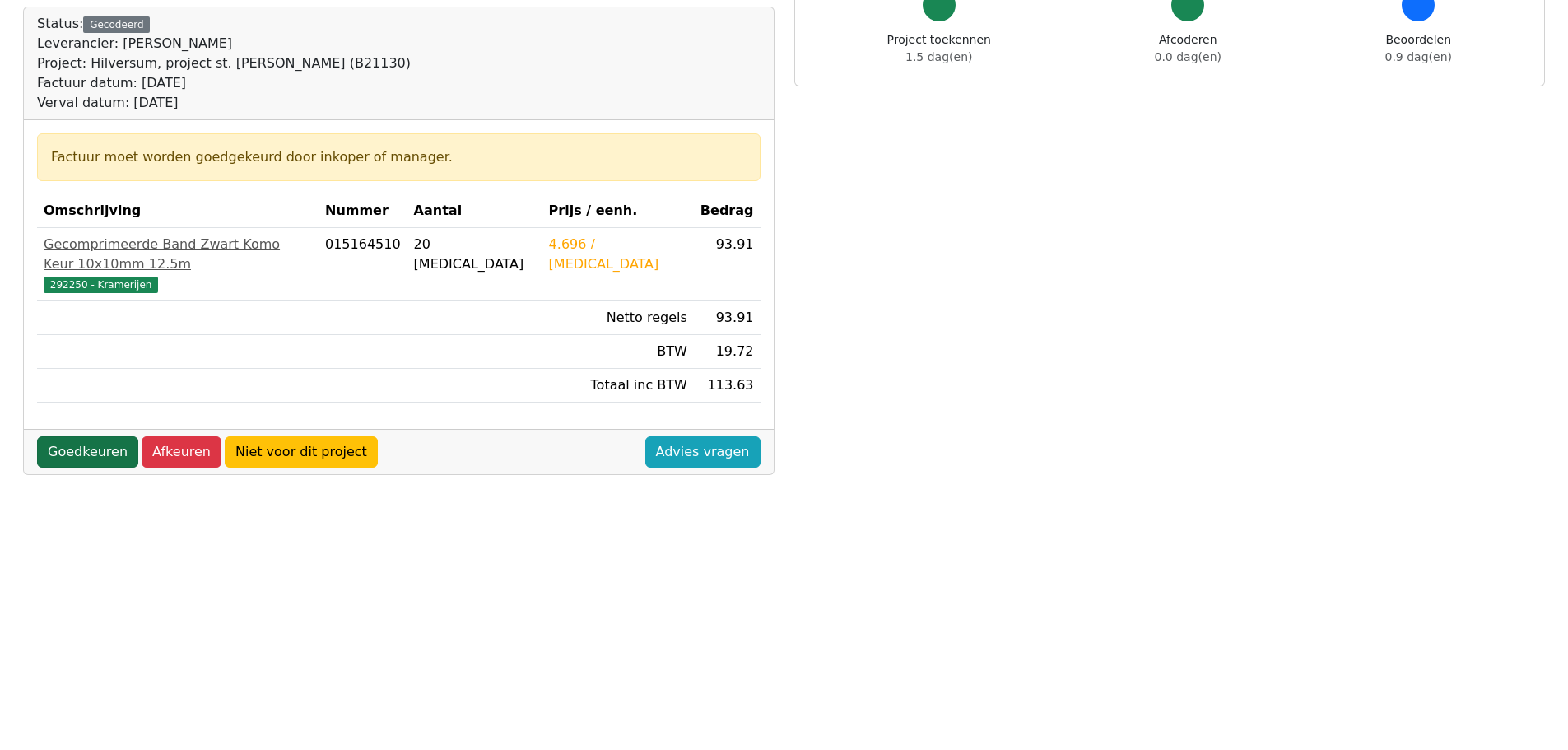
click at [98, 440] on link "Goedkeuren" at bounding box center [87, 452] width 101 height 31
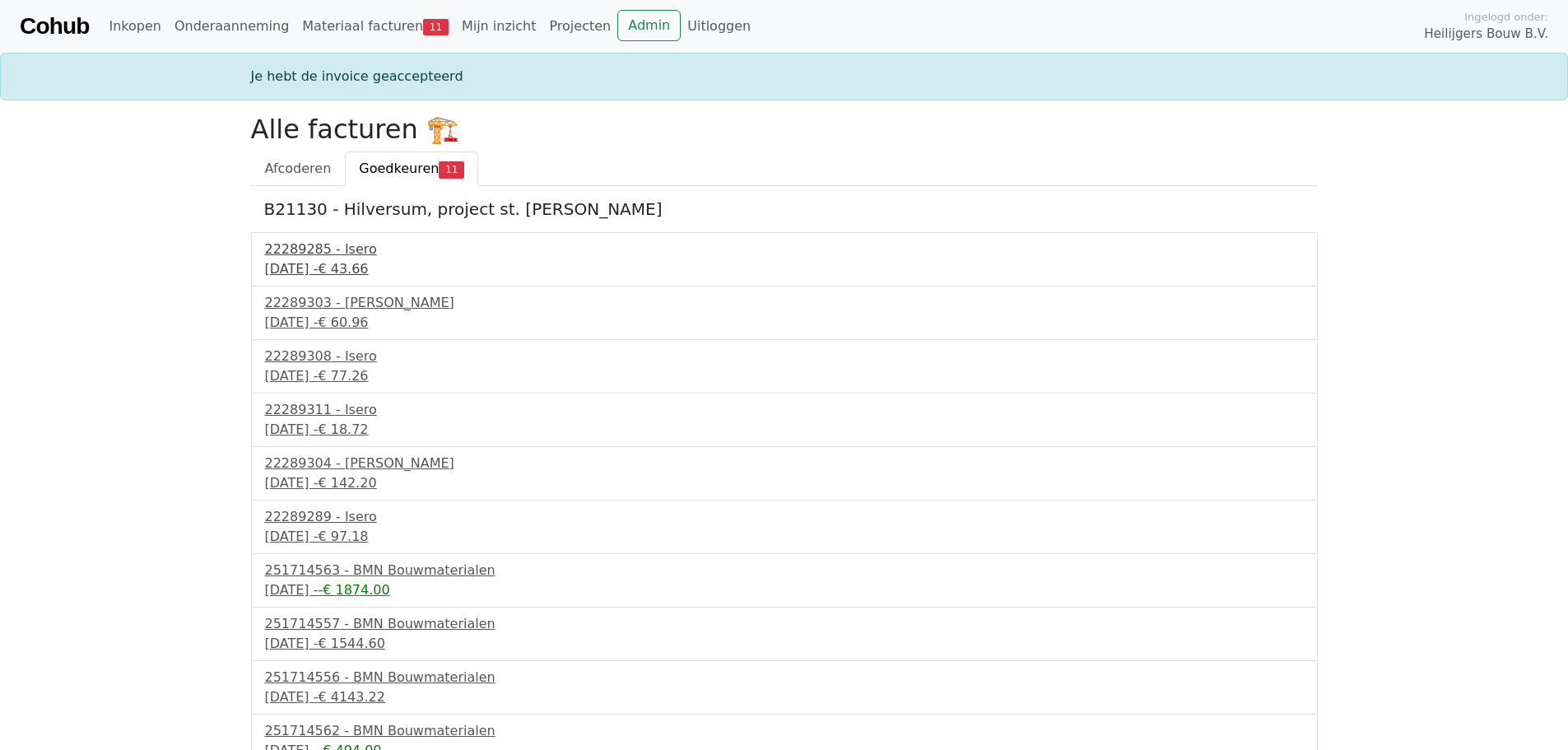
click at [322, 265] on div "30 september 2025 - € 43.66" at bounding box center [784, 268] width 1038 height 20
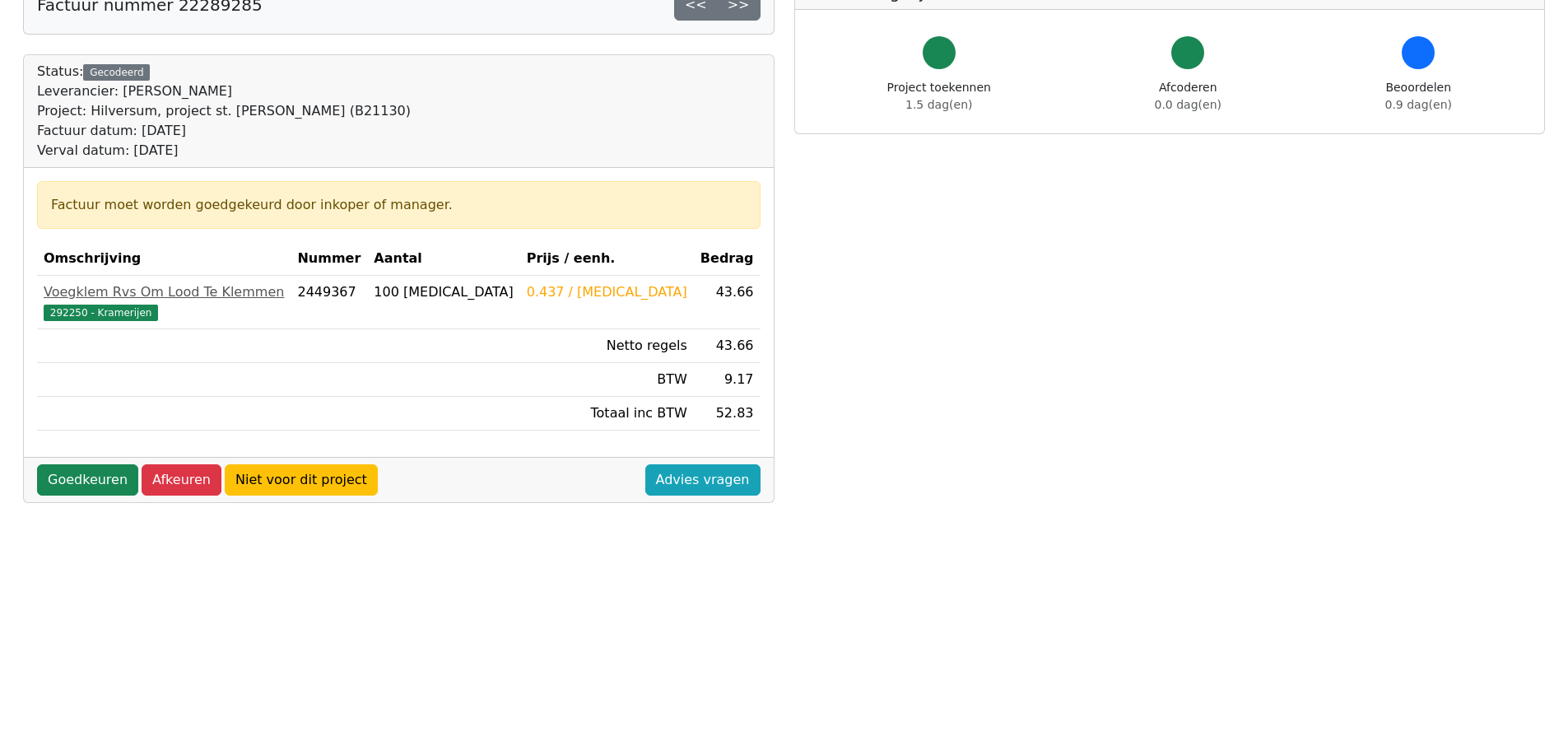
scroll to position [165, 0]
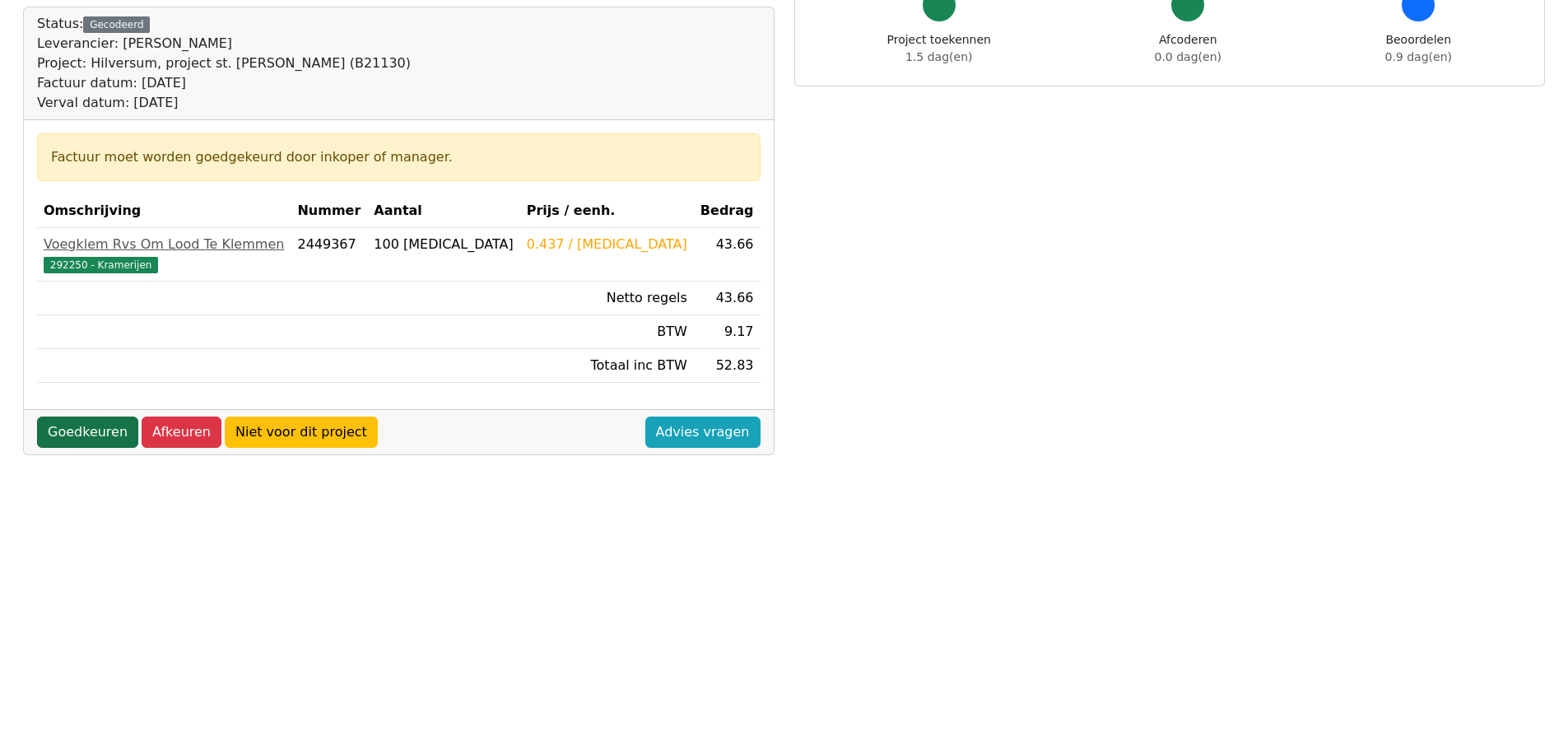
click at [90, 426] on link "Goedkeuren" at bounding box center [87, 432] width 101 height 31
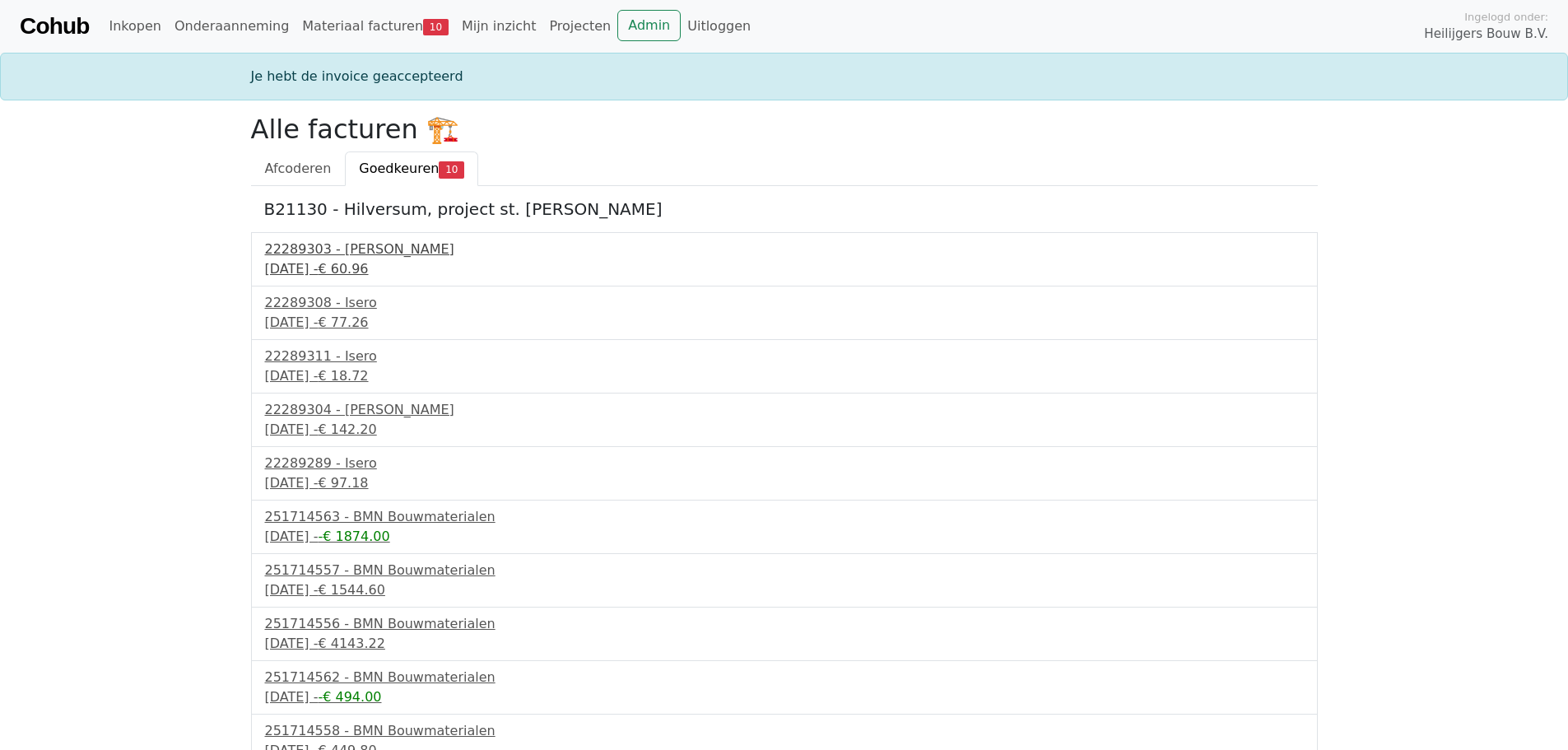
click at [327, 271] on div "30 september 2025 - € 60.96" at bounding box center [784, 268] width 1038 height 20
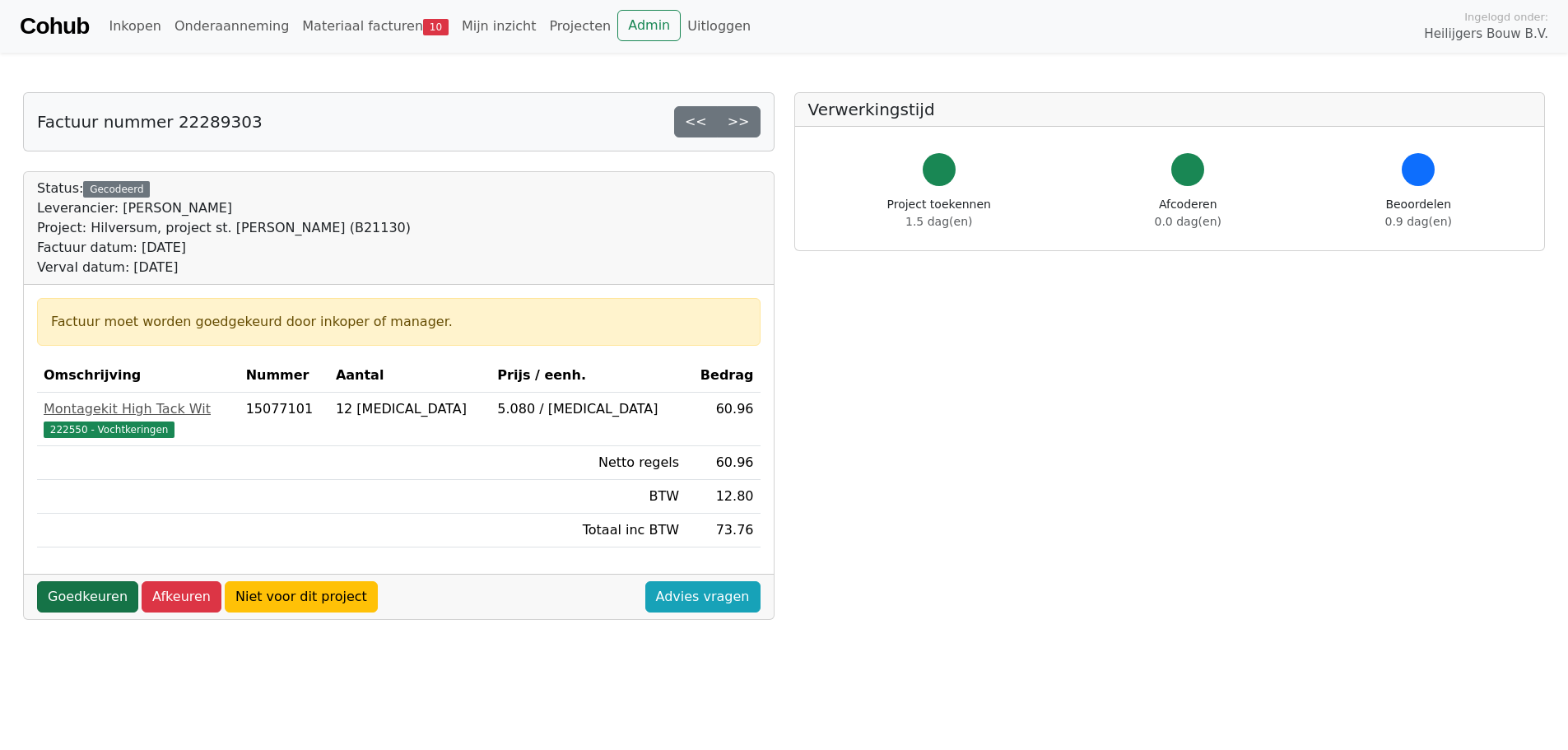
click at [104, 593] on link "Goedkeuren" at bounding box center [87, 596] width 101 height 31
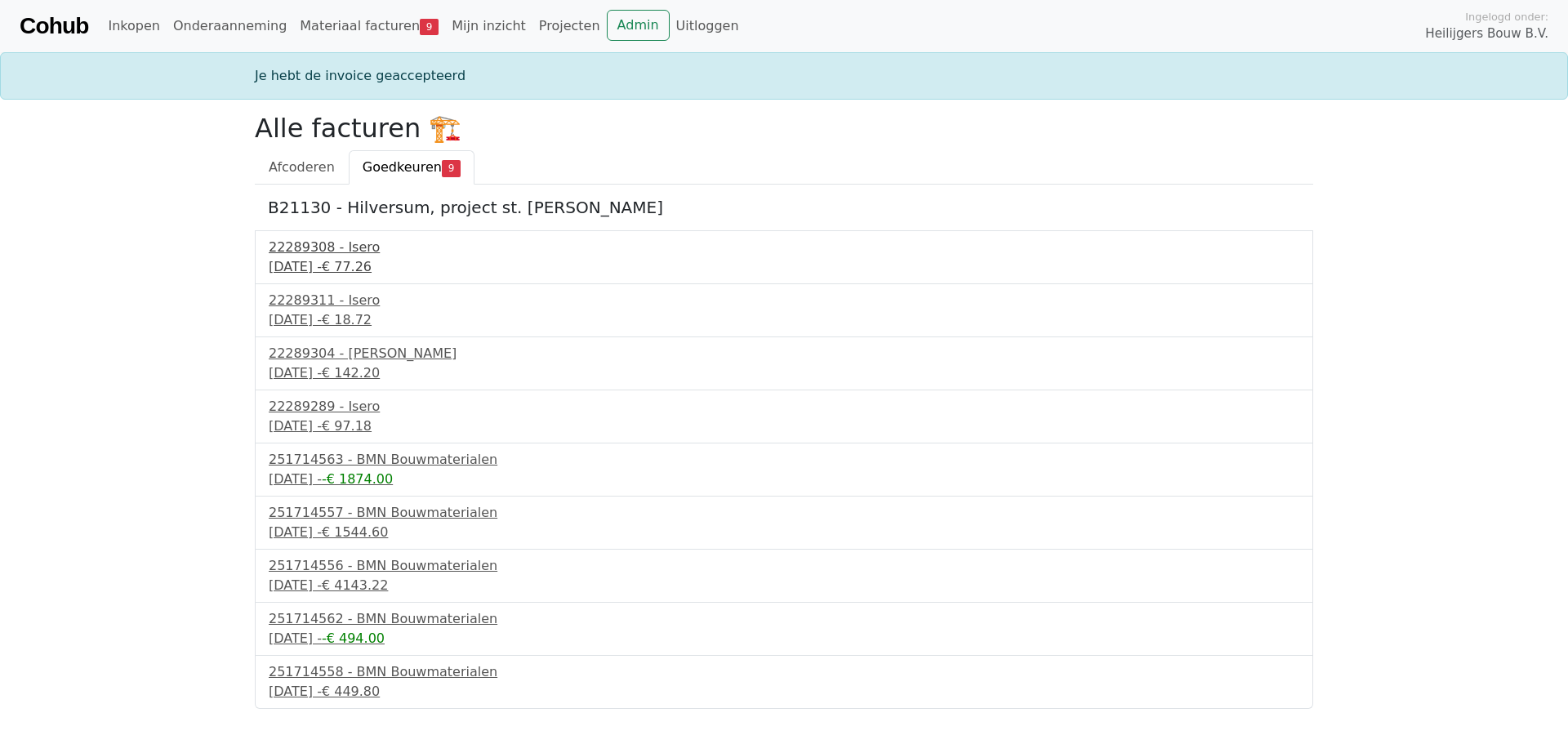
click at [373, 268] on div "30 september 2025 - € 77.26" at bounding box center [784, 266] width 1030 height 19
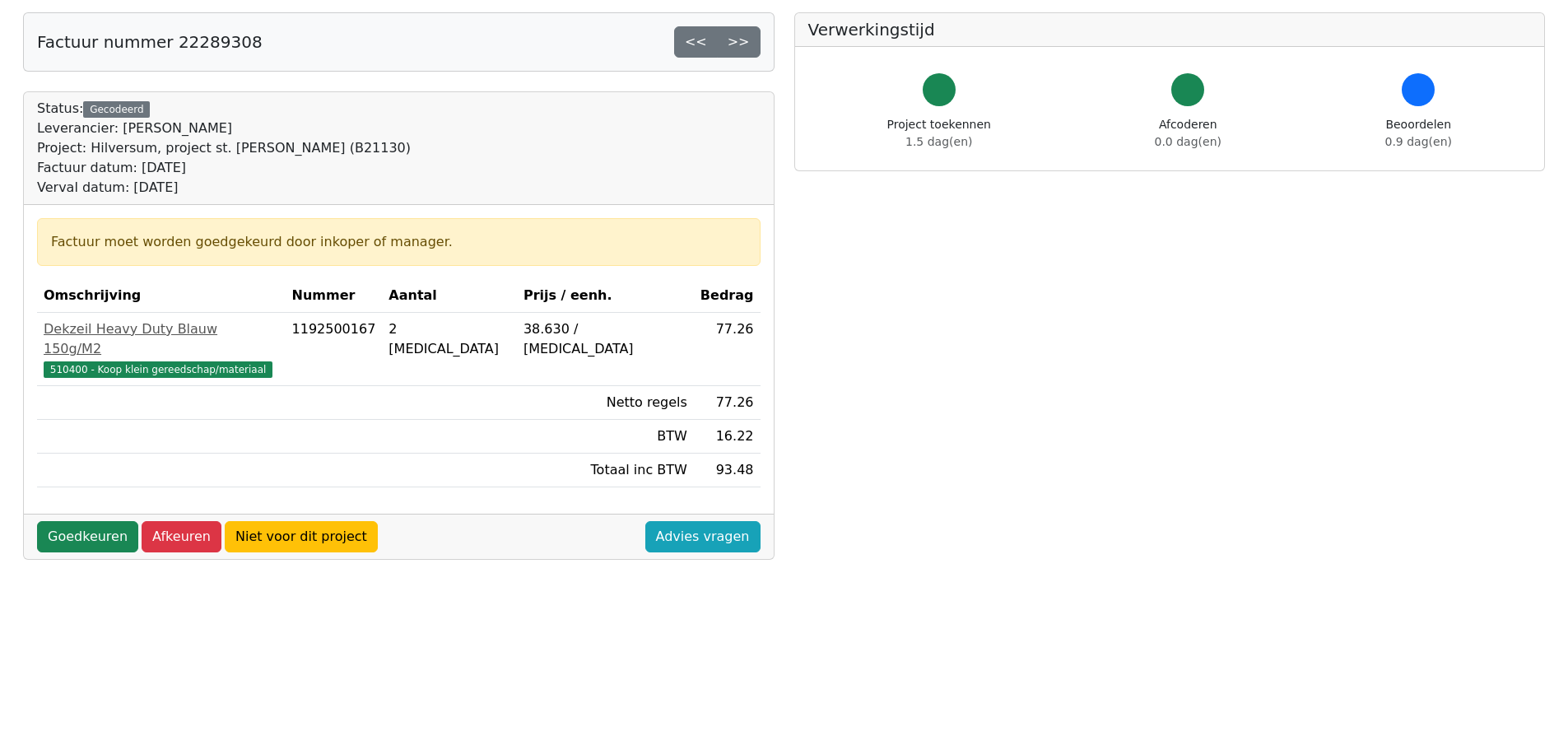
scroll to position [82, 0]
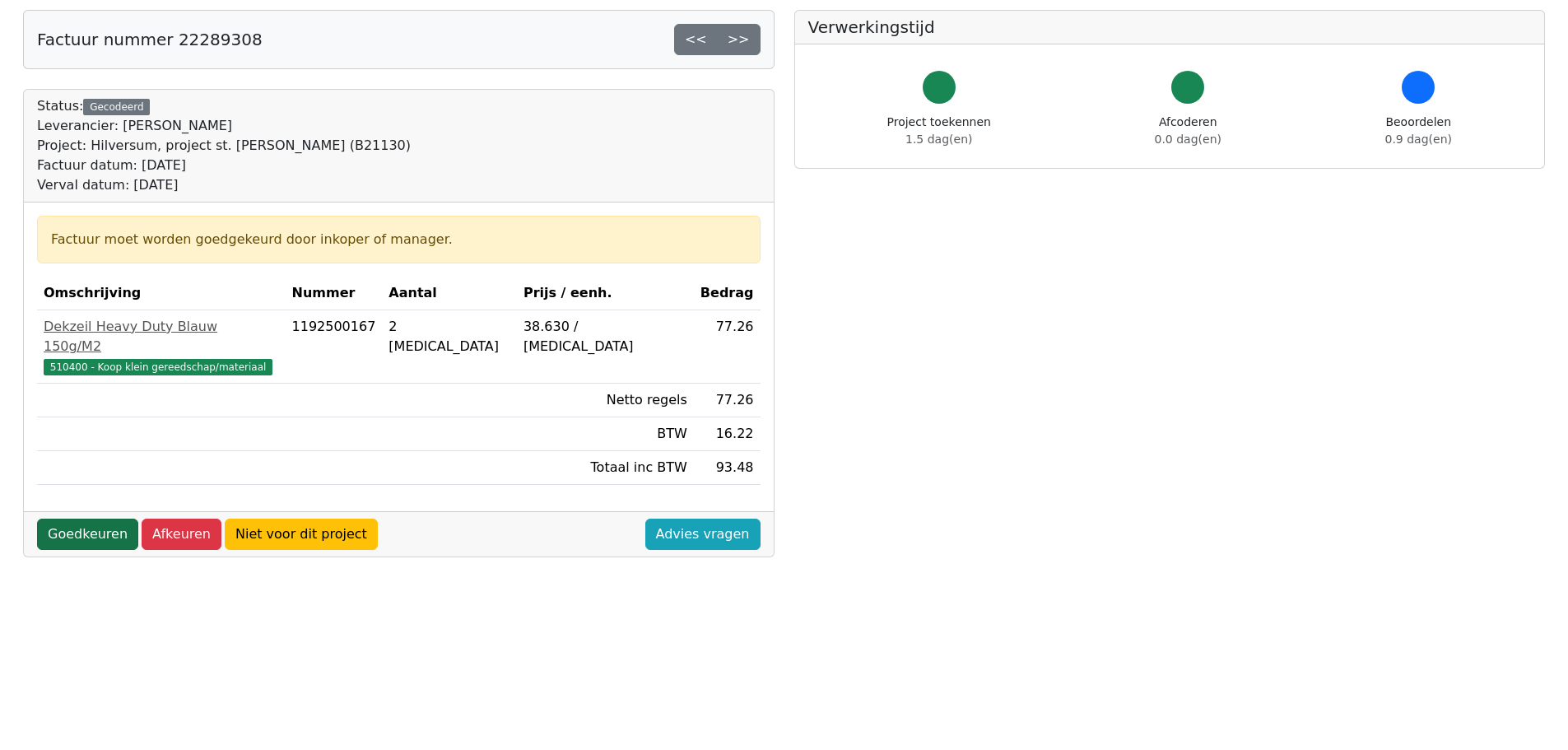
click at [94, 519] on link "Goedkeuren" at bounding box center [87, 534] width 101 height 31
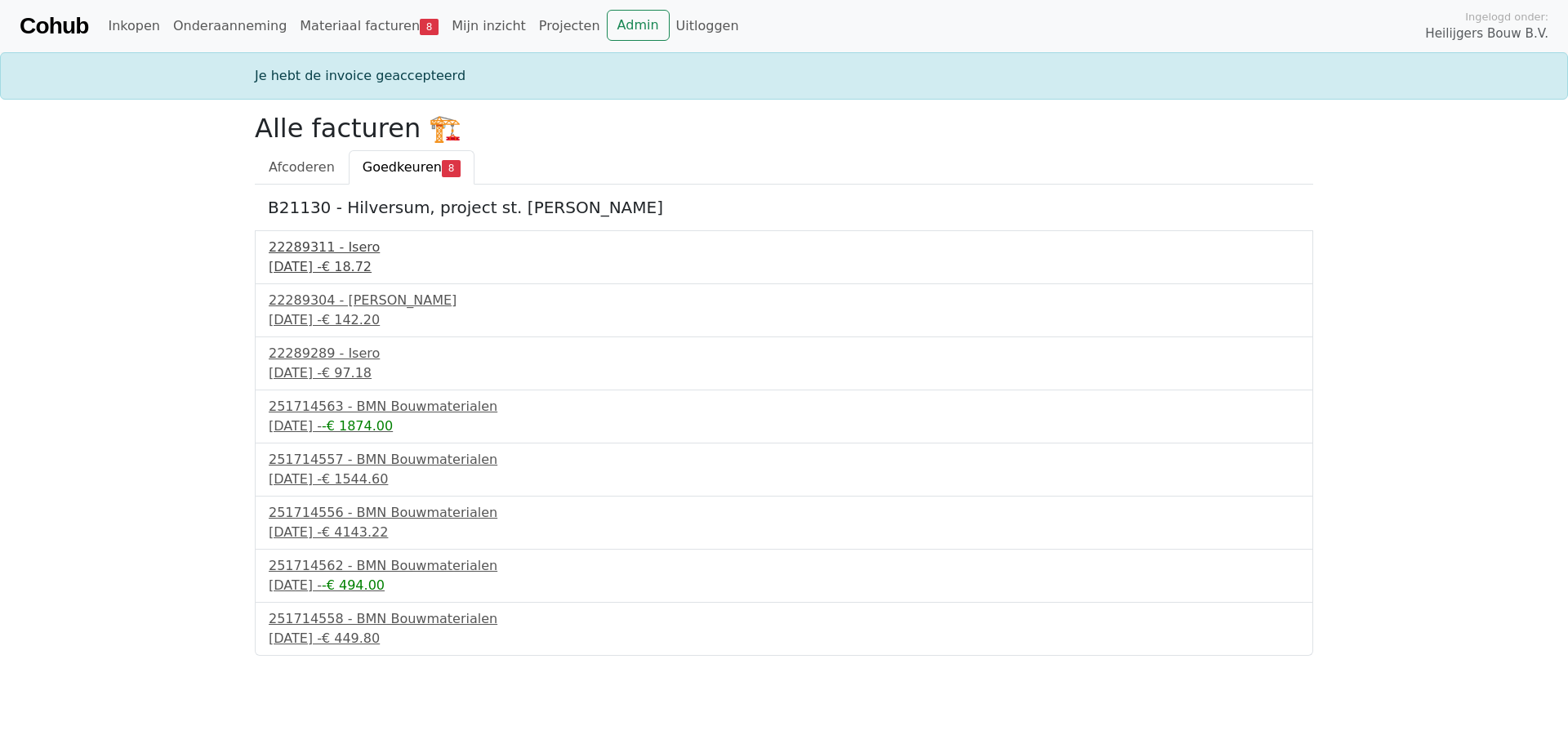
click at [330, 266] on div "[DATE] - € 18.72" at bounding box center [784, 266] width 1030 height 19
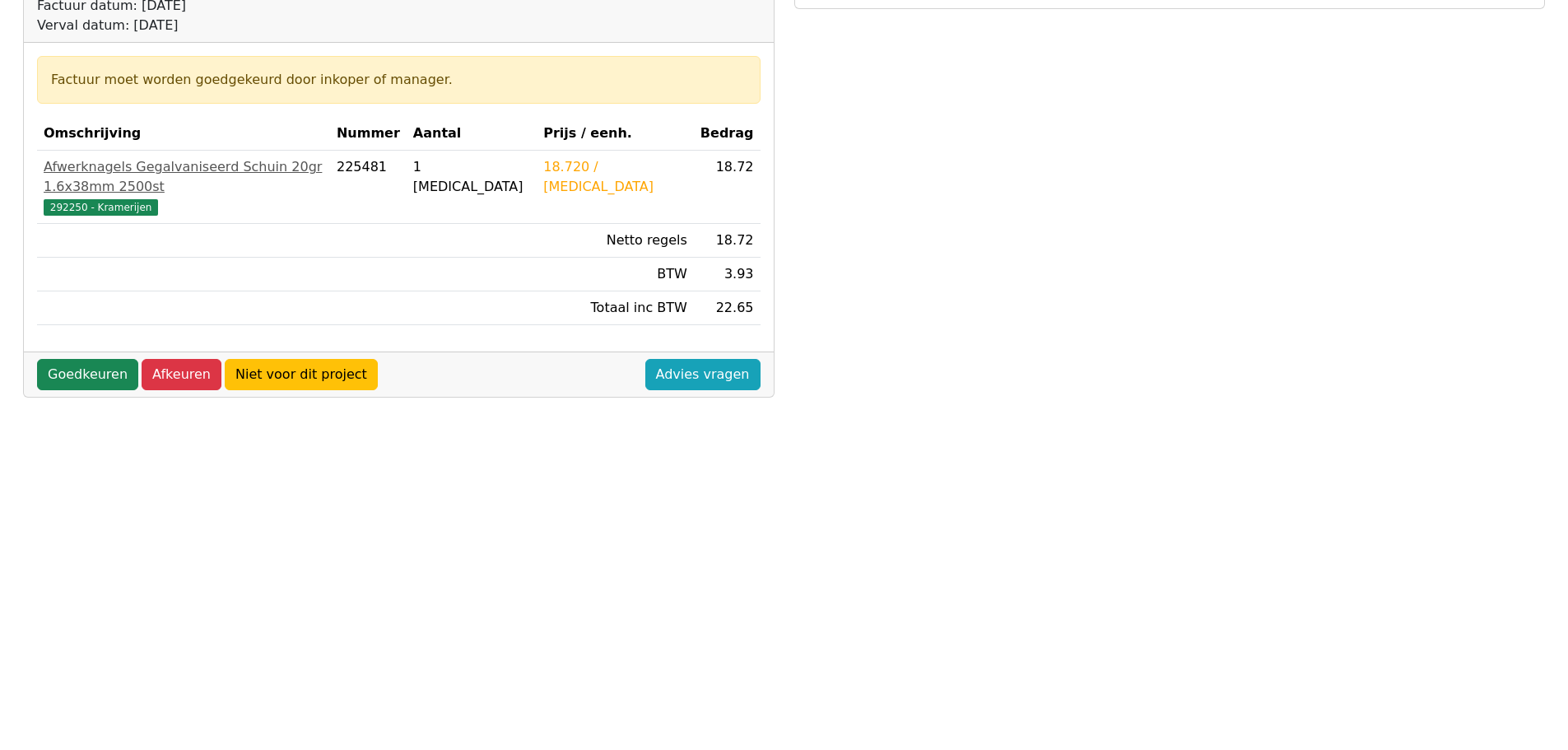
scroll to position [247, 0]
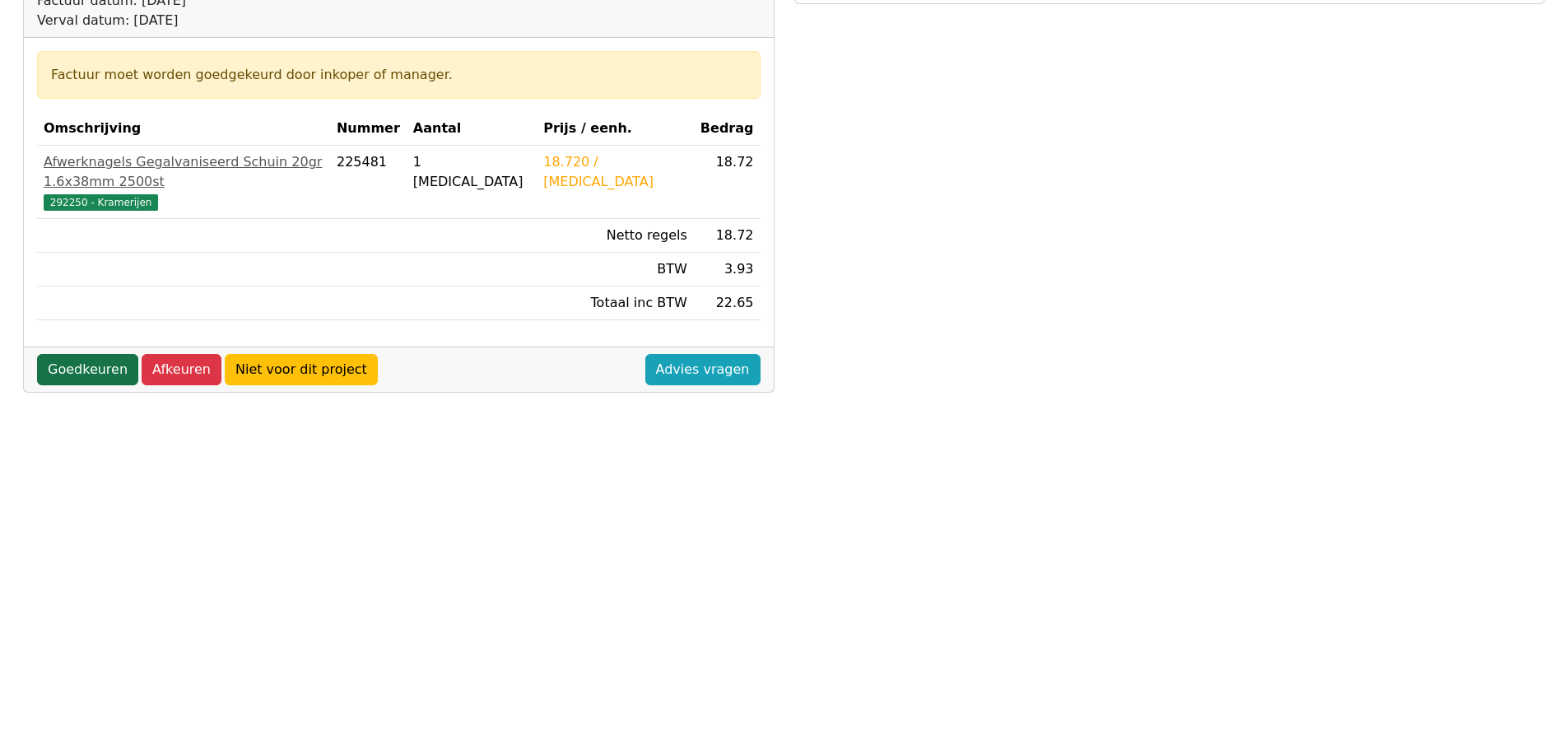
click at [87, 354] on link "Goedkeuren" at bounding box center [87, 369] width 101 height 31
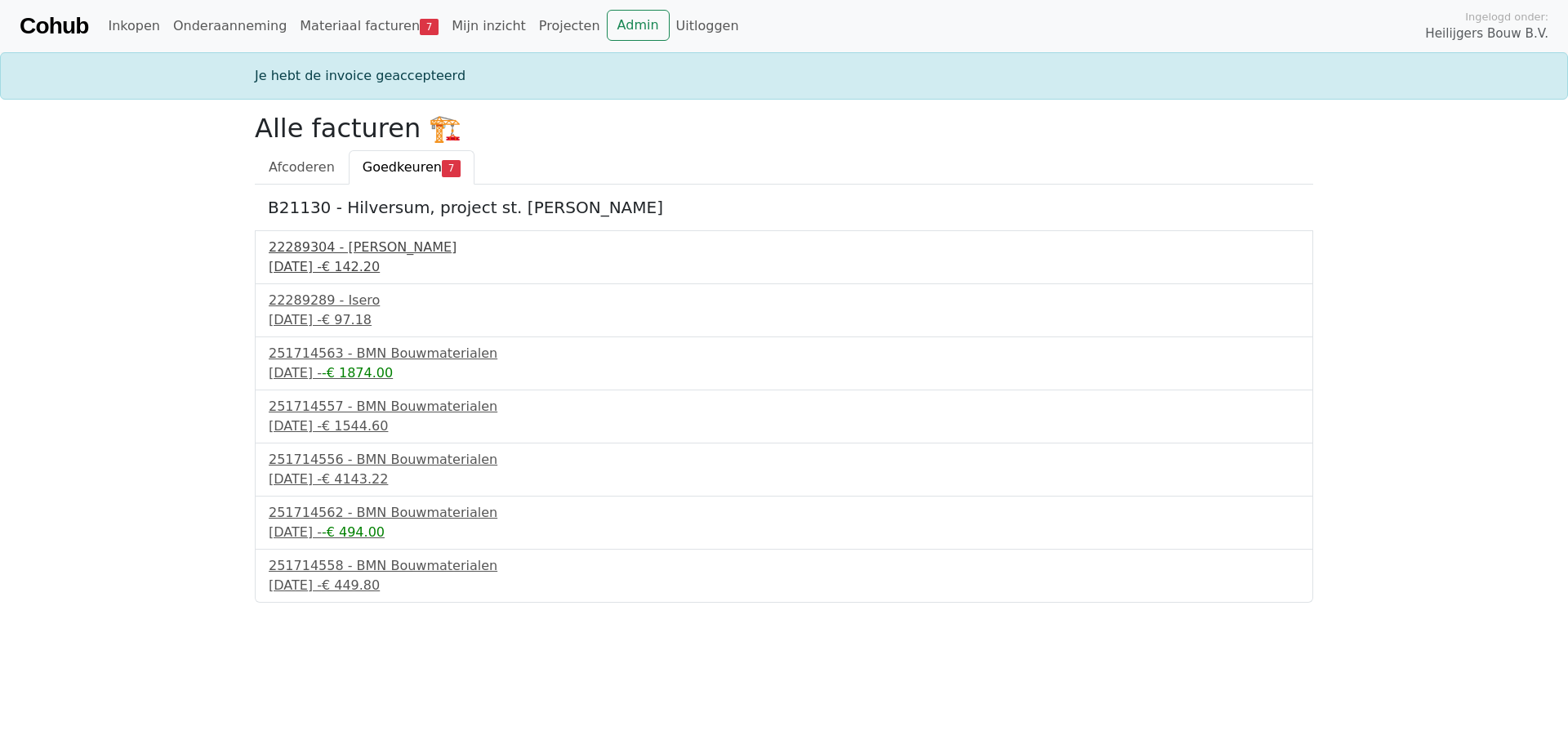
click at [351, 263] on div "30 september 2025 - € 142.20" at bounding box center [784, 266] width 1030 height 19
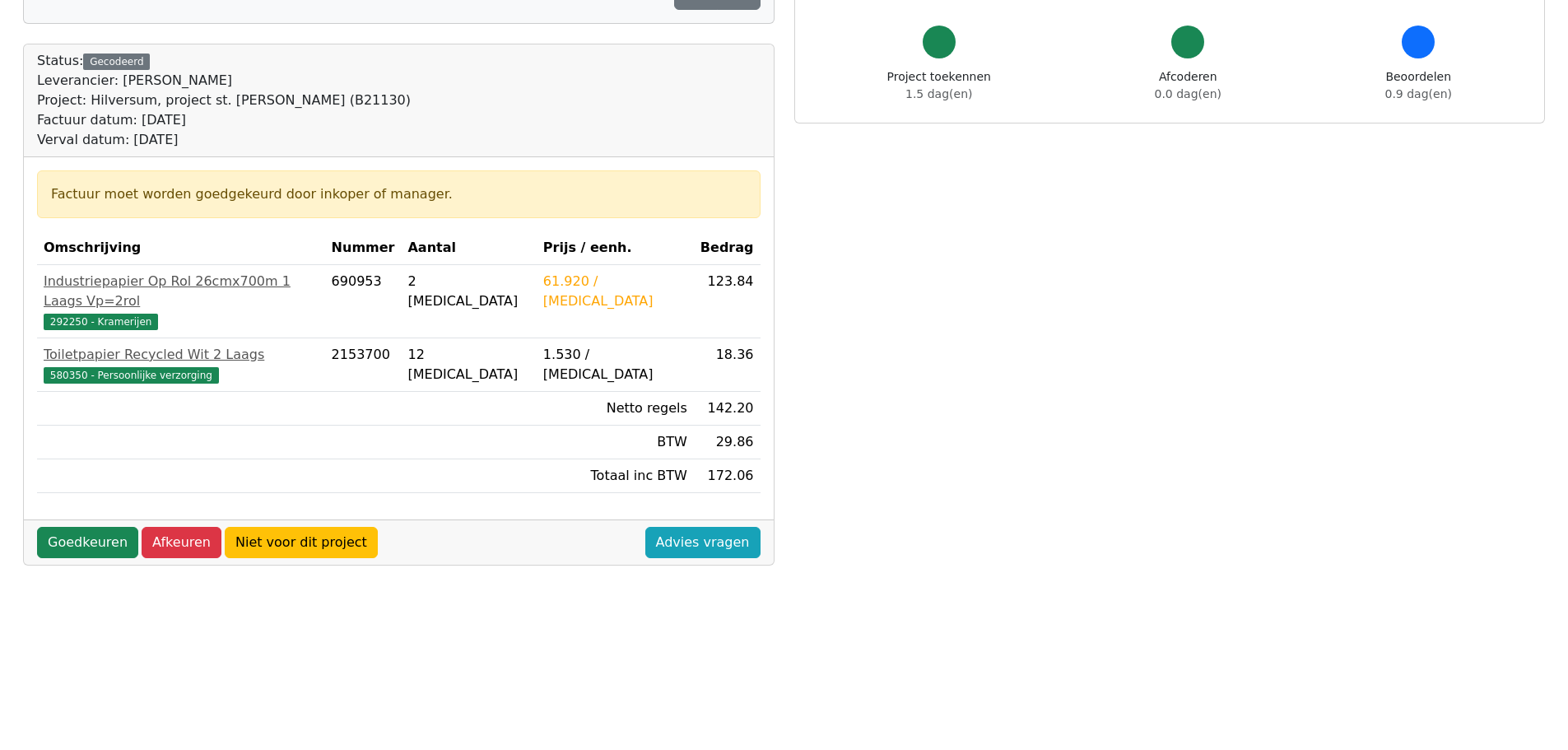
scroll to position [165, 0]
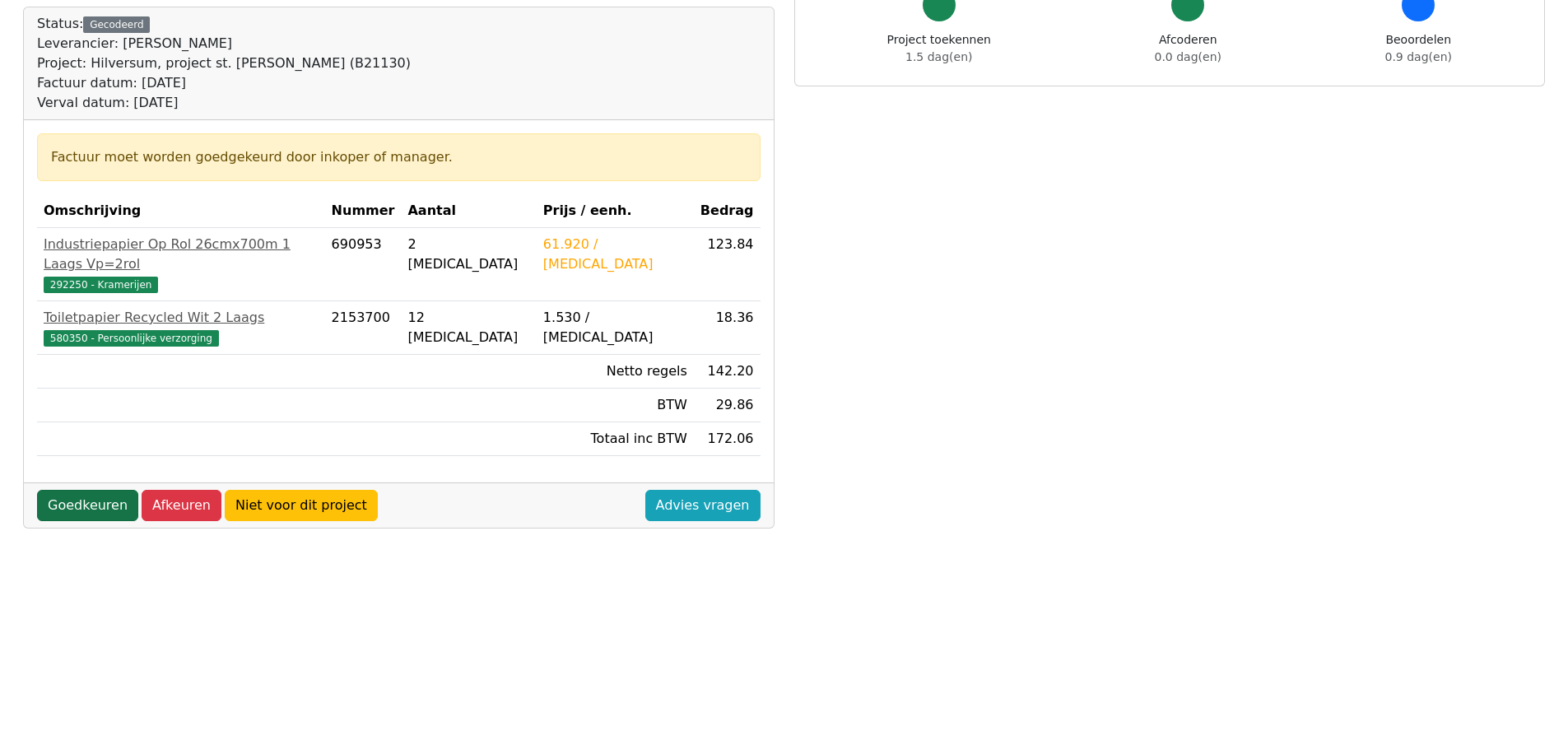
click at [80, 490] on link "Goedkeuren" at bounding box center [87, 505] width 101 height 31
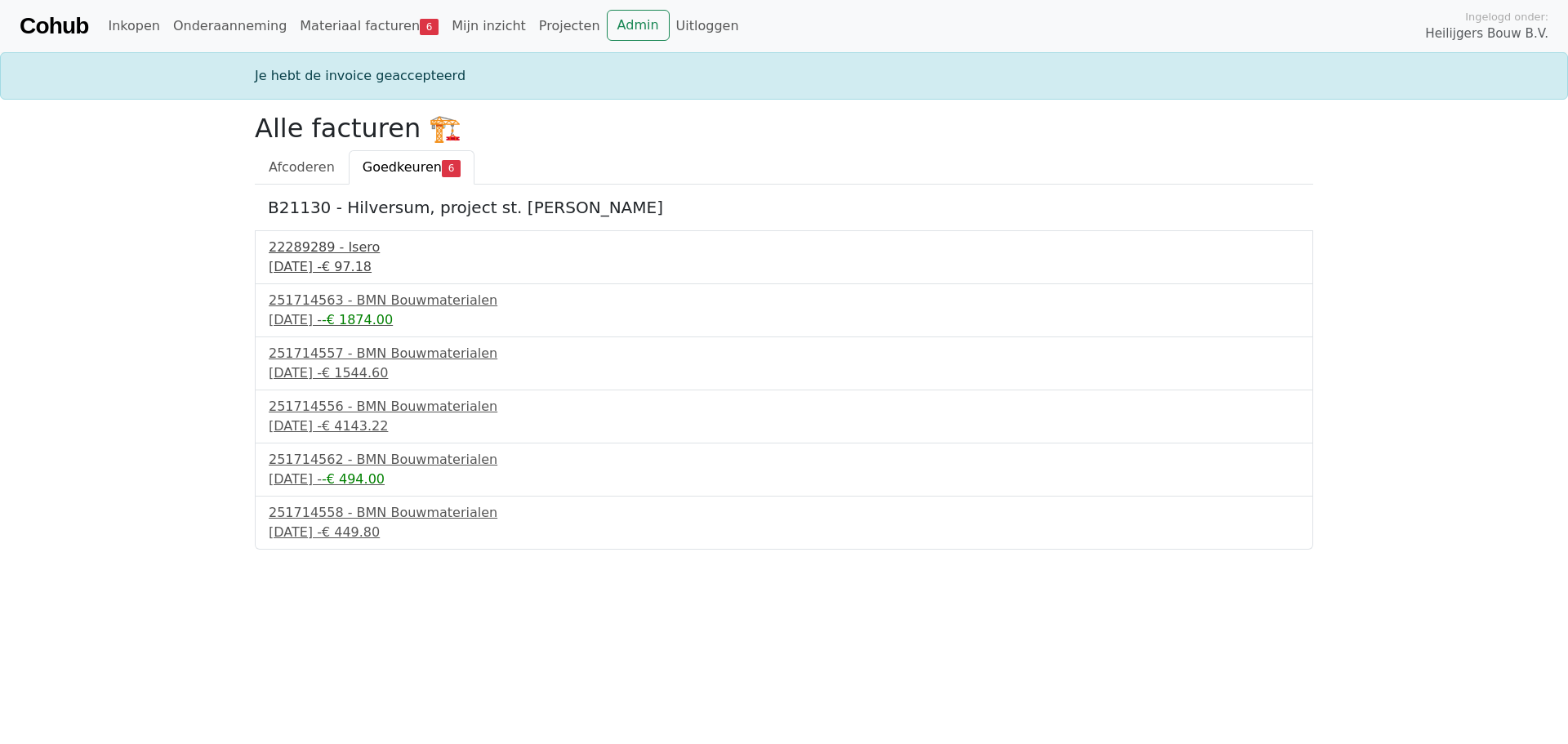
click at [361, 269] on div "[DATE] - € 97.18" at bounding box center [784, 266] width 1030 height 19
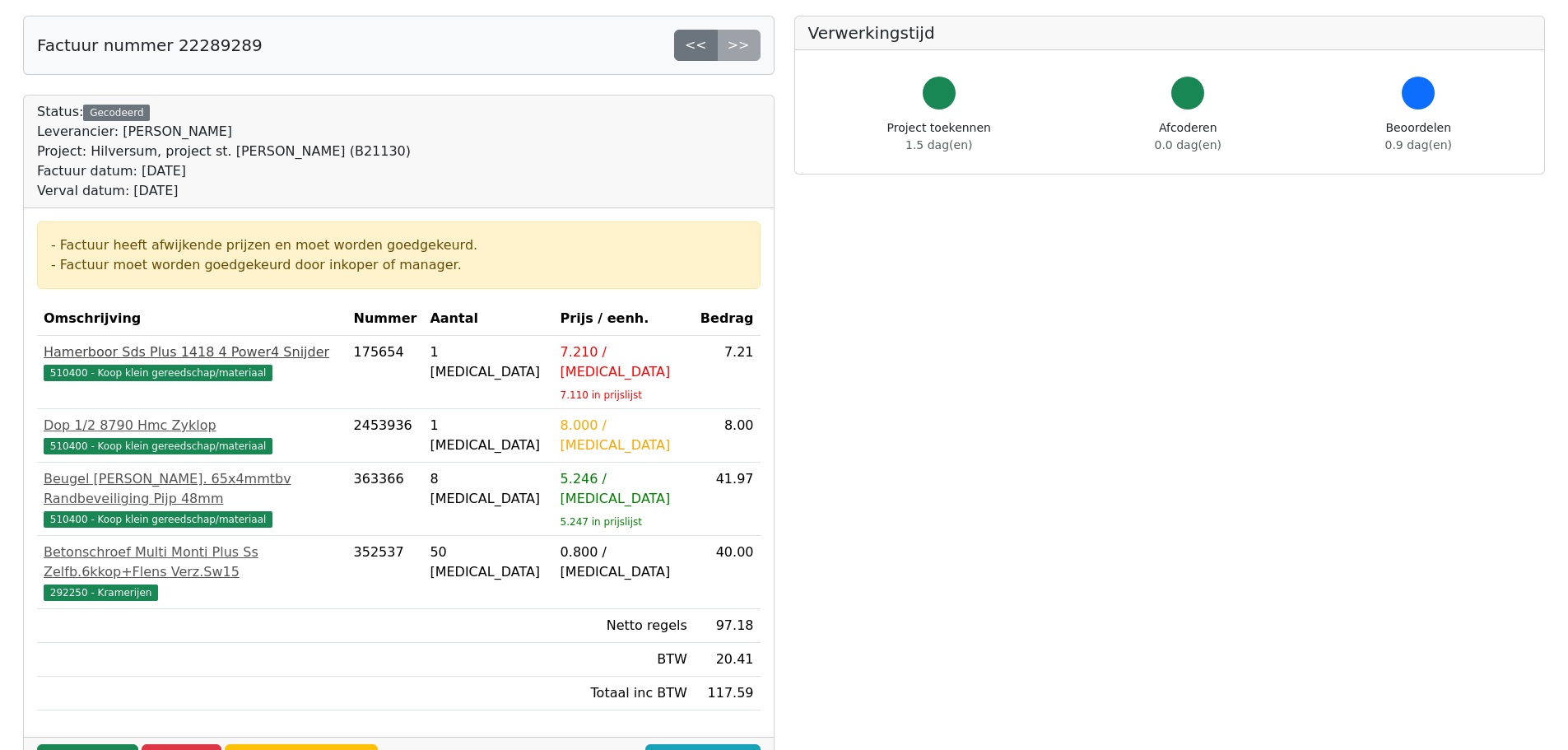
scroll to position [165, 0]
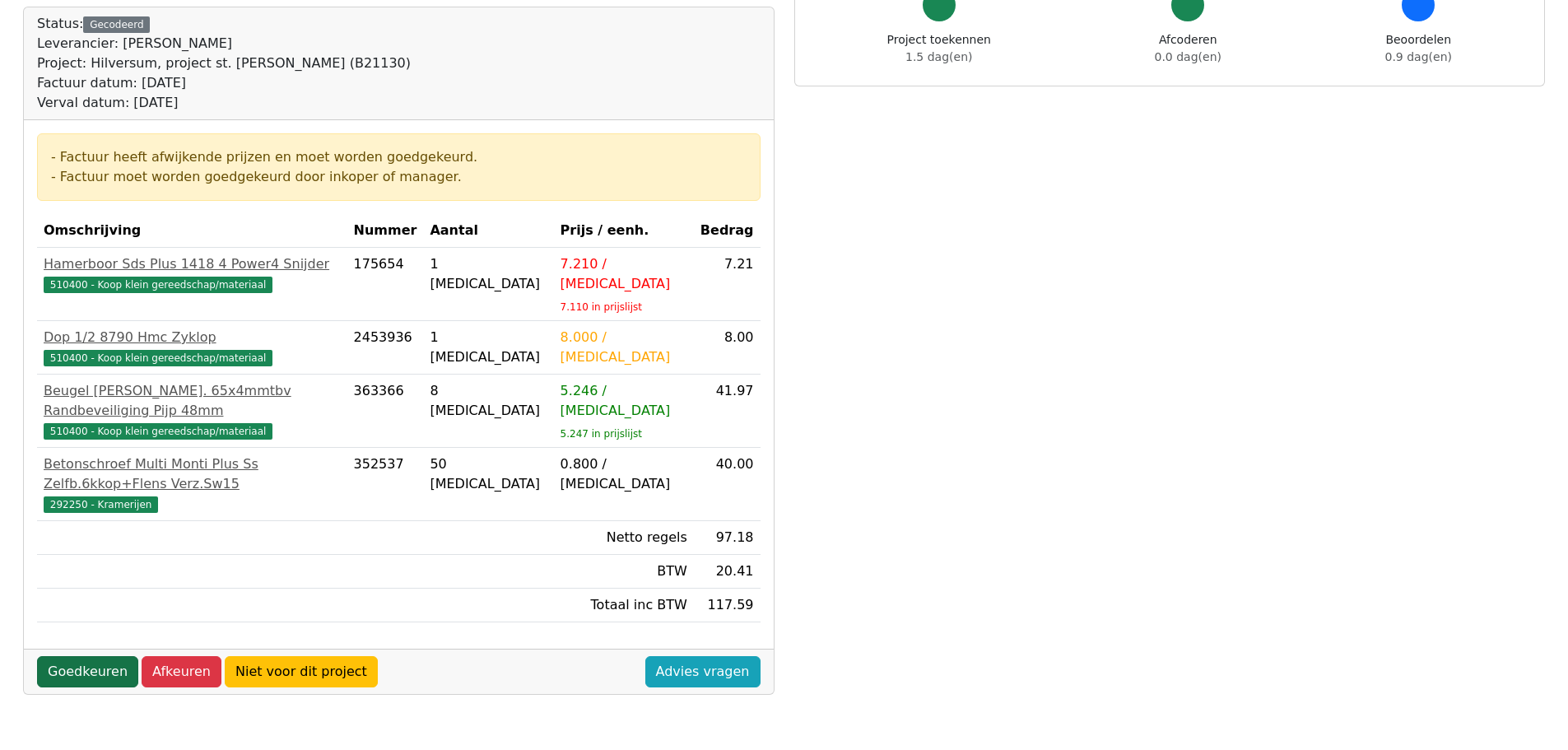
click at [105, 657] on link "Goedkeuren" at bounding box center [87, 672] width 101 height 31
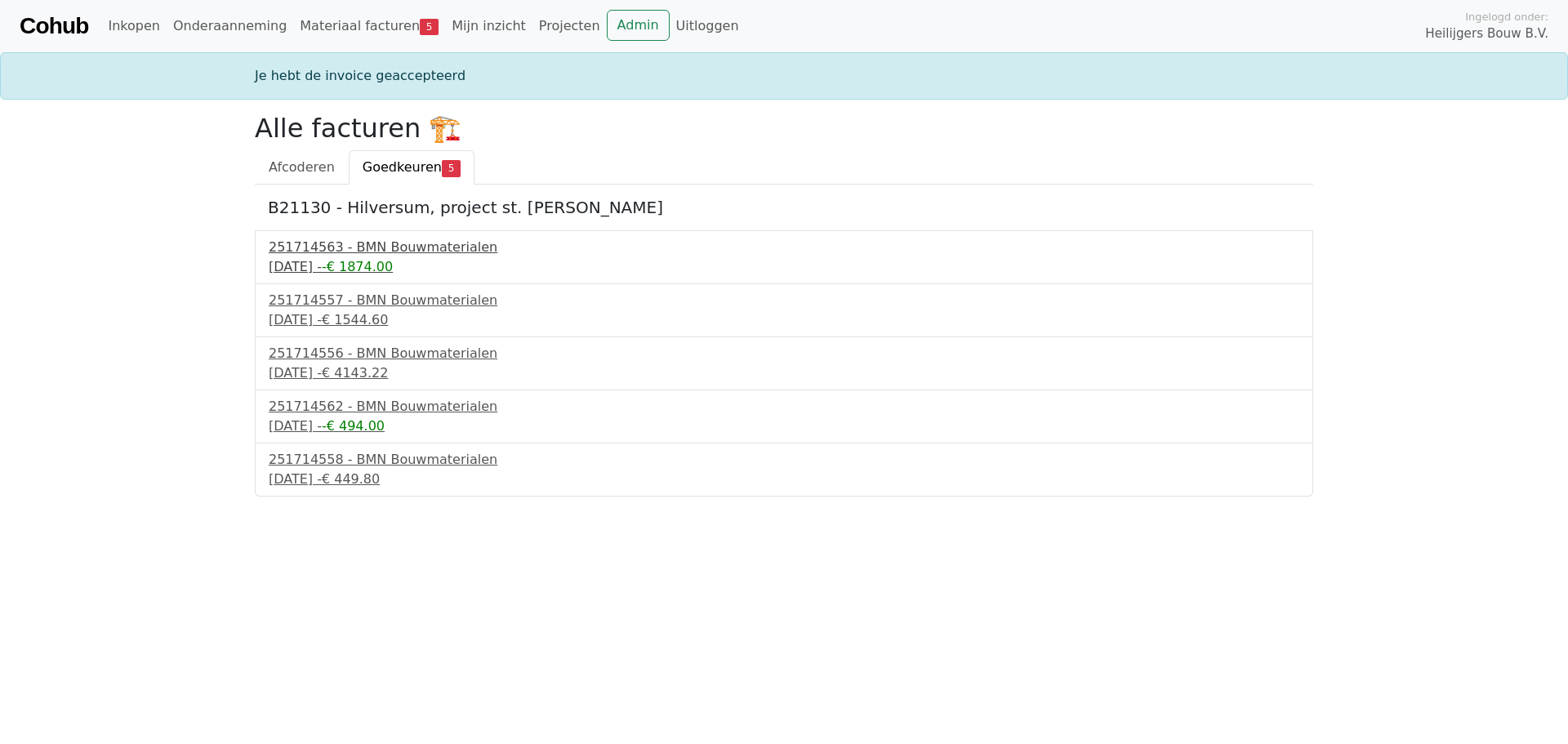
click at [427, 244] on div "251714563 - BMN Bouwmaterialen" at bounding box center [784, 247] width 1030 height 19
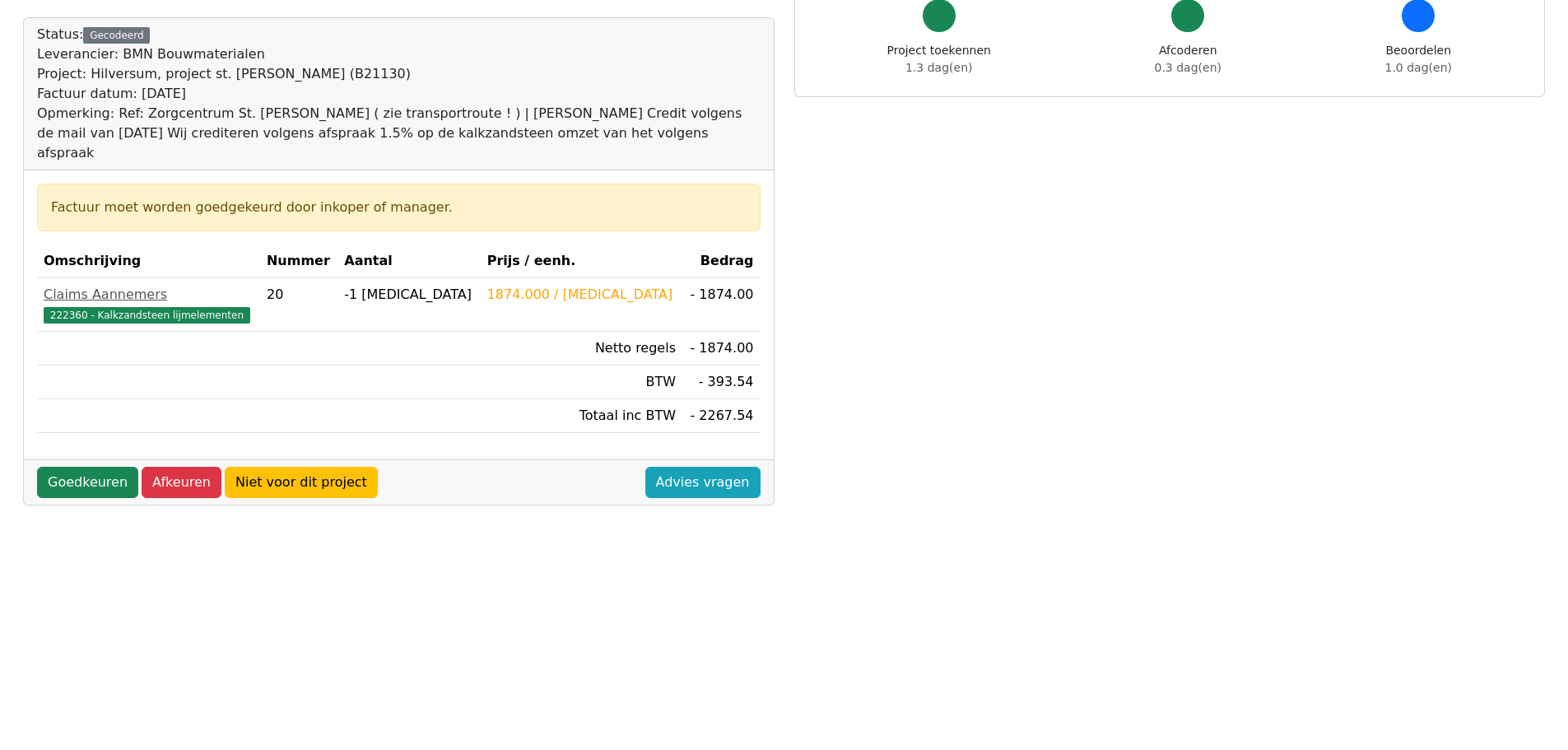
scroll to position [247, 0]
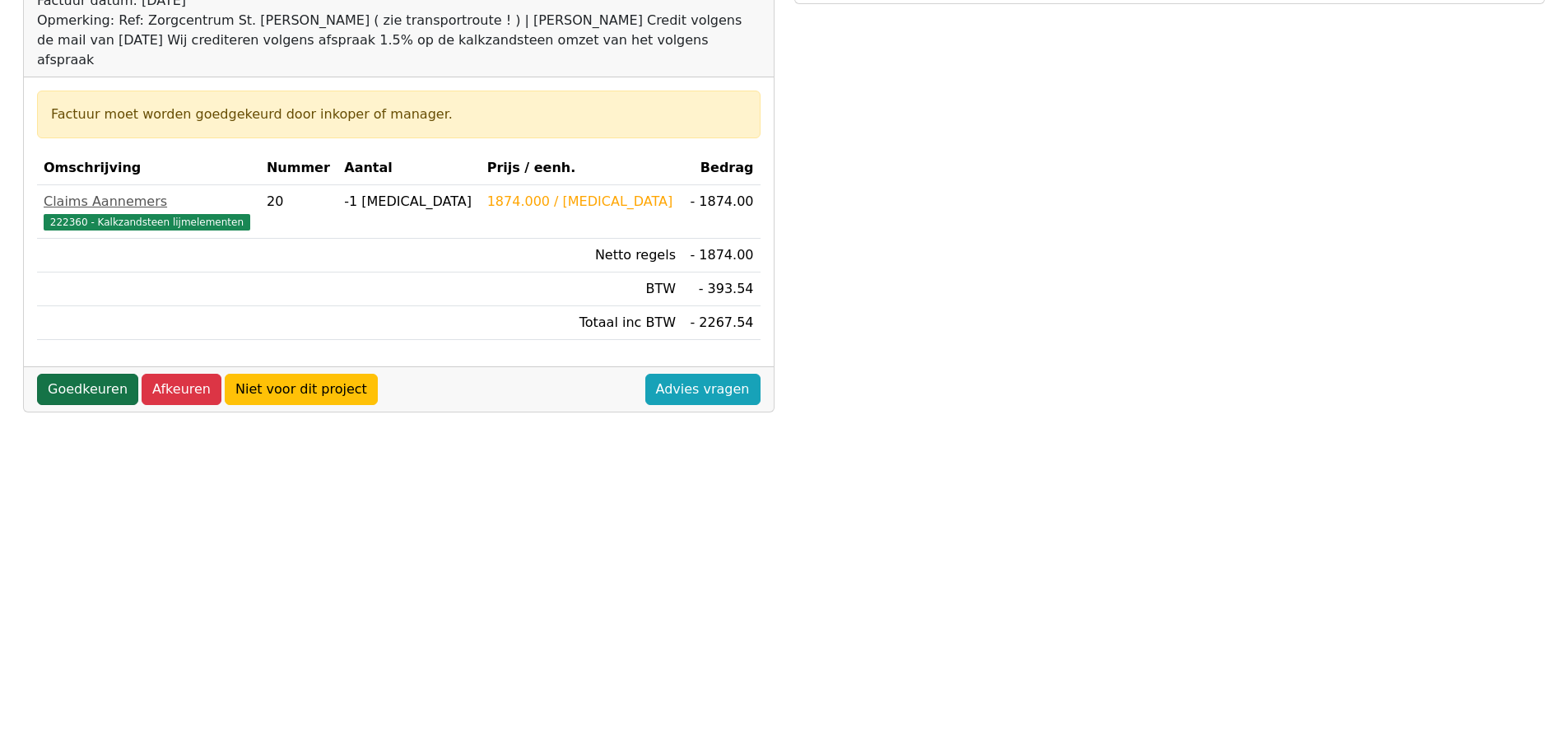
click at [94, 374] on link "Goedkeuren" at bounding box center [87, 389] width 101 height 31
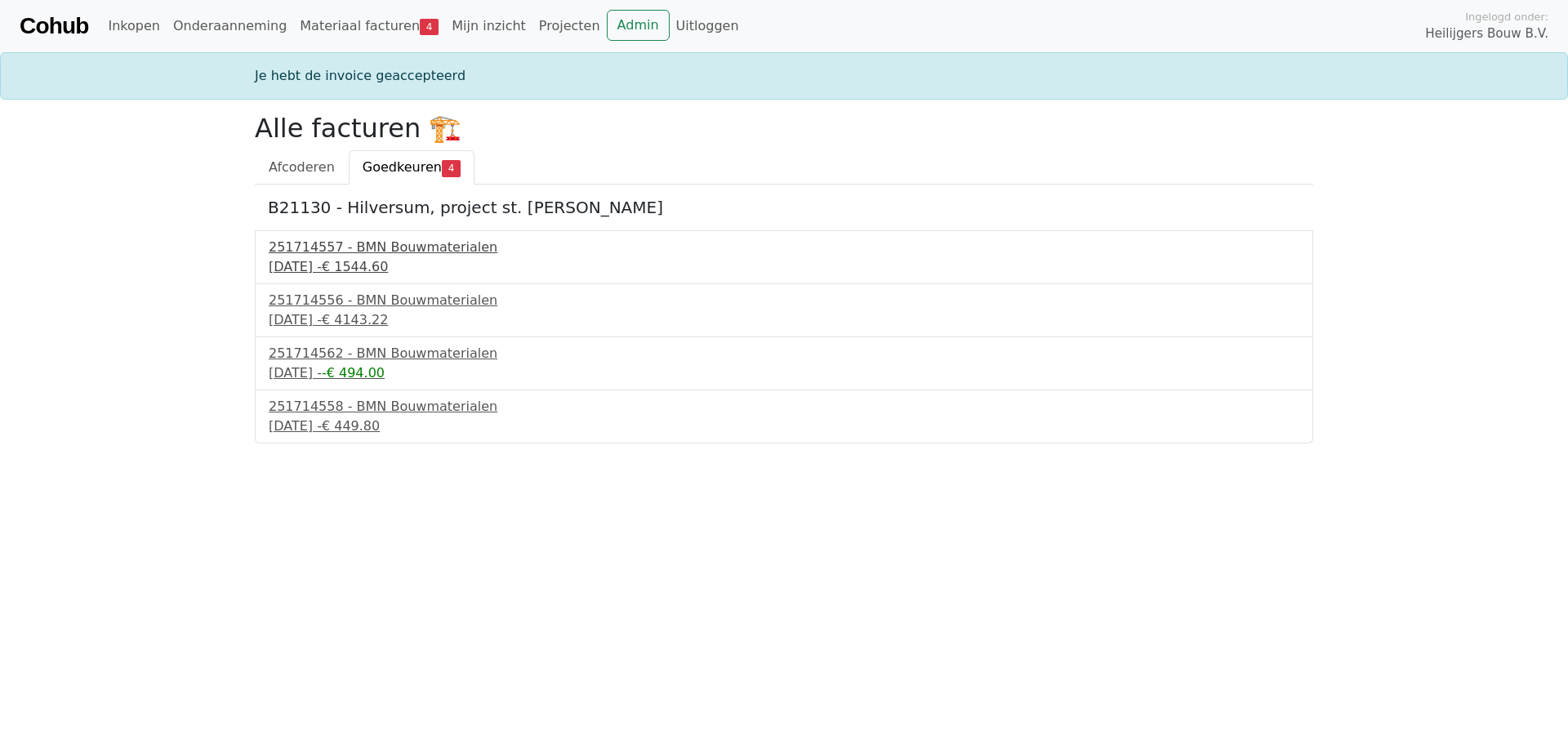
click at [342, 254] on div "251714557 - BMN Bouwmaterialen" at bounding box center [784, 247] width 1030 height 19
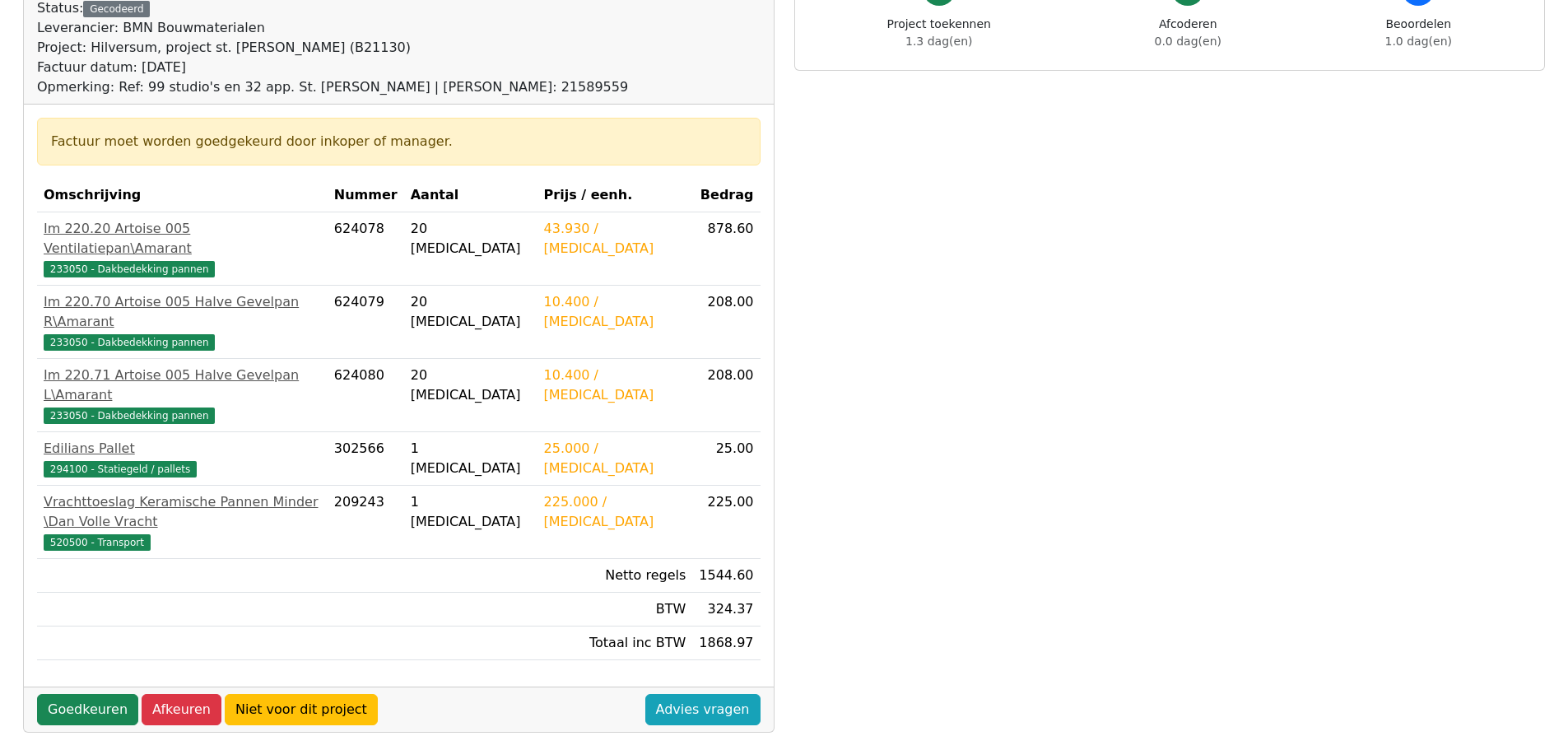
scroll to position [247, 0]
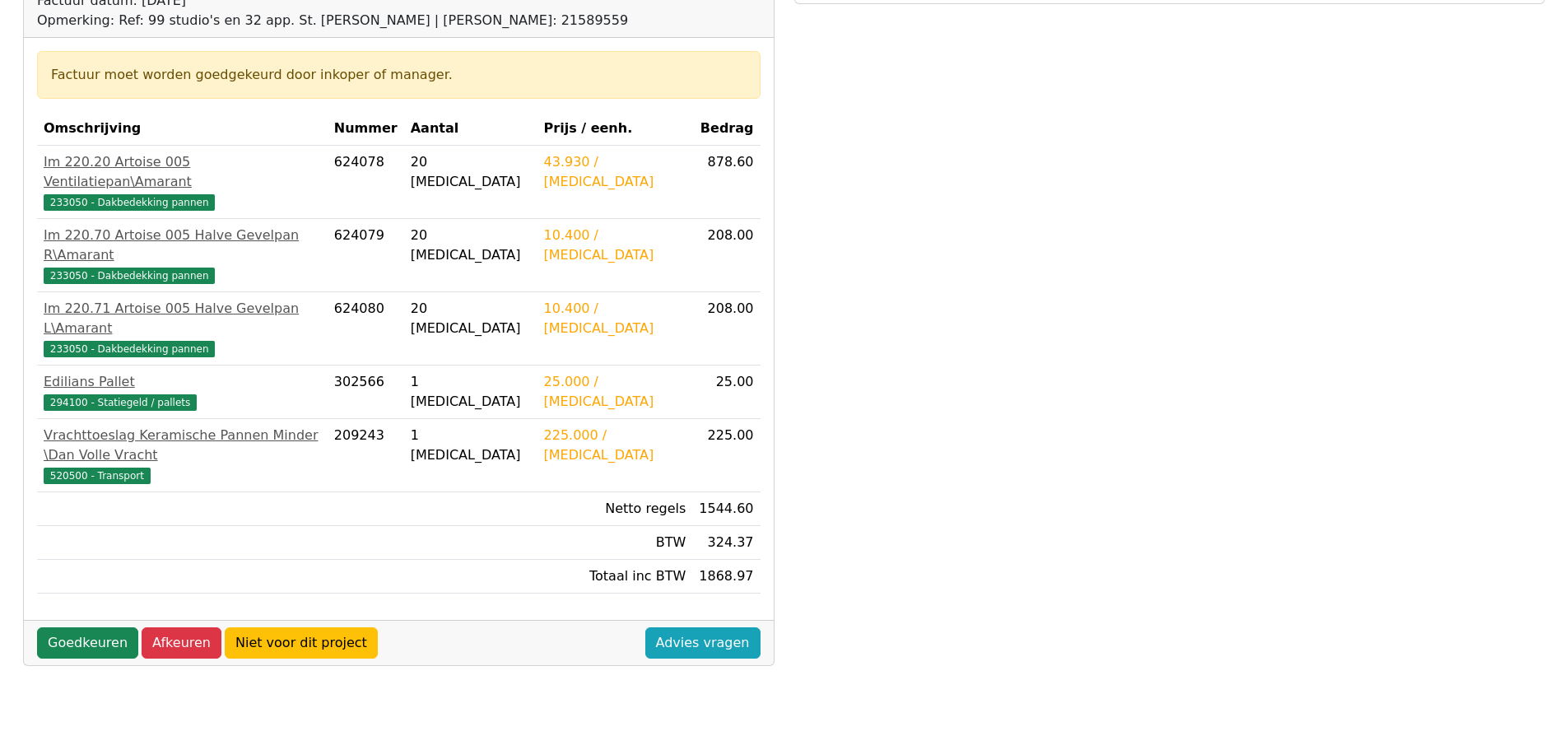
drag, startPoint x: 75, startPoint y: 567, endPoint x: 200, endPoint y: 518, distance: 134.3
click at [76, 628] on link "Goedkeuren" at bounding box center [87, 643] width 101 height 31
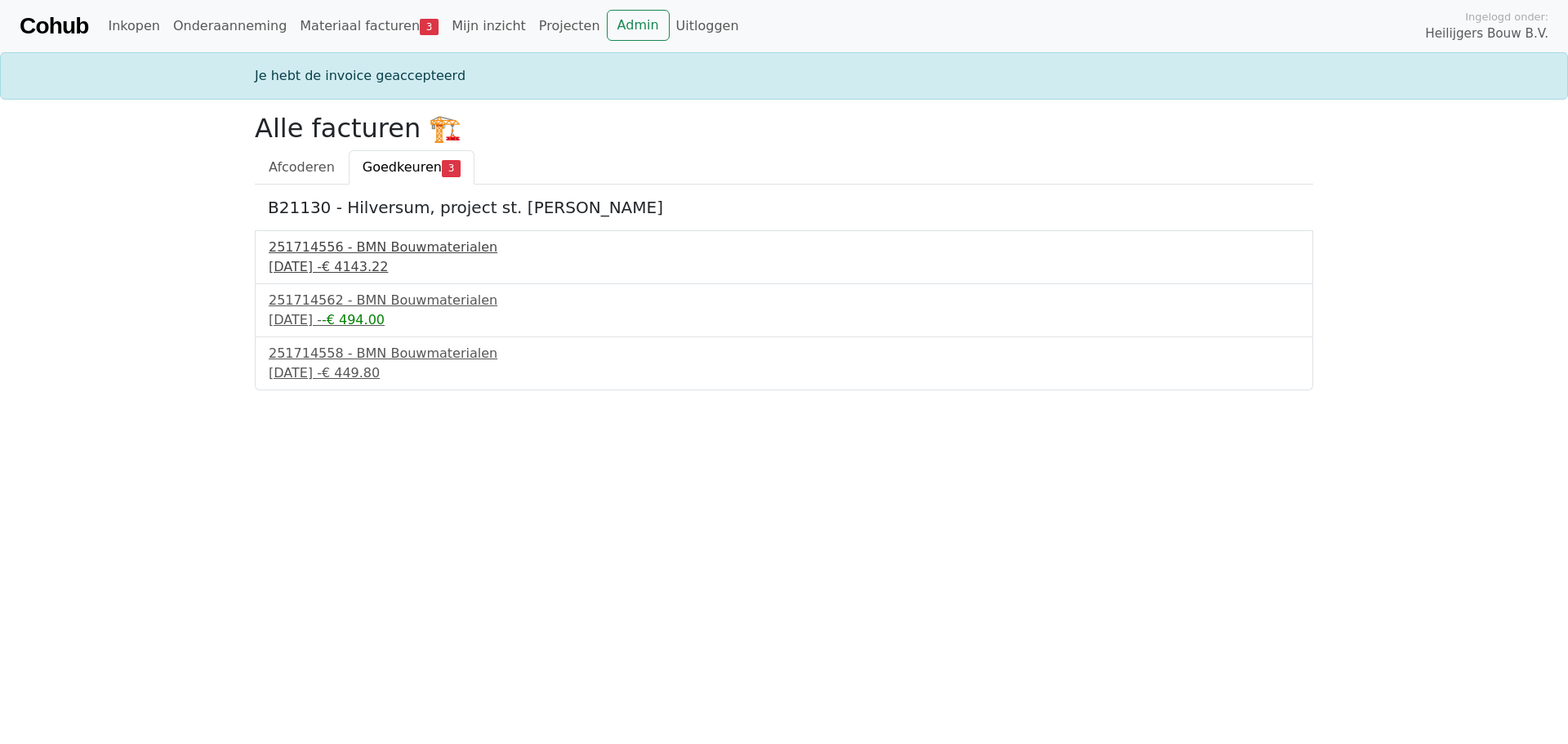
click at [383, 254] on div "251714556 - BMN Bouwmaterialen" at bounding box center [784, 247] width 1030 height 19
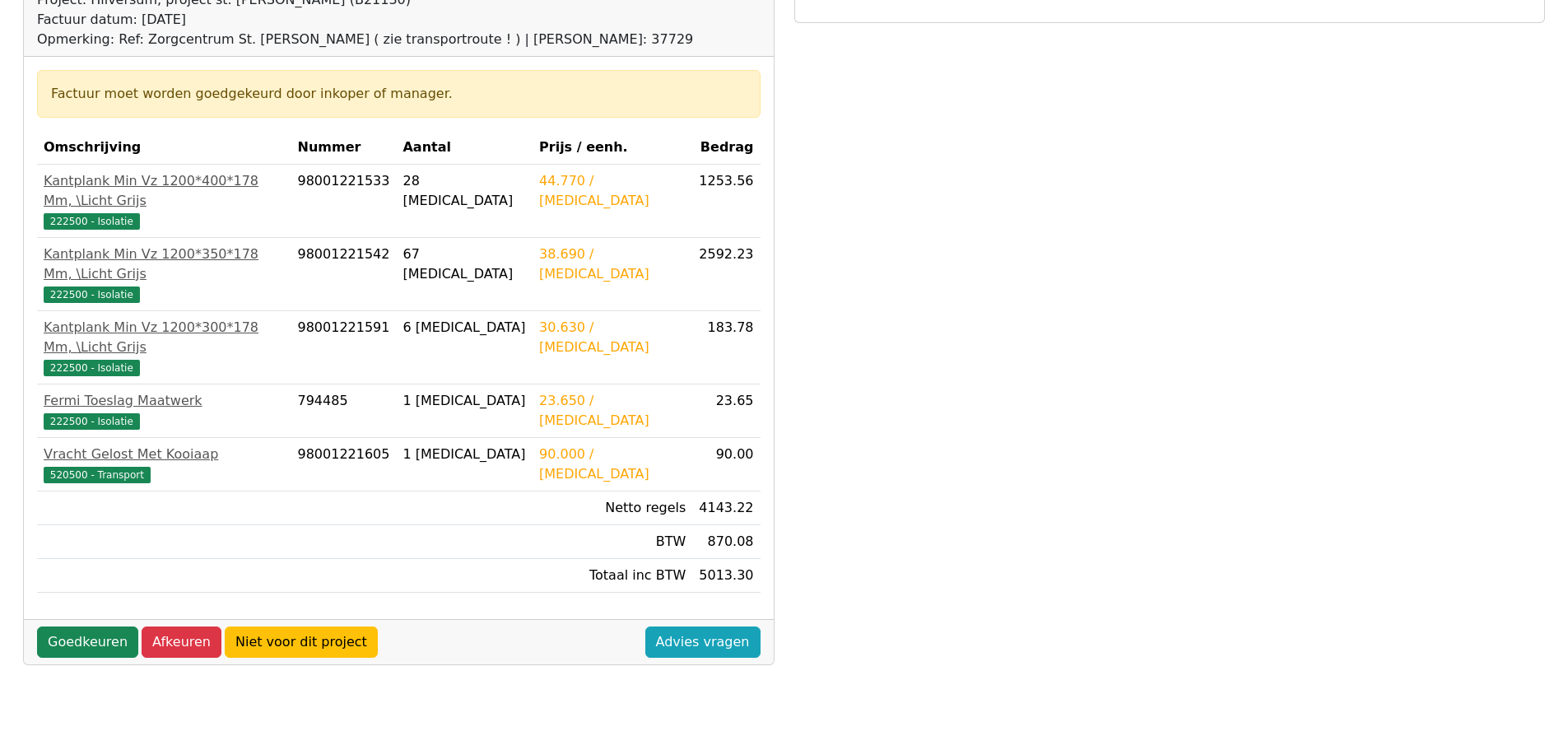
scroll to position [247, 0]
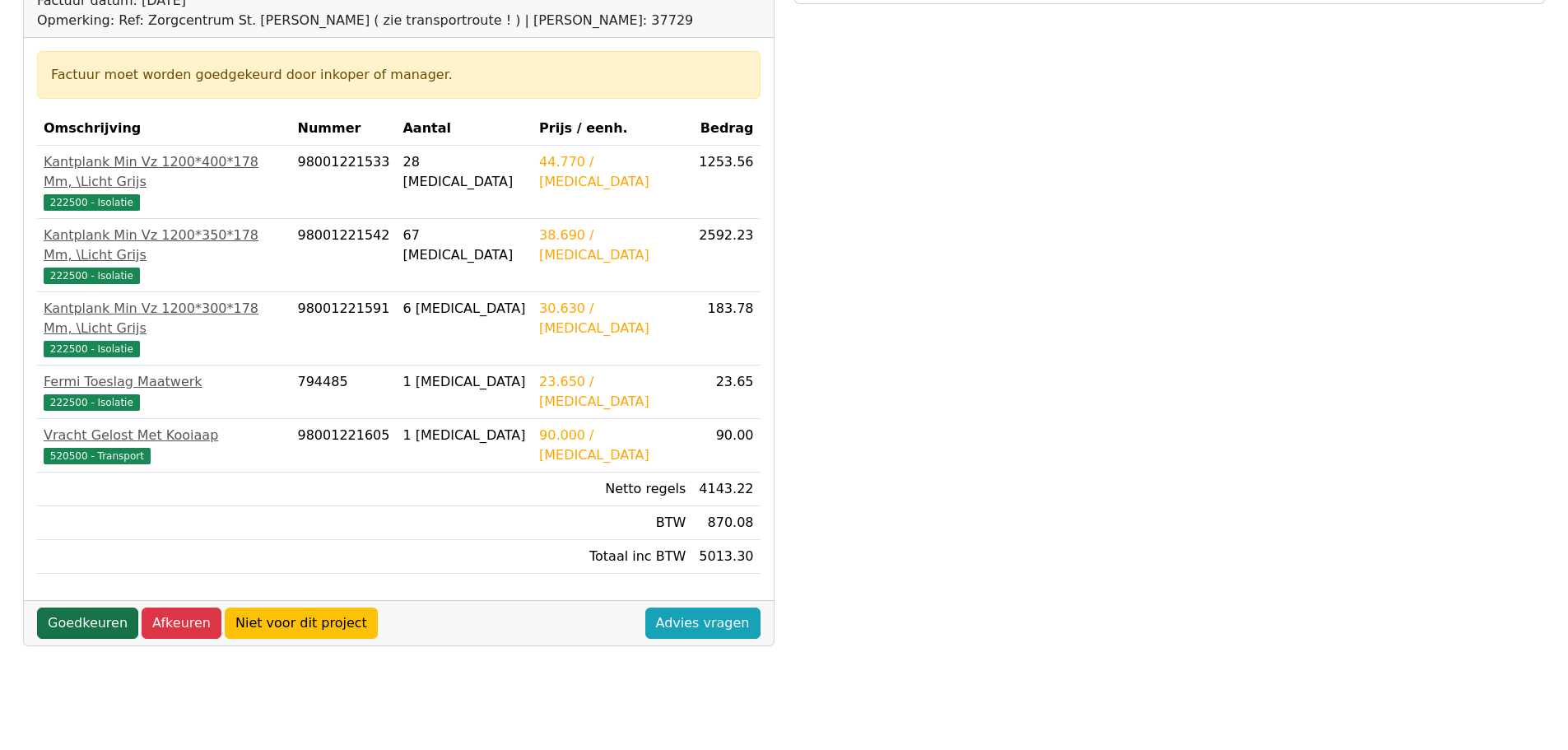
click at [103, 607] on link "Goedkeuren" at bounding box center [87, 623] width 101 height 31
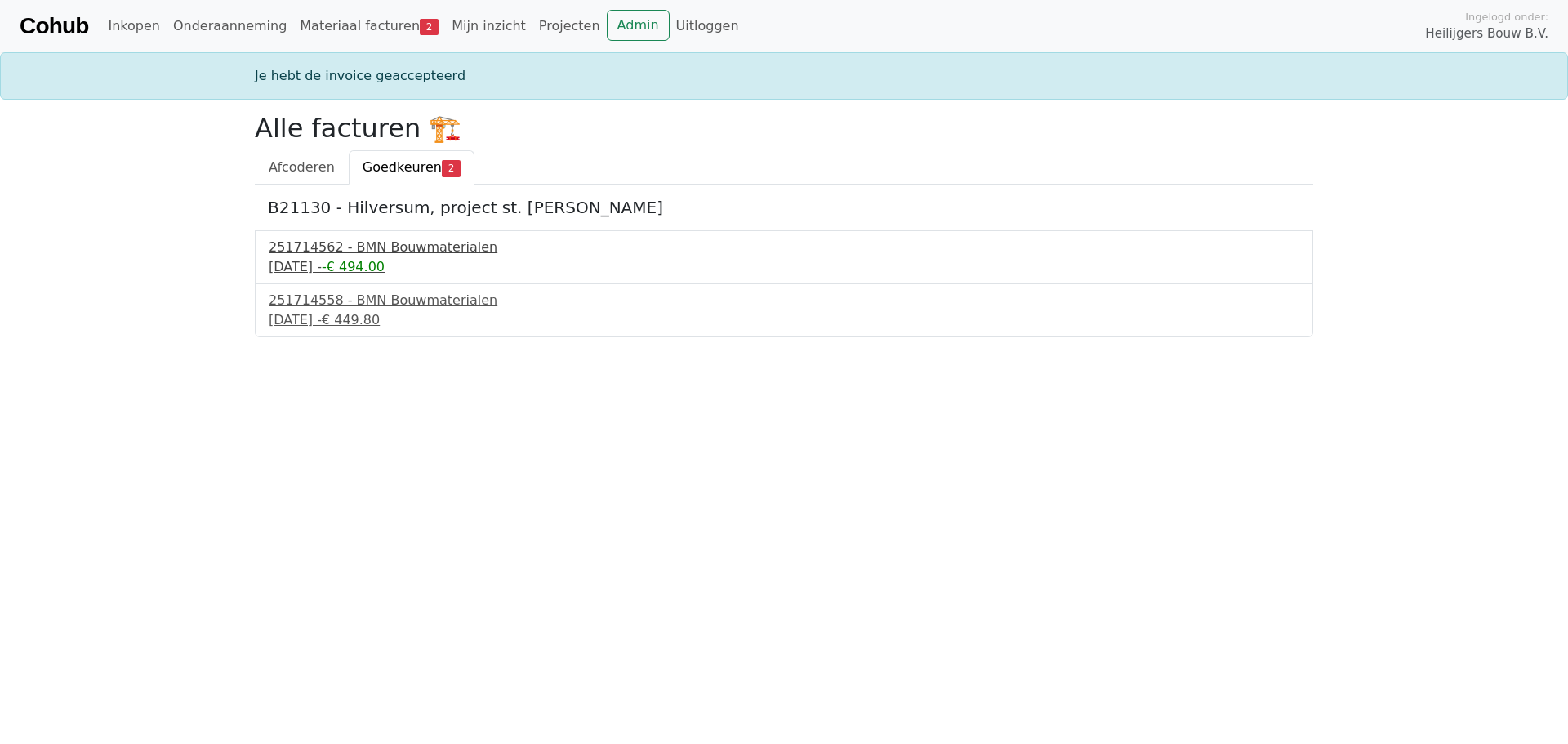
click at [404, 249] on div "251714562 - BMN Bouwmaterialen" at bounding box center [784, 247] width 1030 height 19
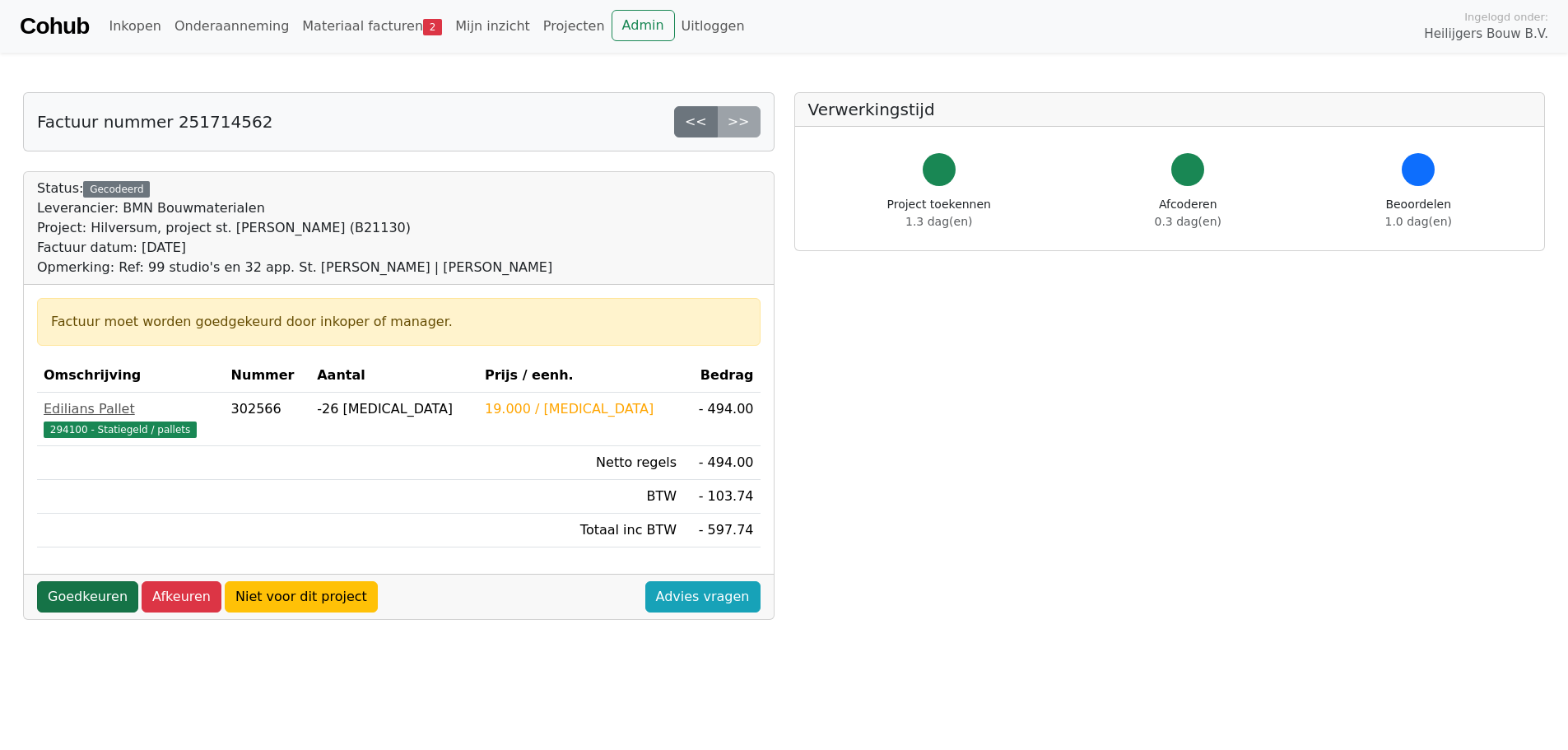
click at [81, 597] on link "Goedkeuren" at bounding box center [87, 596] width 101 height 31
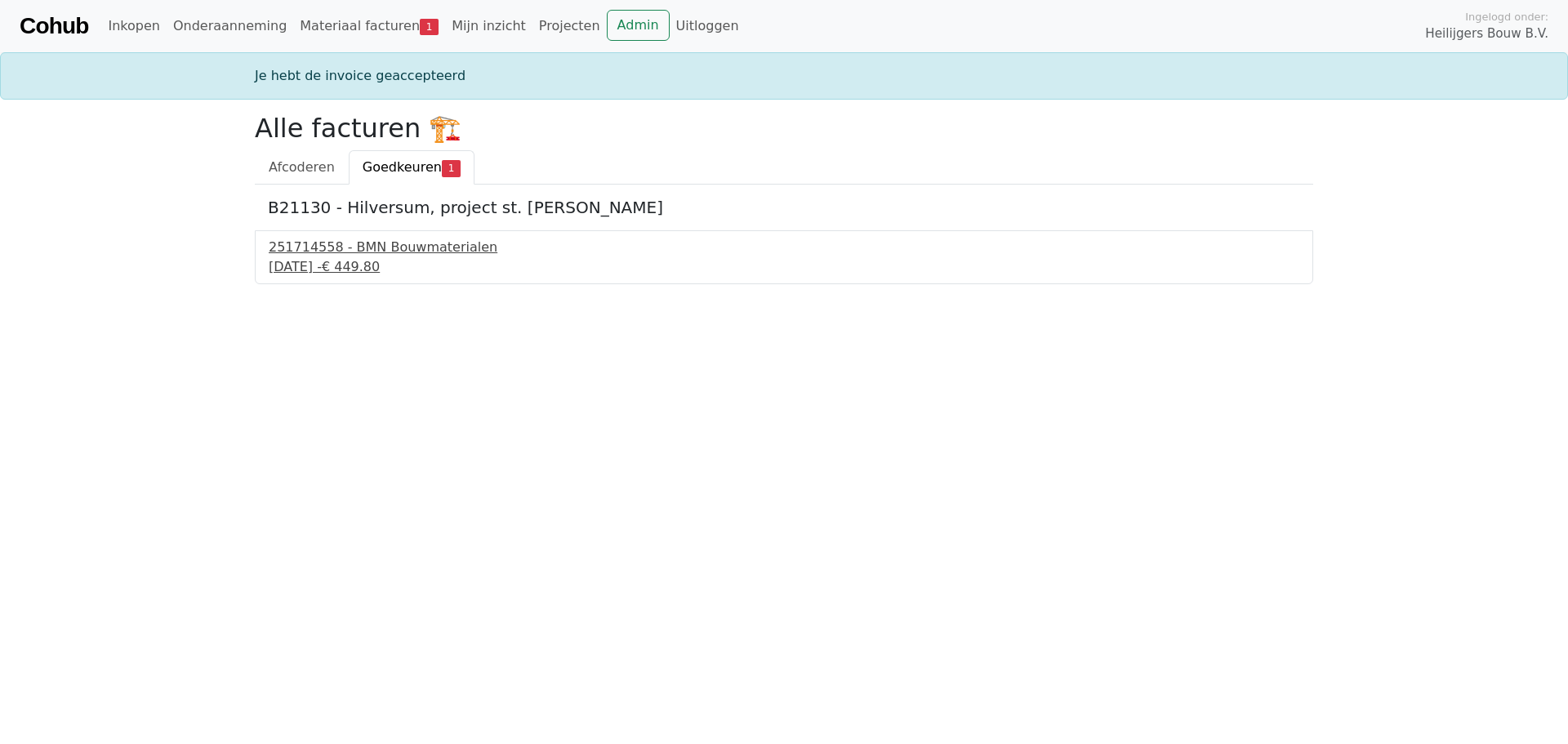
click at [329, 263] on div "[DATE] - € 449.80" at bounding box center [784, 266] width 1030 height 19
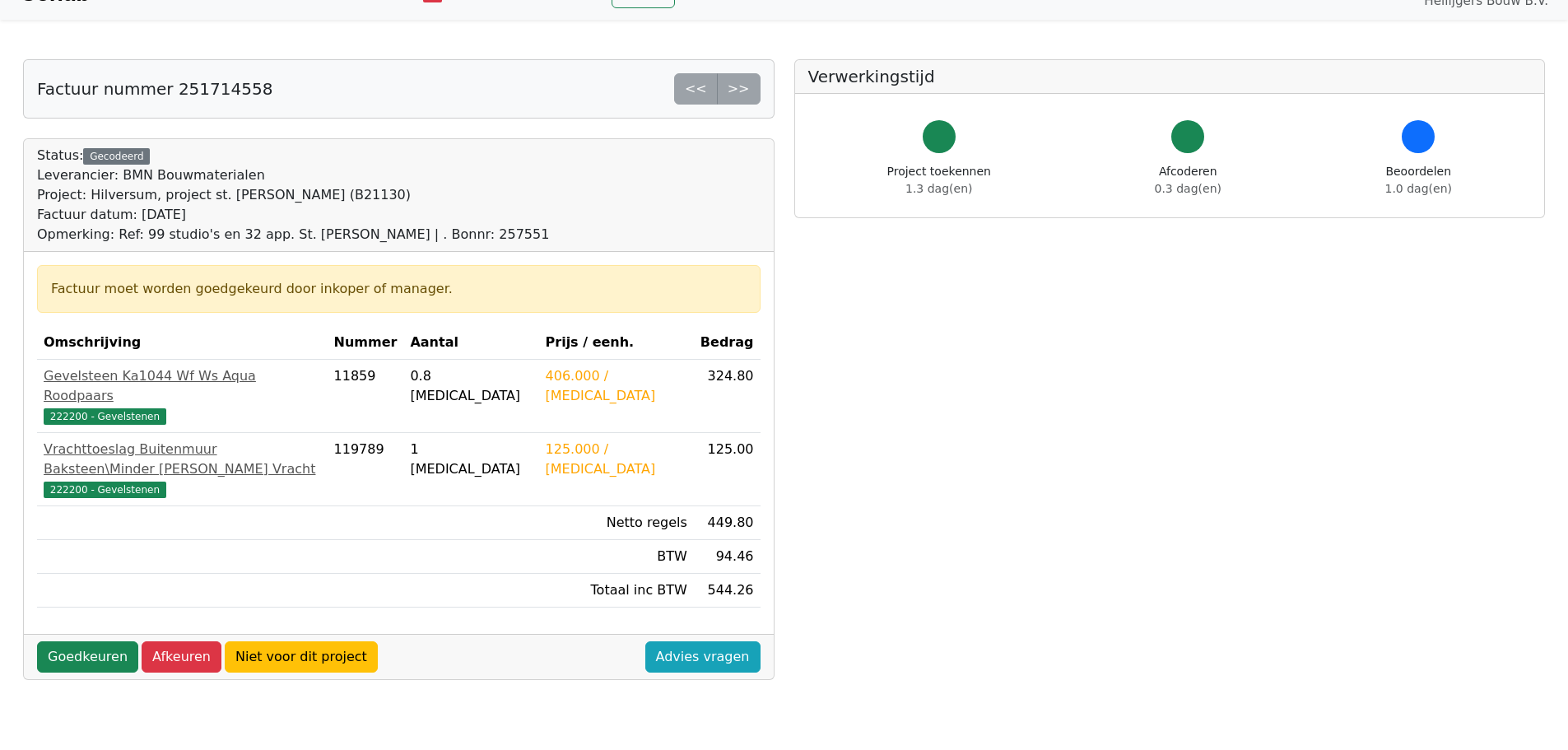
scroll to position [247, 0]
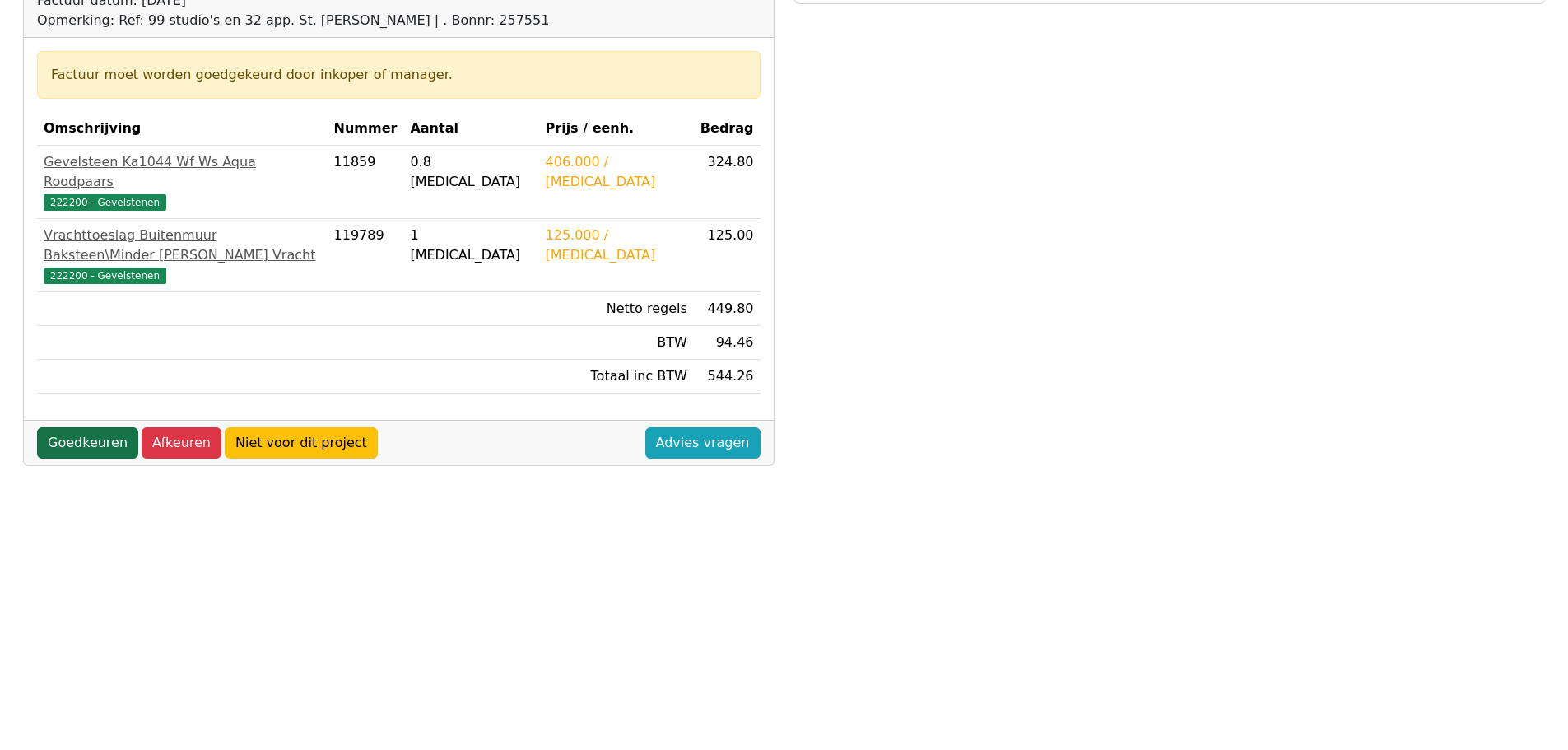
click at [114, 427] on link "Goedkeuren" at bounding box center [87, 443] width 101 height 31
